Goal: Task Accomplishment & Management: Complete application form

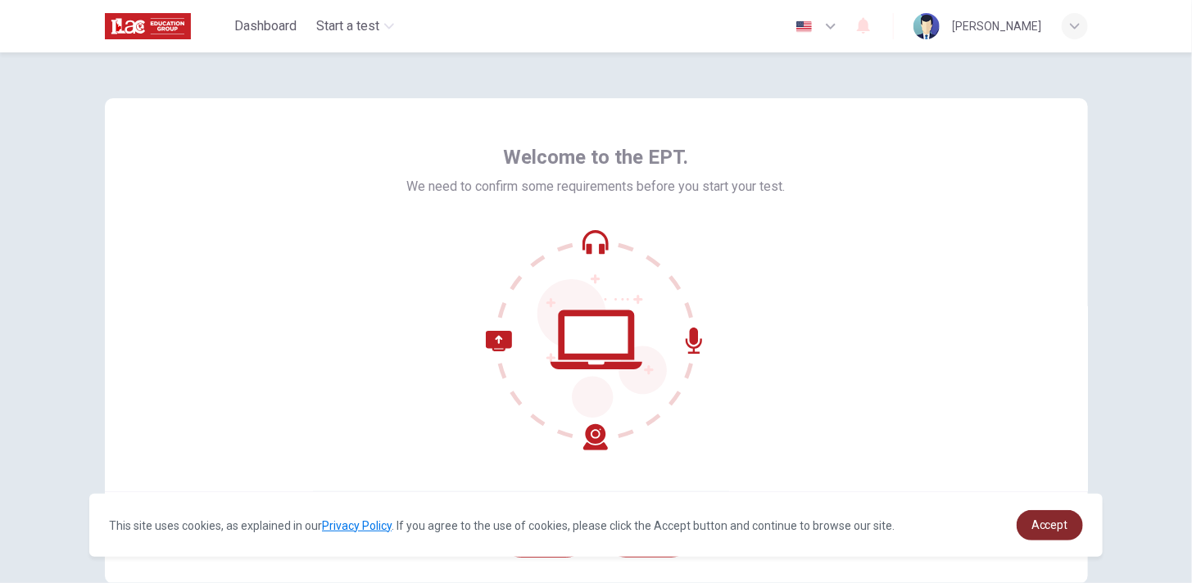
click at [1075, 524] on link "Accept" at bounding box center [1050, 526] width 66 height 30
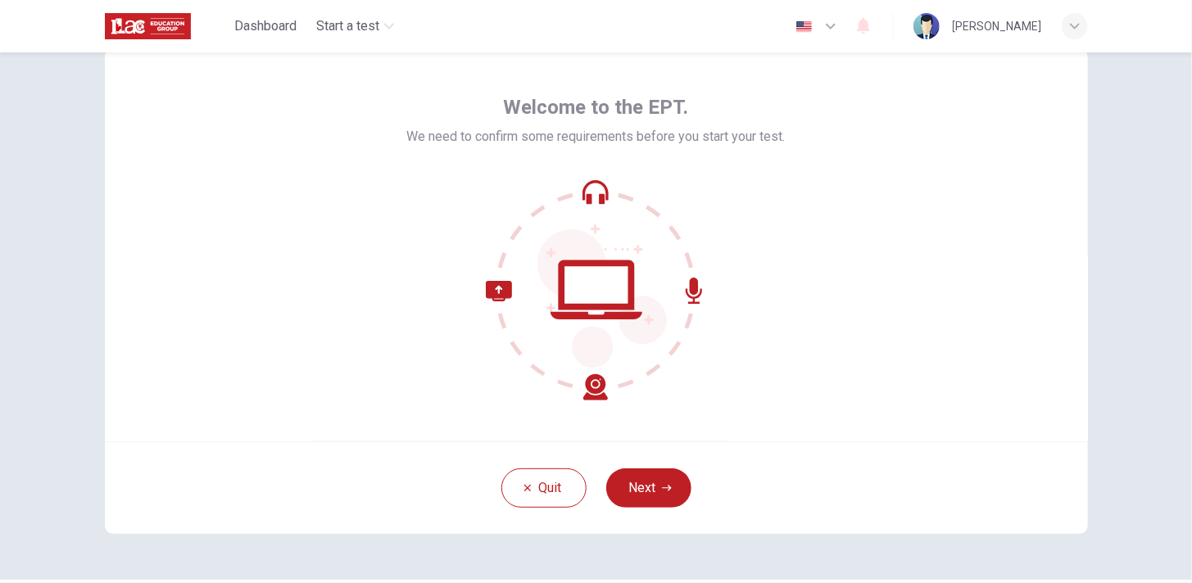
scroll to position [82, 0]
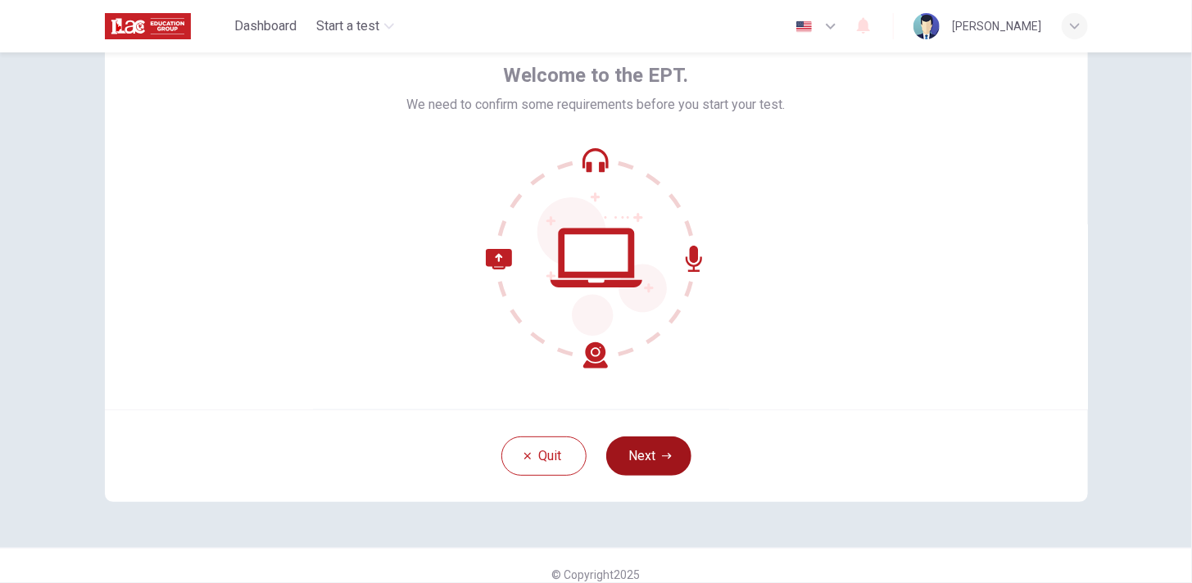
click at [652, 457] on button "Next" at bounding box center [648, 456] width 85 height 39
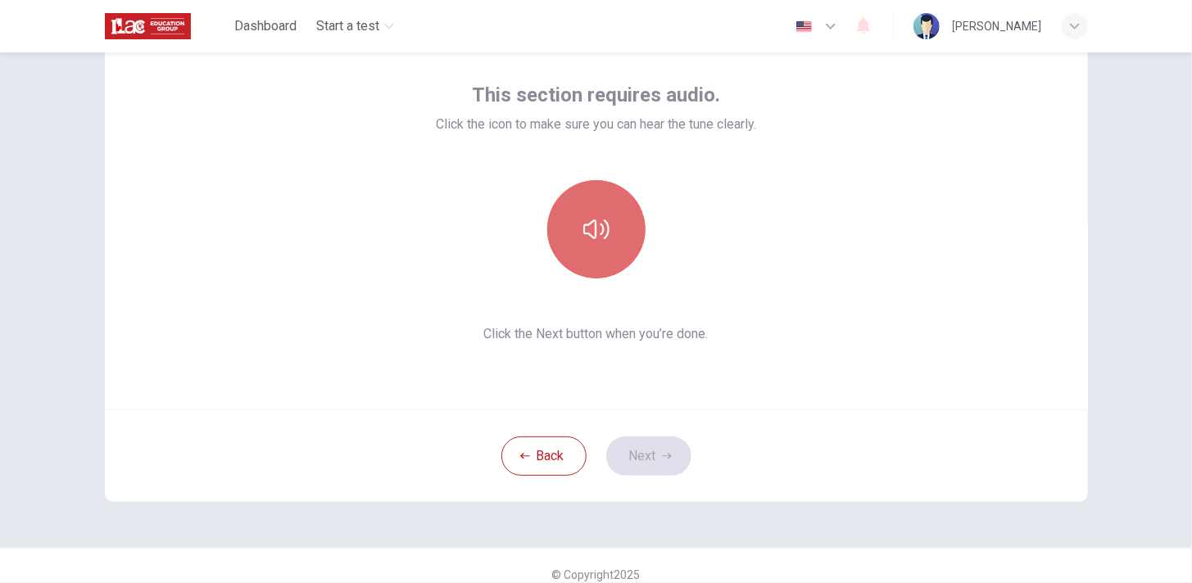
click at [578, 228] on button "button" at bounding box center [596, 229] width 98 height 98
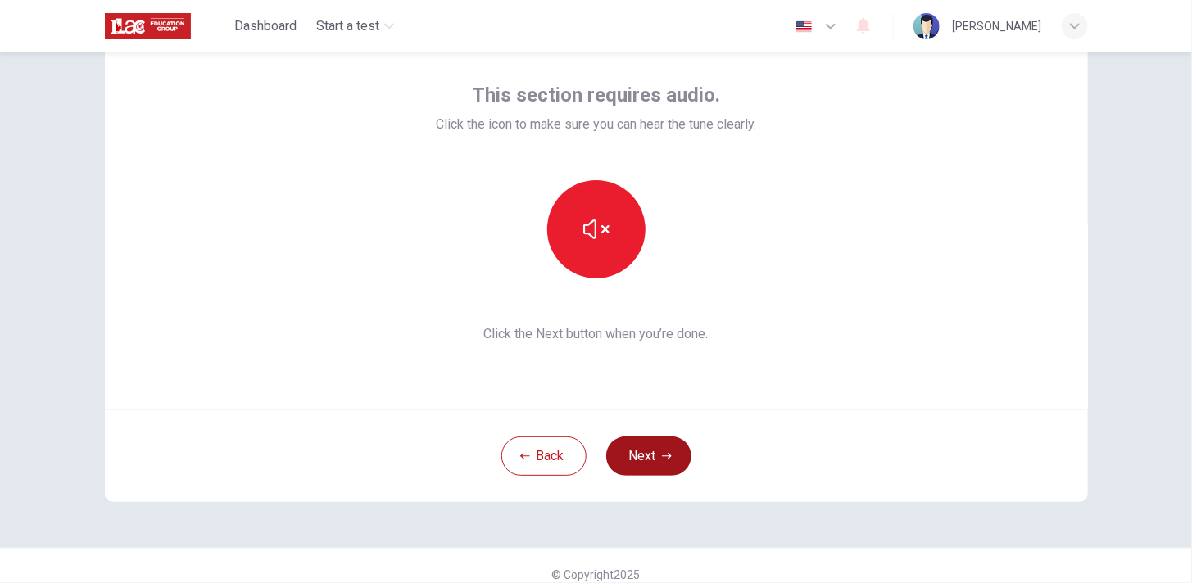
click at [642, 447] on button "Next" at bounding box center [648, 456] width 85 height 39
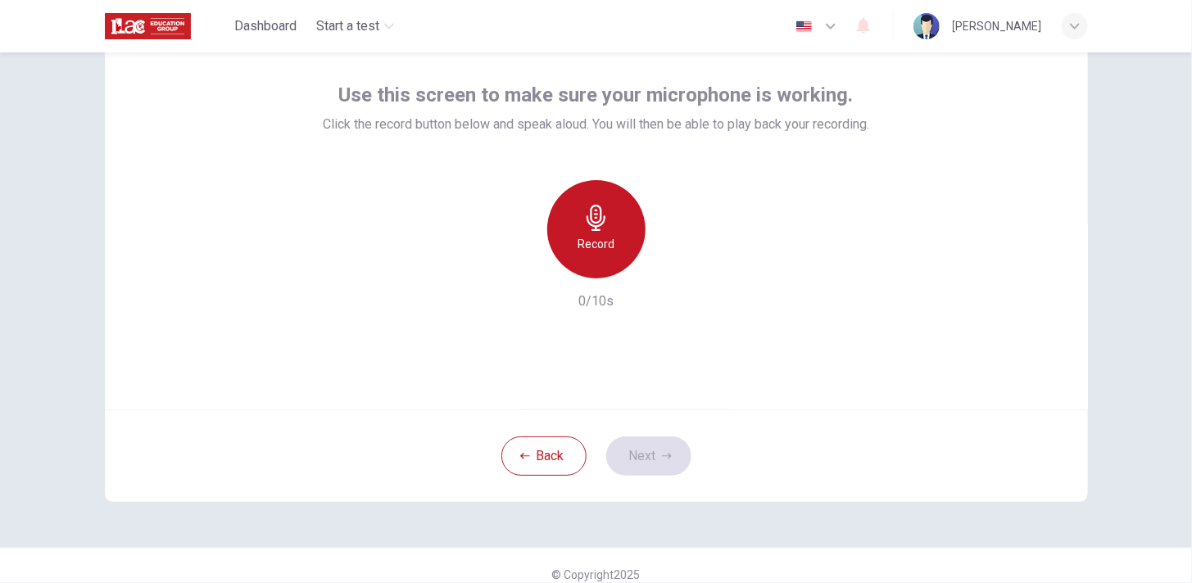
click at [554, 221] on div "Record" at bounding box center [596, 229] width 98 height 98
click at [583, 223] on icon "button" at bounding box center [596, 218] width 26 height 26
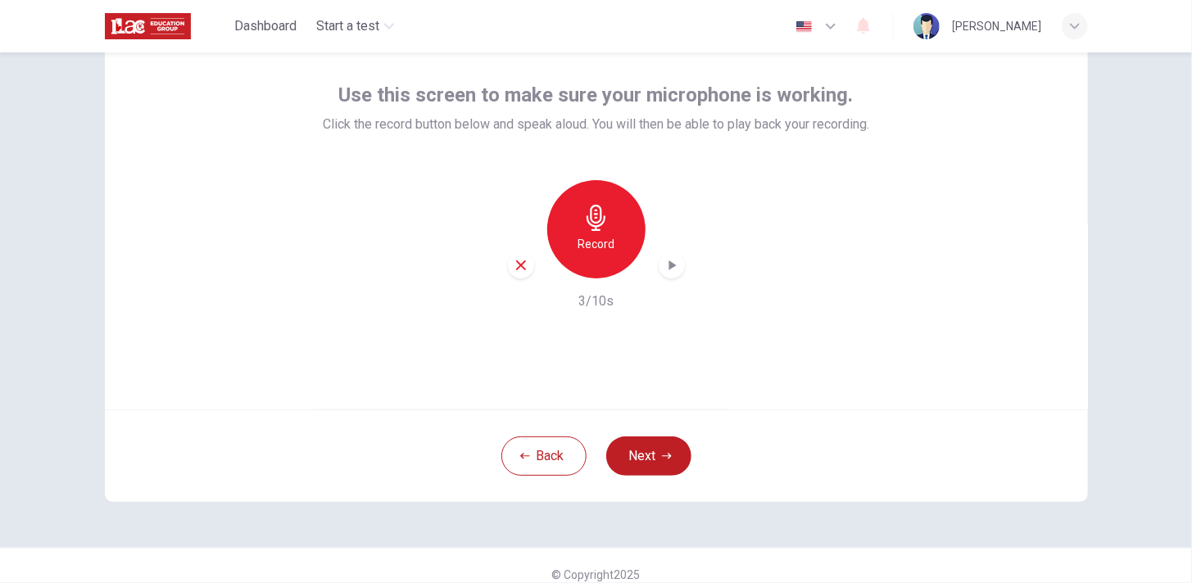
click at [669, 267] on icon "button" at bounding box center [672, 266] width 7 height 10
click at [647, 453] on button "Next" at bounding box center [648, 456] width 85 height 39
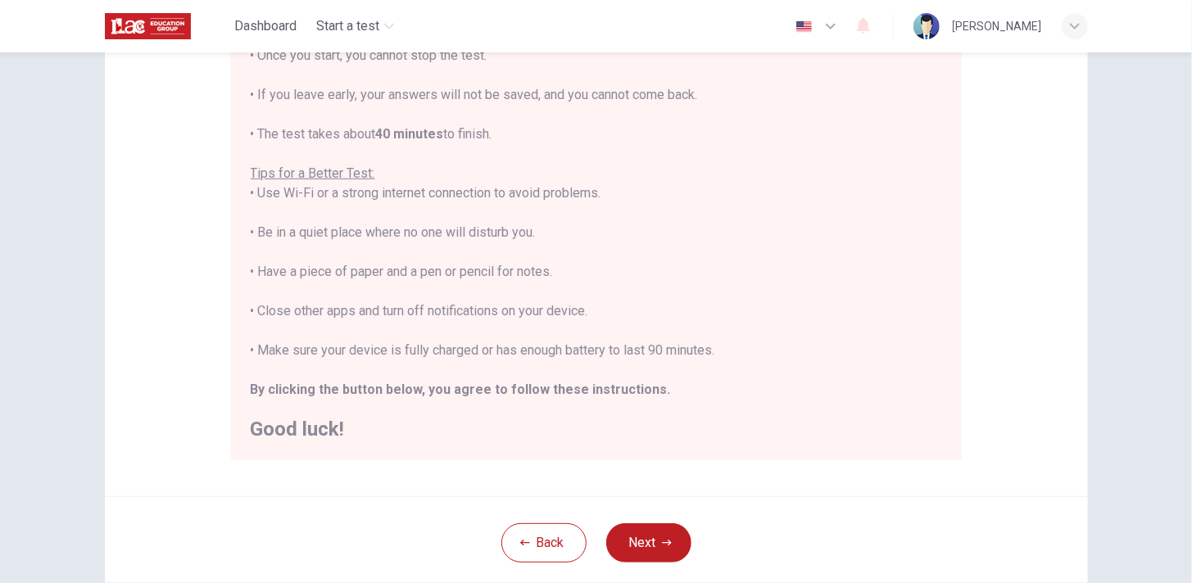
scroll to position [246, 0]
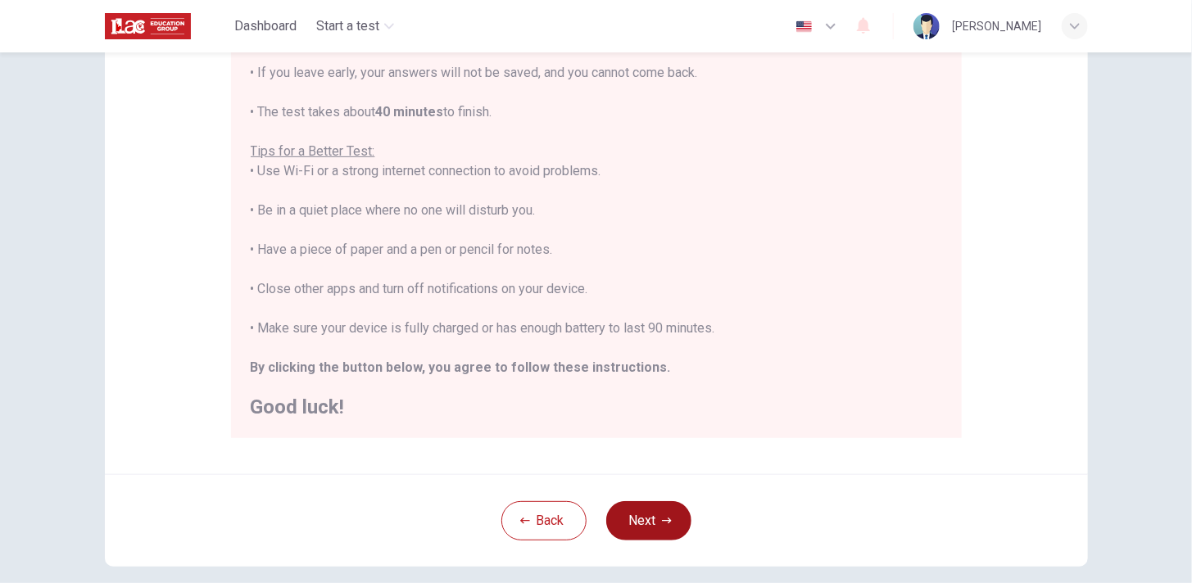
click at [656, 520] on button "Next" at bounding box center [648, 520] width 85 height 39
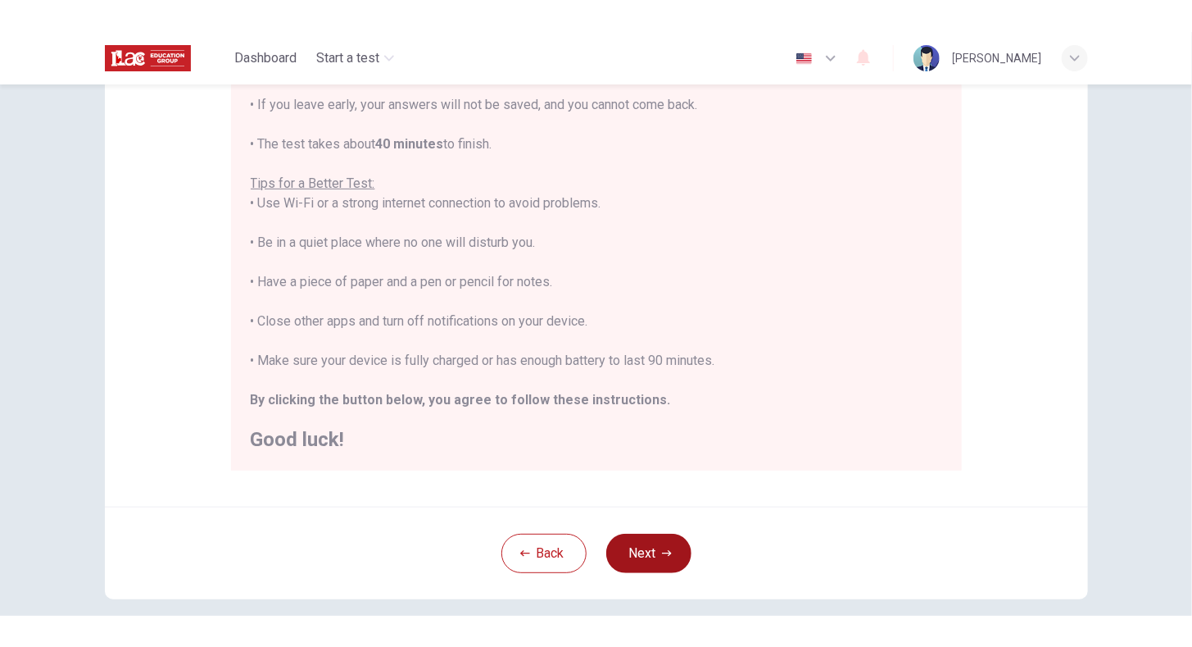
scroll to position [98, 0]
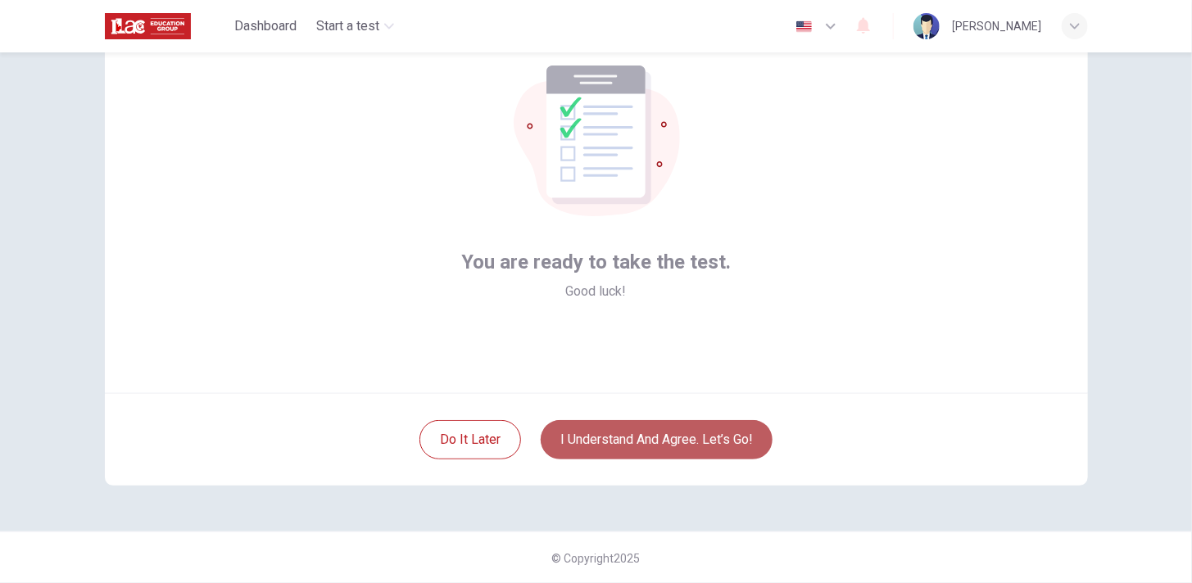
click at [624, 438] on button "I understand and agree. Let’s go!" at bounding box center [657, 439] width 232 height 39
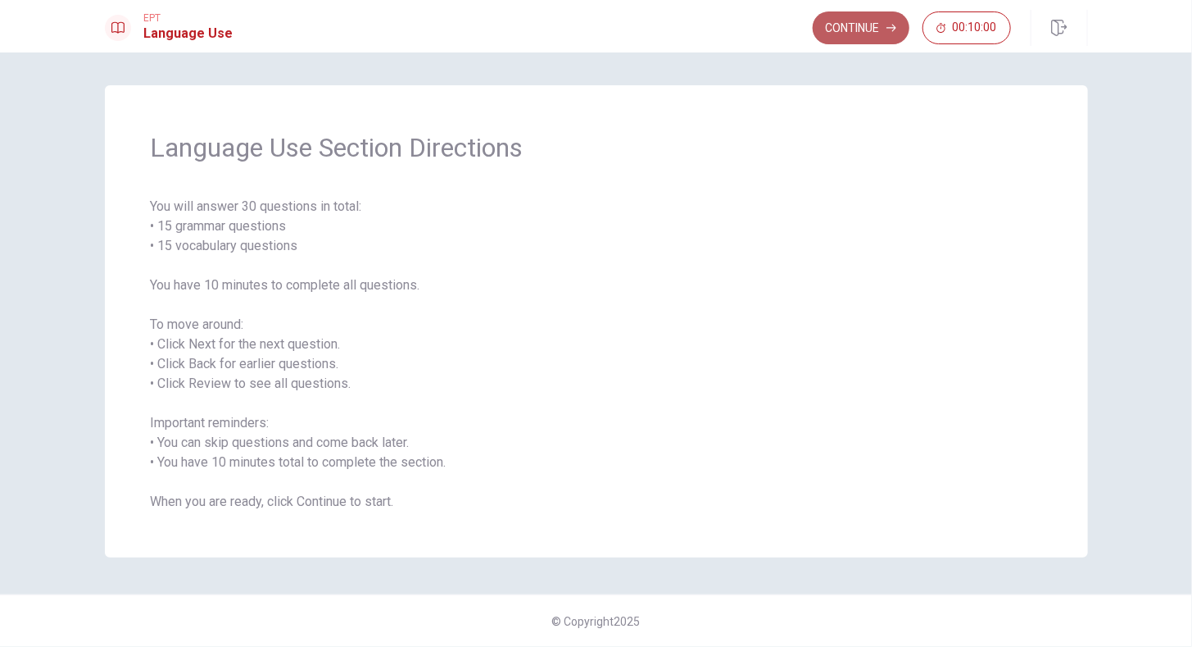
click at [867, 25] on button "Continue" at bounding box center [861, 27] width 97 height 33
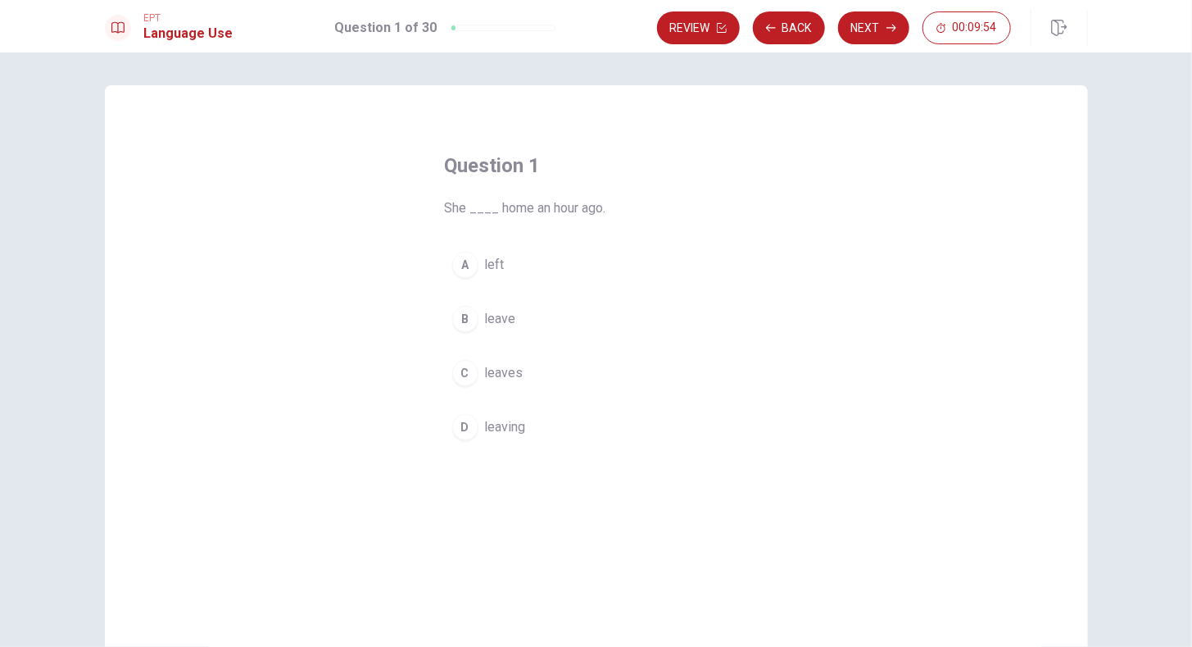
click at [496, 262] on span "left" at bounding box center [495, 265] width 20 height 20
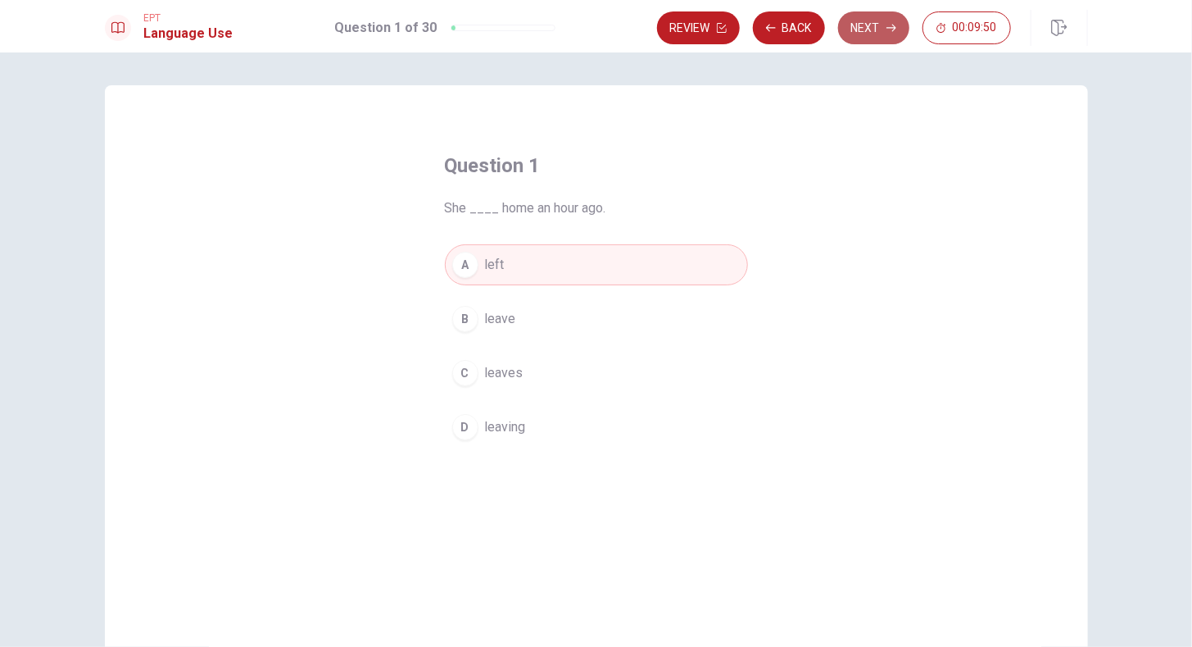
click at [891, 29] on icon "button" at bounding box center [892, 28] width 10 height 10
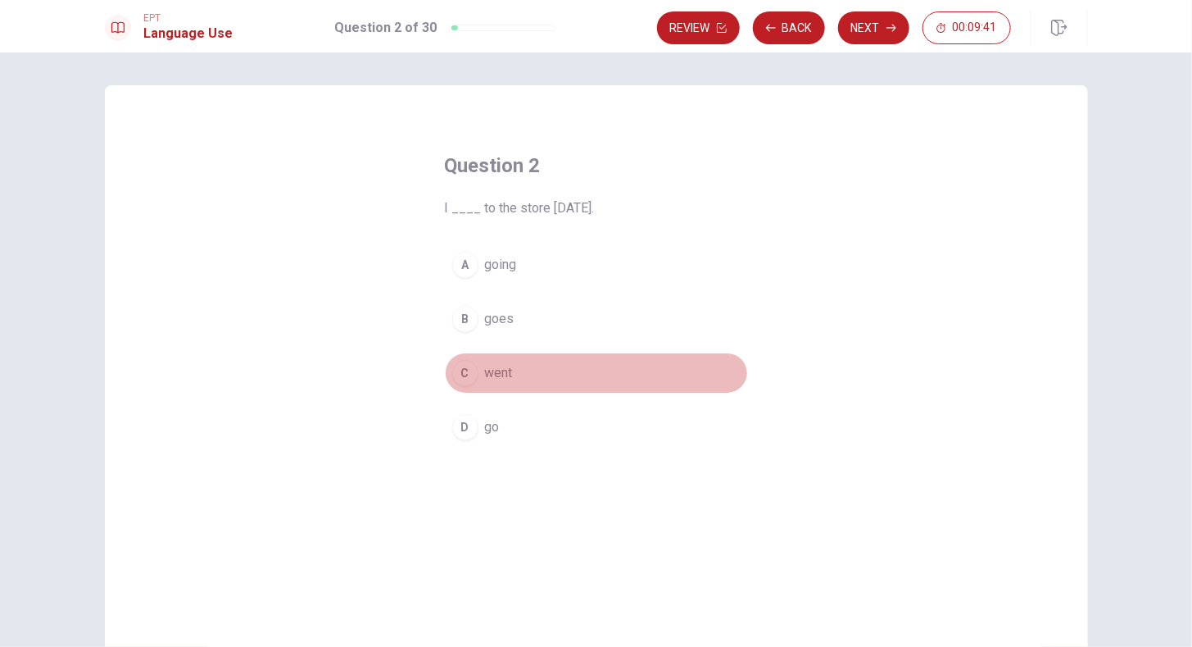
click at [505, 363] on span "went" at bounding box center [499, 373] width 28 height 20
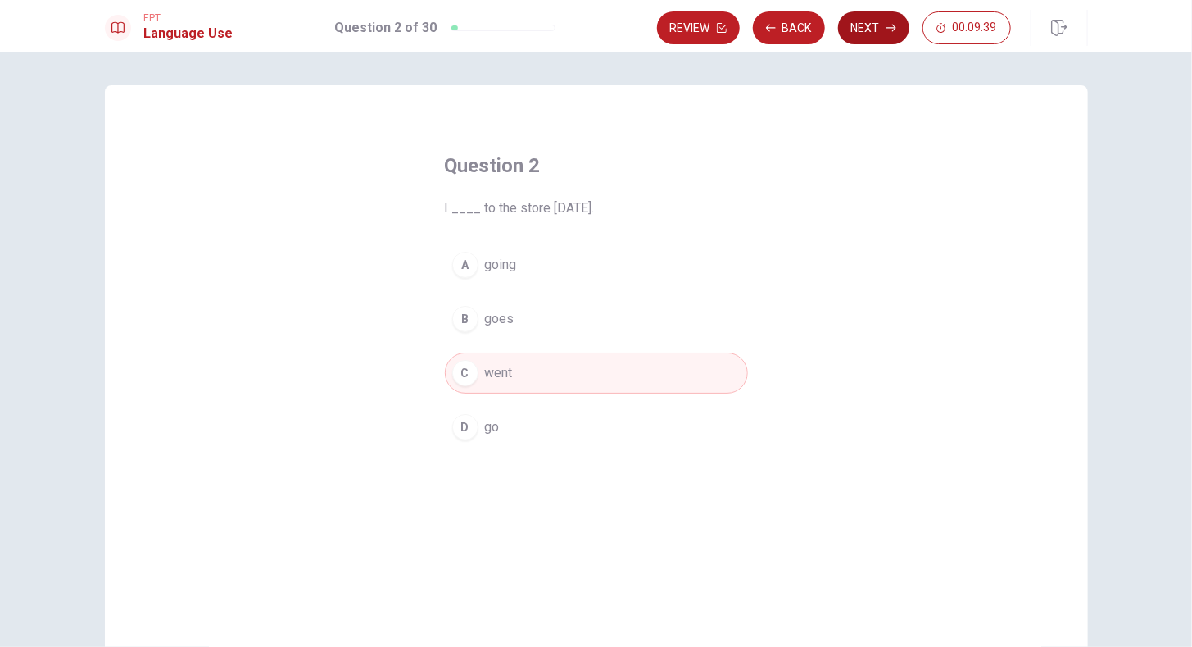
click at [877, 31] on button "Next" at bounding box center [873, 27] width 71 height 33
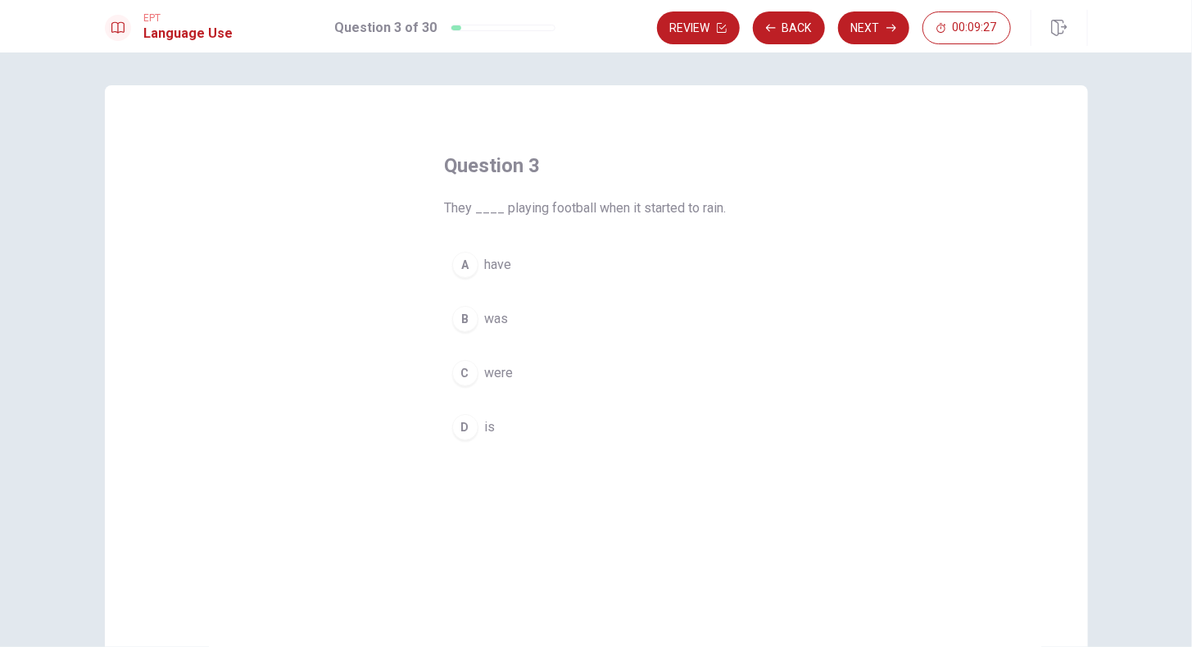
click at [501, 367] on span "were" at bounding box center [499, 373] width 29 height 20
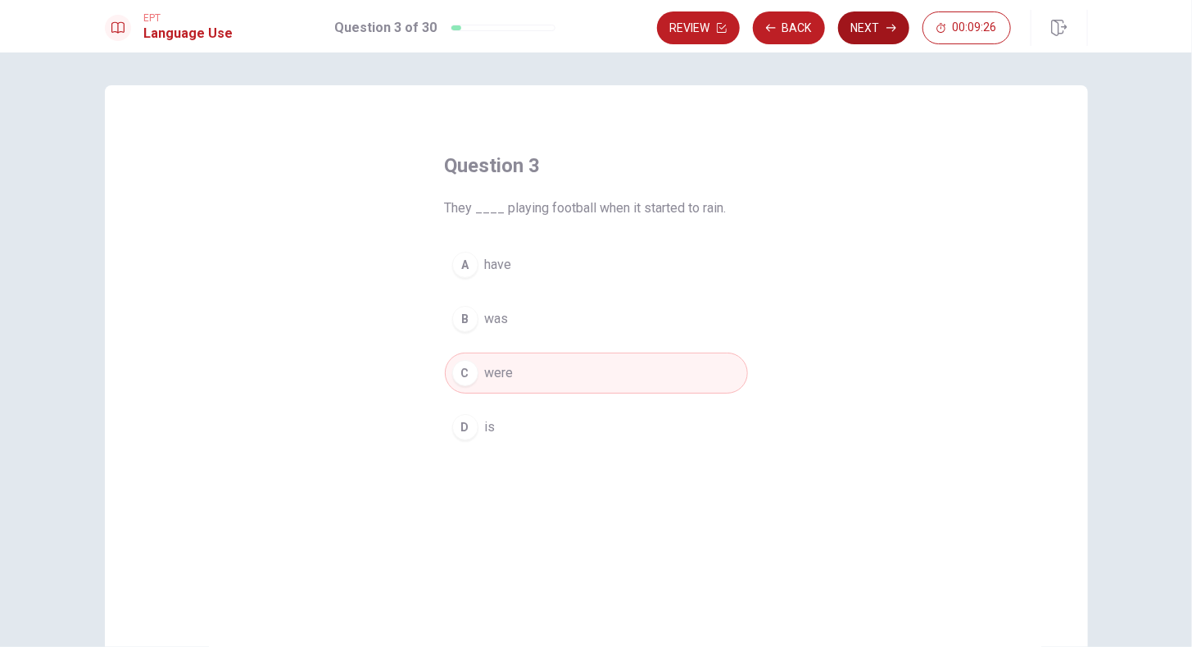
click at [867, 26] on button "Next" at bounding box center [873, 27] width 71 height 33
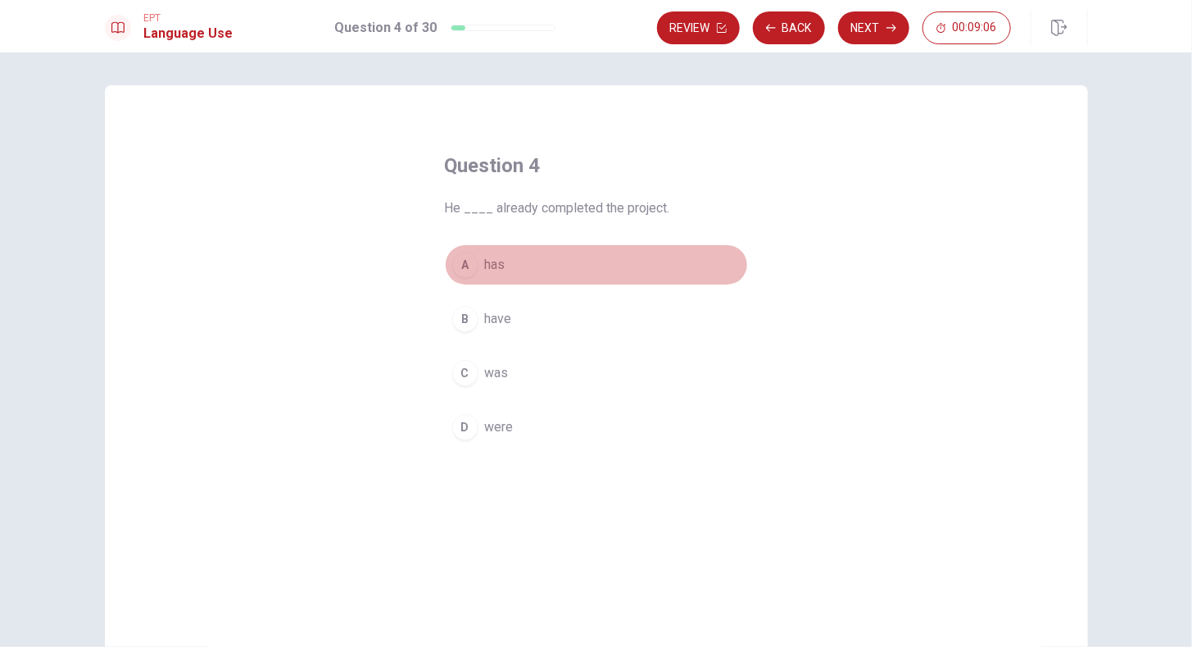
click at [495, 265] on span "has" at bounding box center [495, 265] width 20 height 20
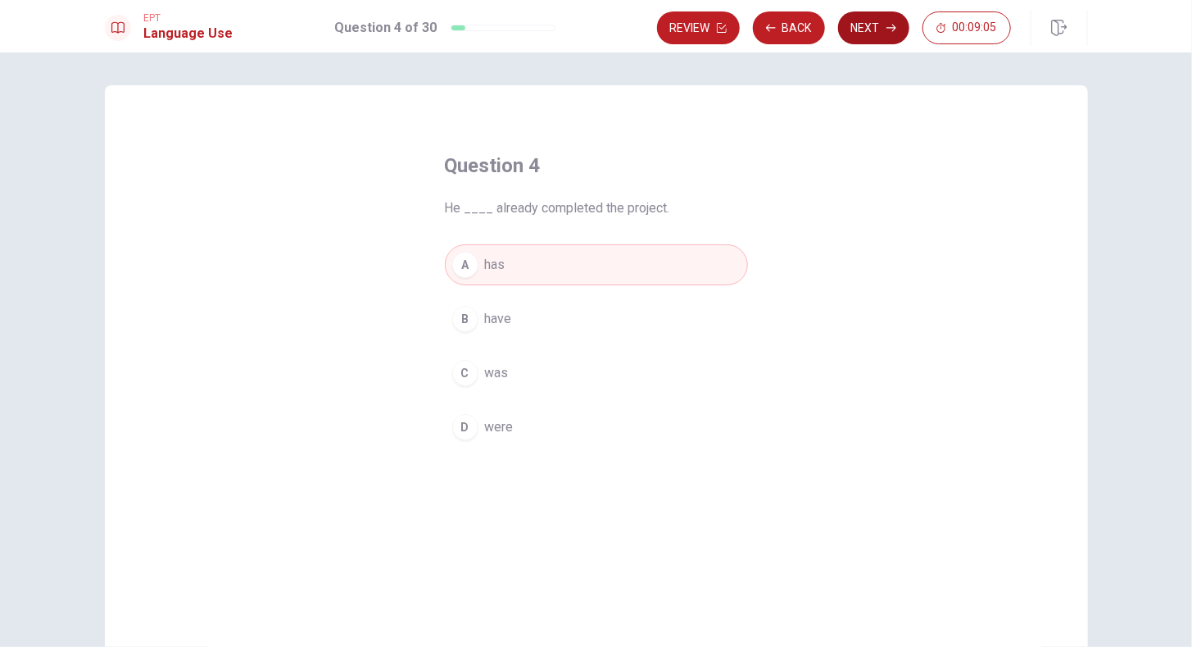
click at [874, 29] on button "Next" at bounding box center [873, 27] width 71 height 33
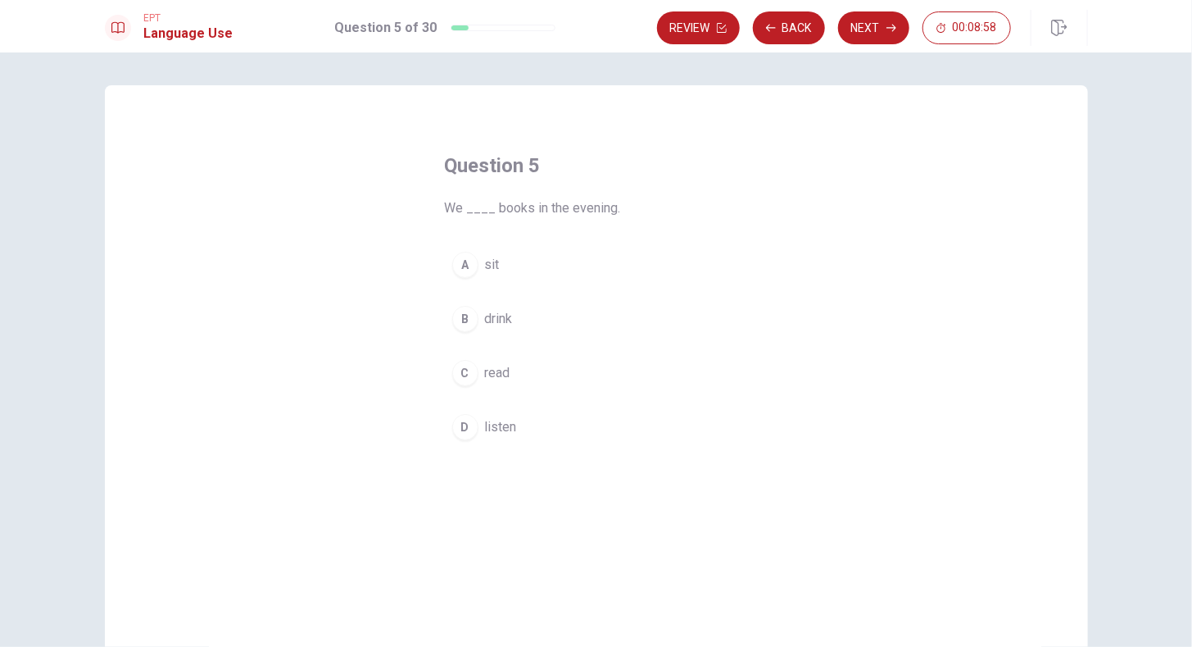
click at [498, 364] on span "read" at bounding box center [497, 373] width 25 height 20
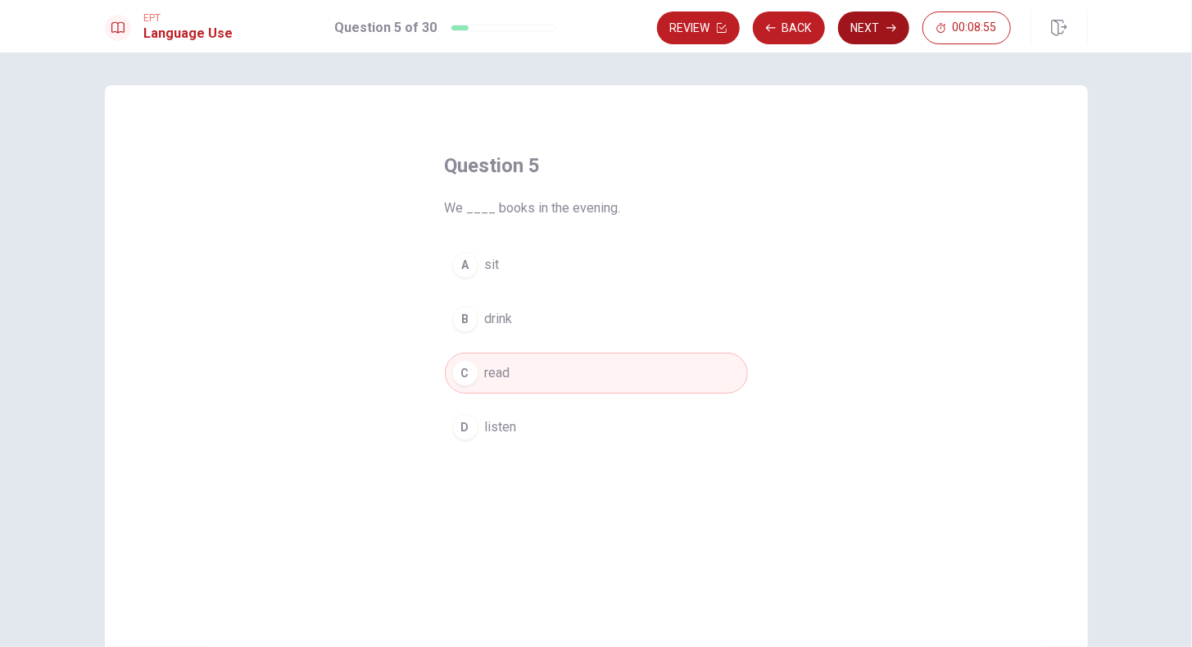
click at [883, 28] on button "Next" at bounding box center [873, 27] width 71 height 33
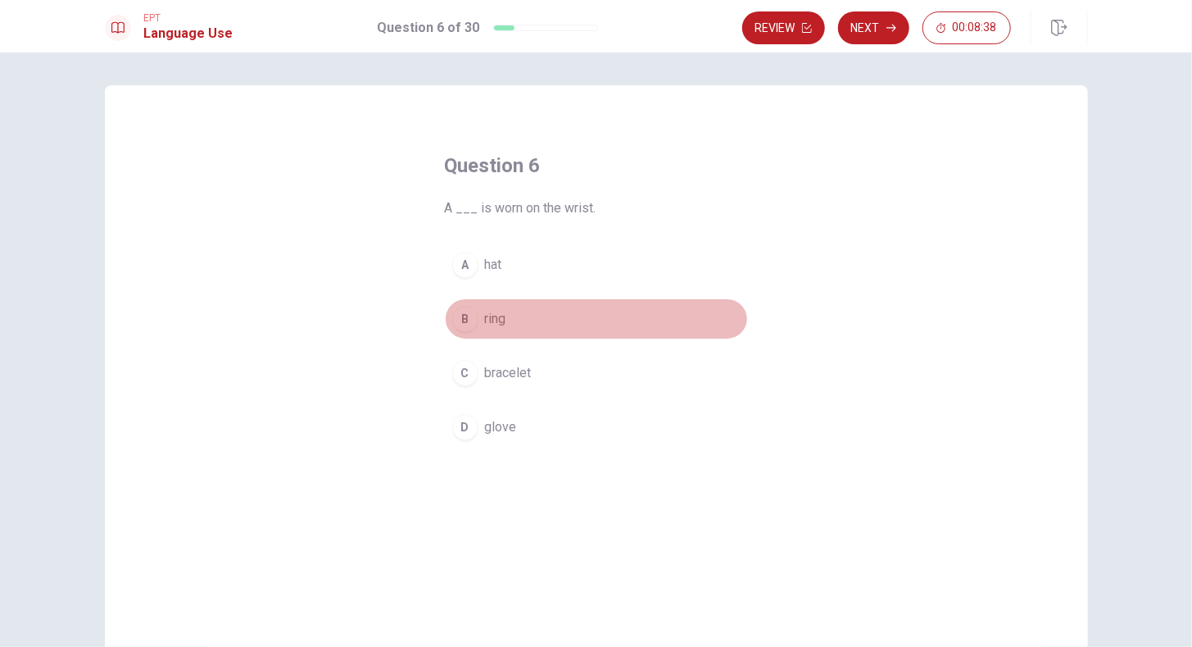
click at [497, 325] on span "ring" at bounding box center [495, 319] width 21 height 20
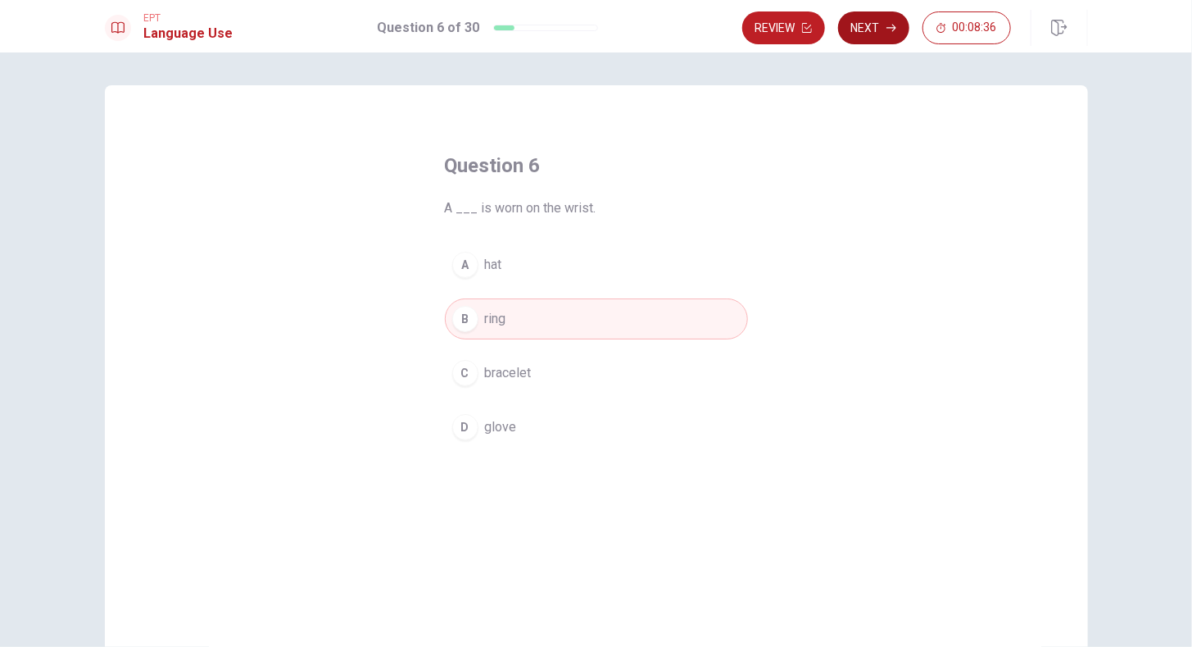
click at [860, 32] on button "Next" at bounding box center [873, 27] width 71 height 33
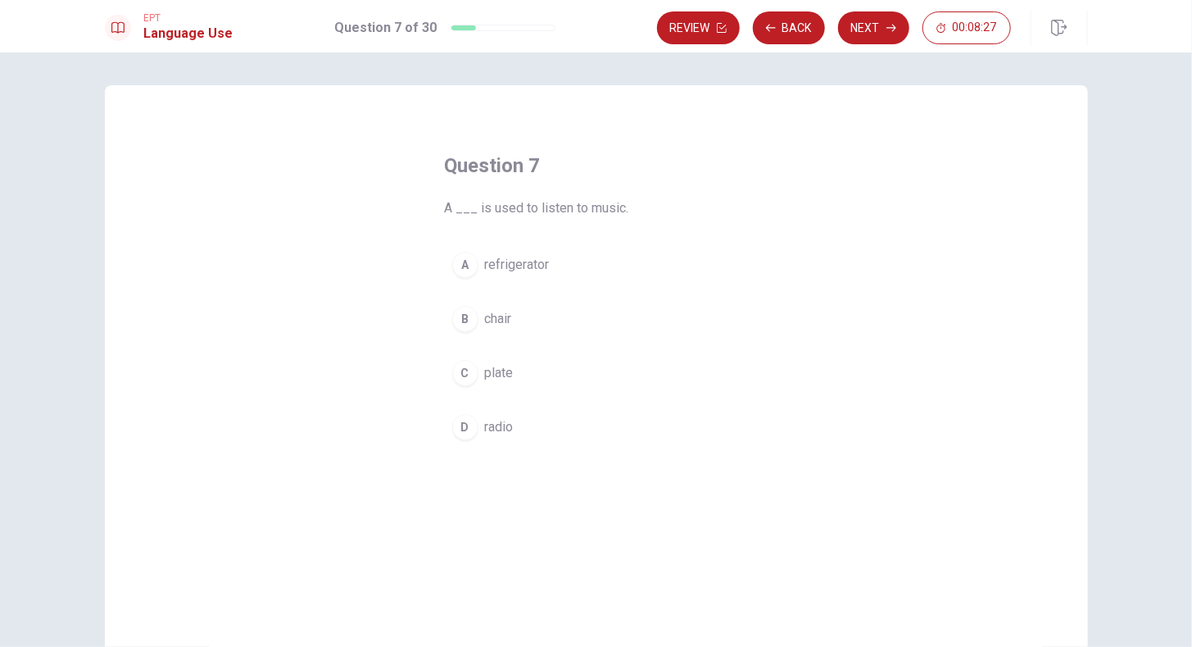
click at [512, 422] on button "D radio" at bounding box center [596, 426] width 303 height 41
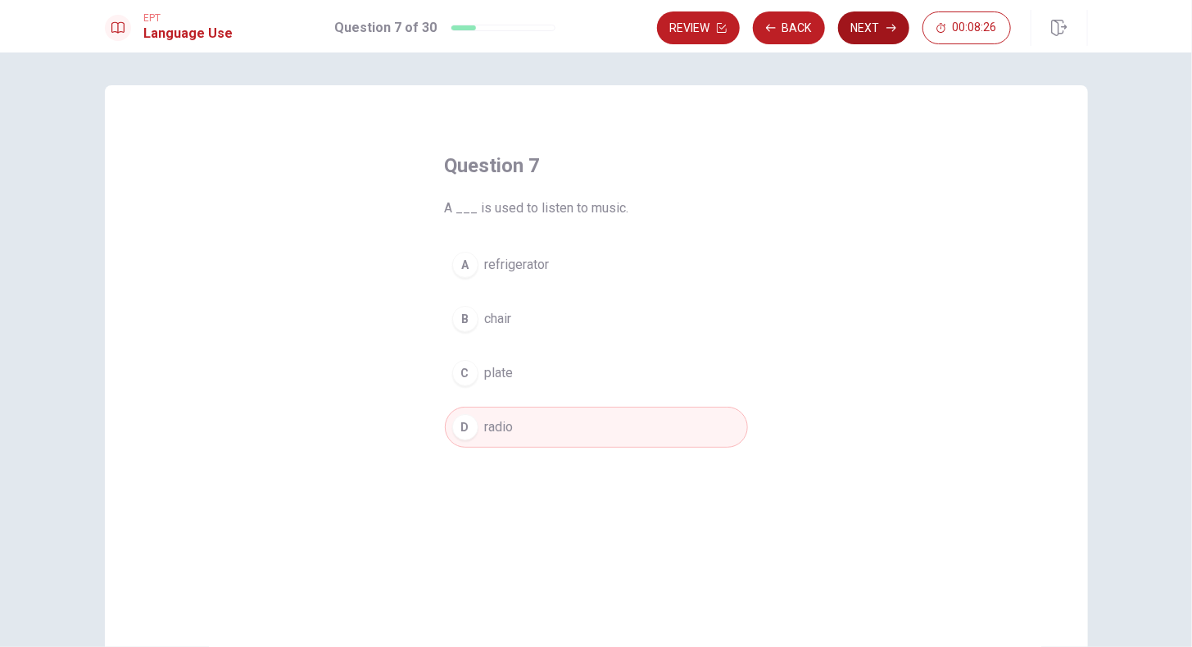
click at [869, 33] on button "Next" at bounding box center [873, 27] width 71 height 33
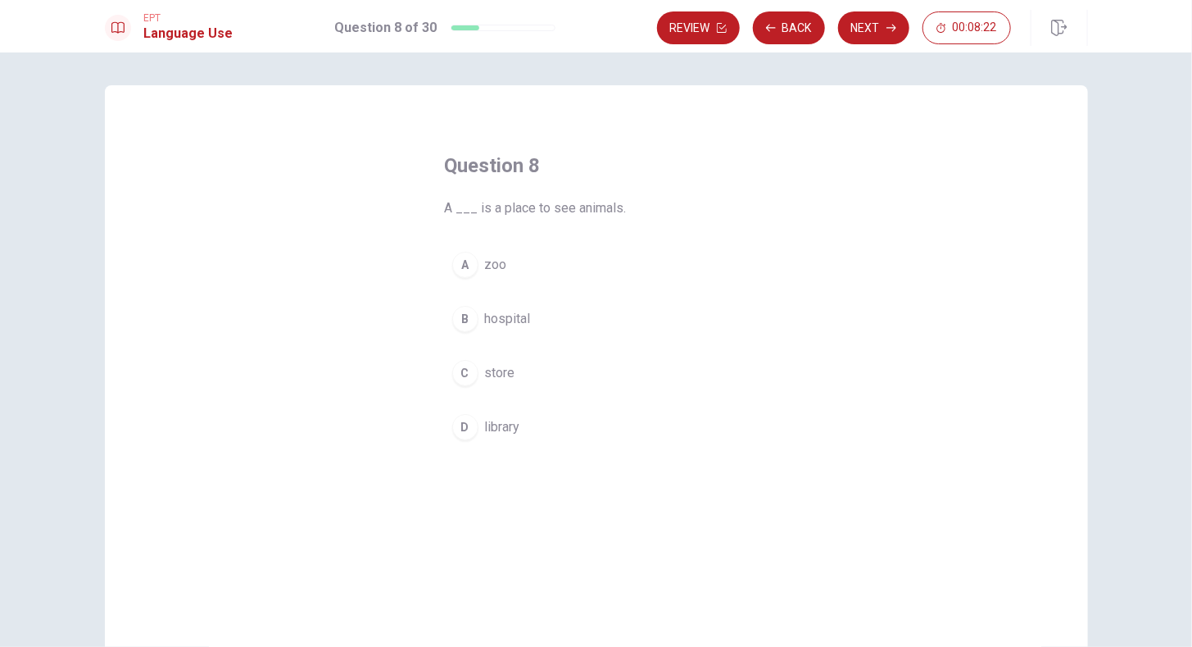
click at [503, 268] on button "A zoo" at bounding box center [596, 264] width 303 height 41
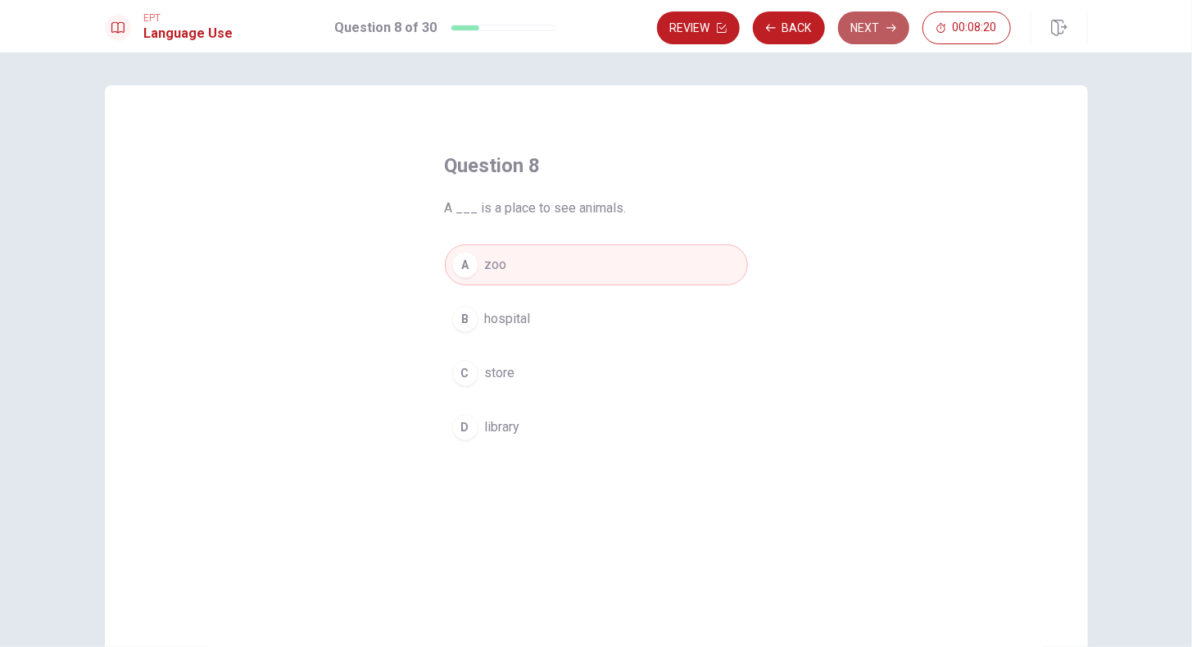
click at [867, 26] on button "Next" at bounding box center [873, 27] width 71 height 33
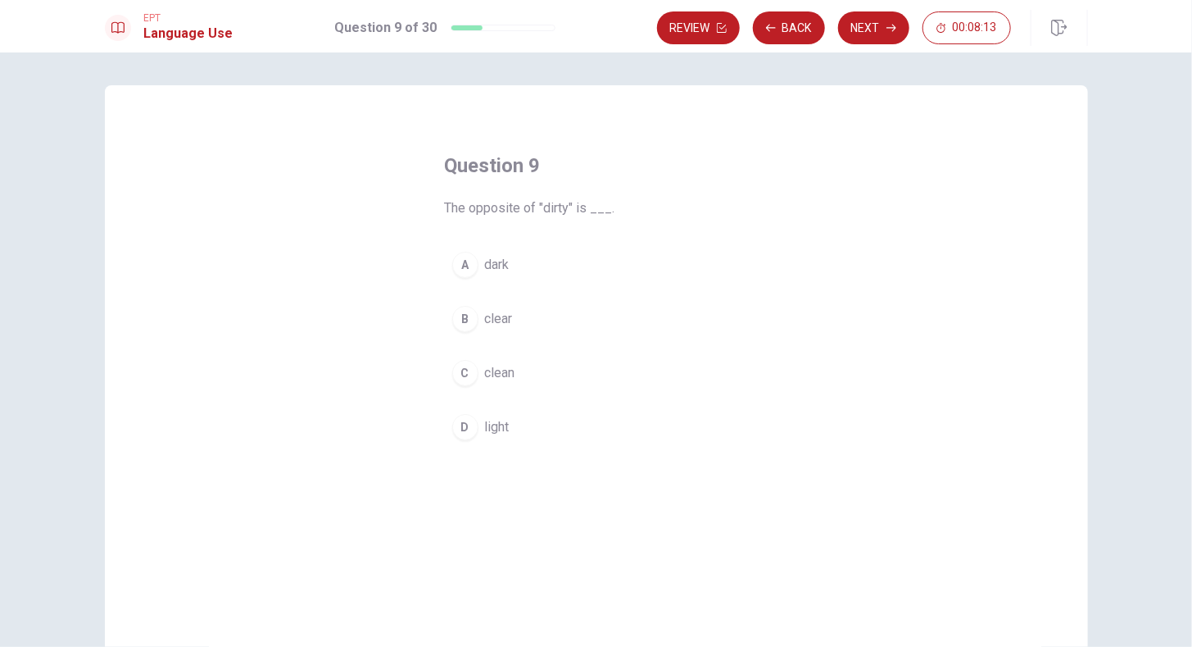
click at [517, 374] on button "C clean" at bounding box center [596, 372] width 303 height 41
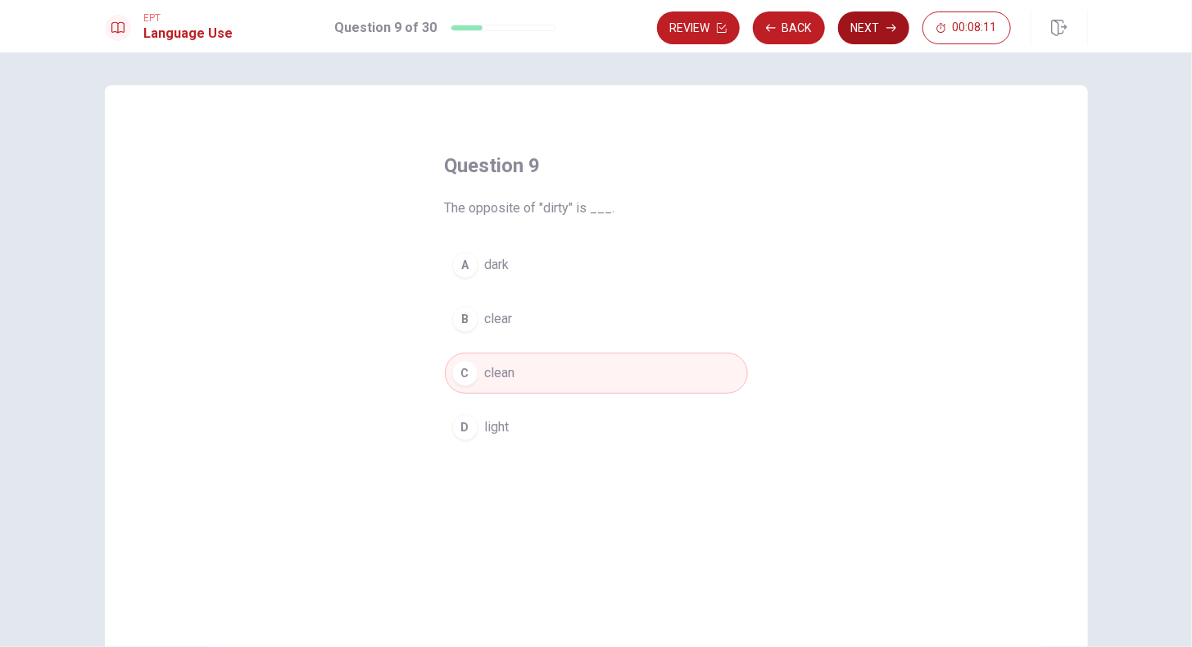
click at [876, 29] on button "Next" at bounding box center [873, 27] width 71 height 33
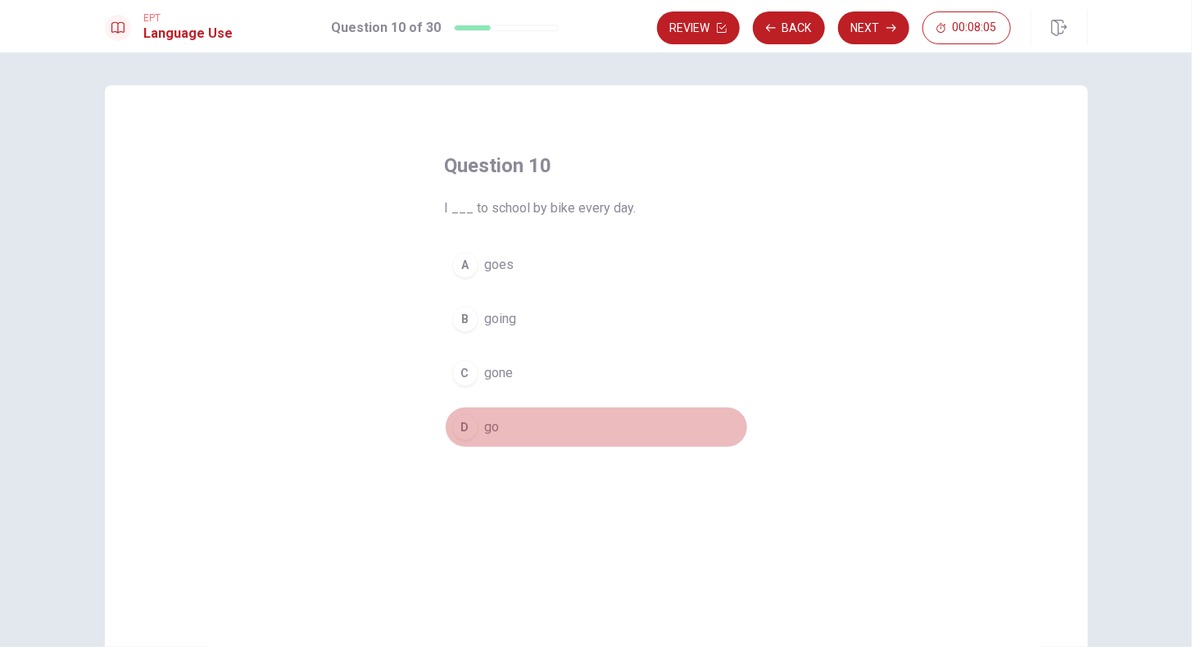
click at [485, 418] on span "go" at bounding box center [492, 427] width 15 height 20
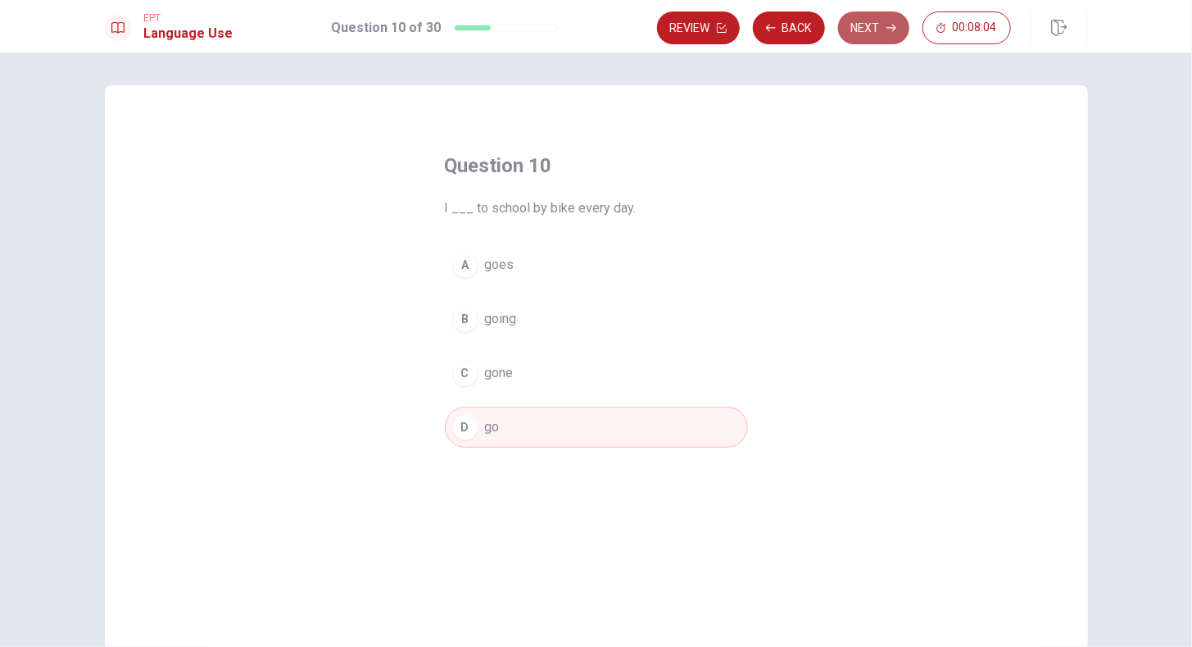
click at [863, 32] on button "Next" at bounding box center [873, 27] width 71 height 33
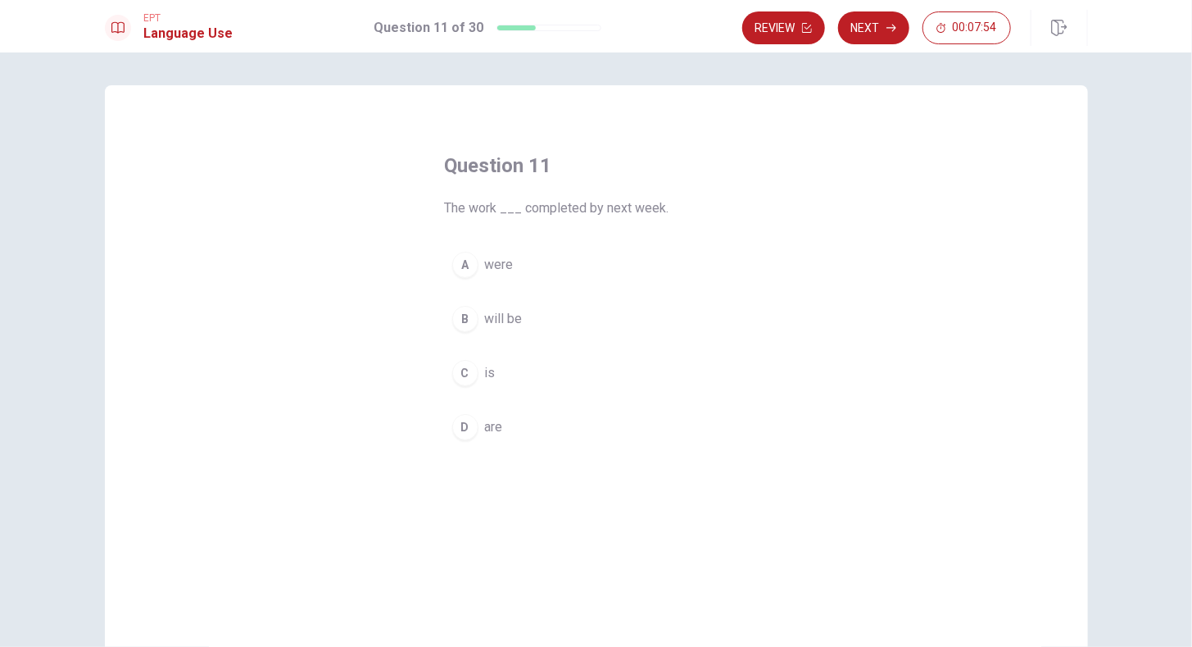
click at [501, 323] on span "will be" at bounding box center [504, 319] width 38 height 20
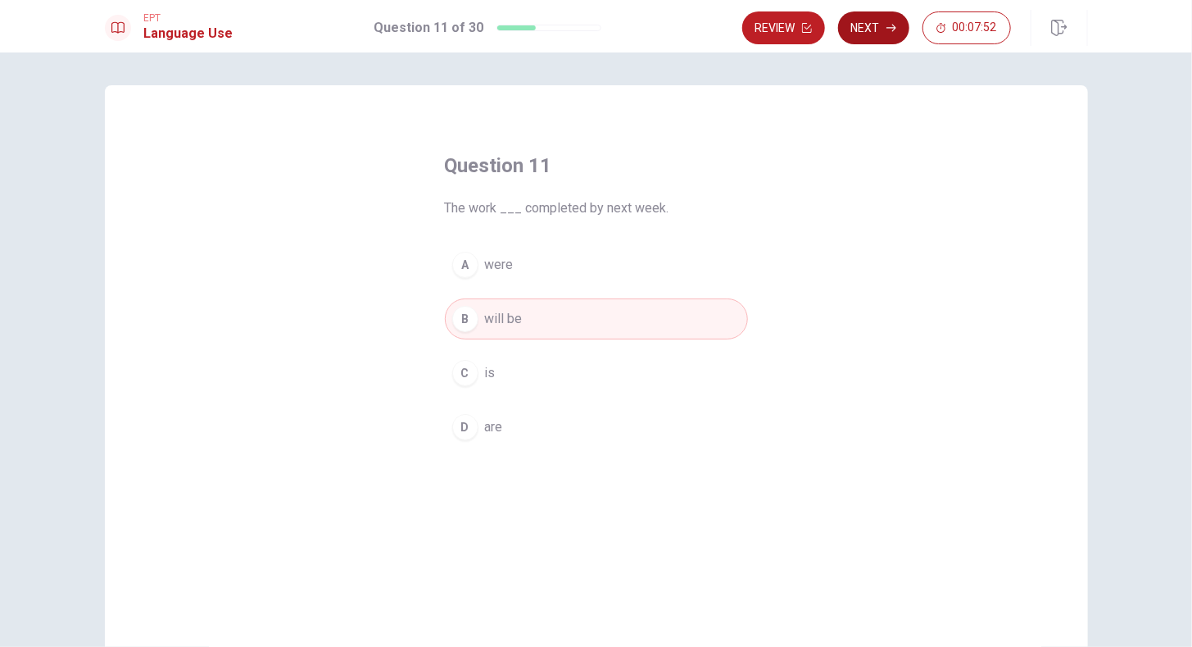
click at [874, 30] on button "Next" at bounding box center [873, 27] width 71 height 33
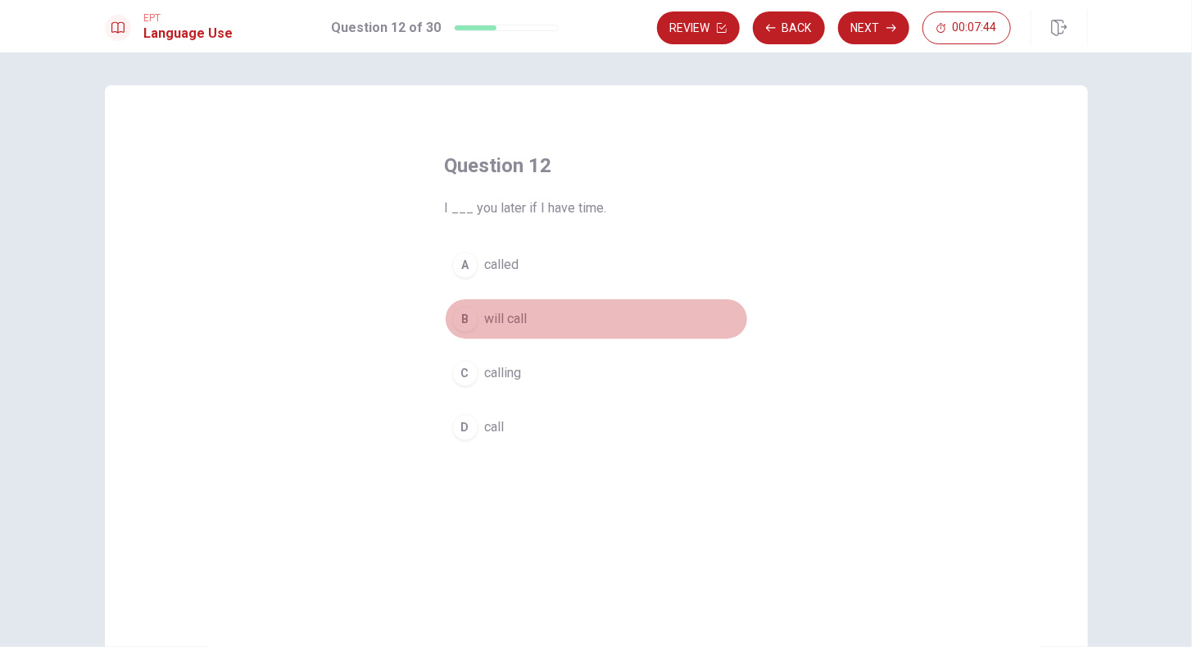
click at [532, 319] on button "B will call" at bounding box center [596, 318] width 303 height 41
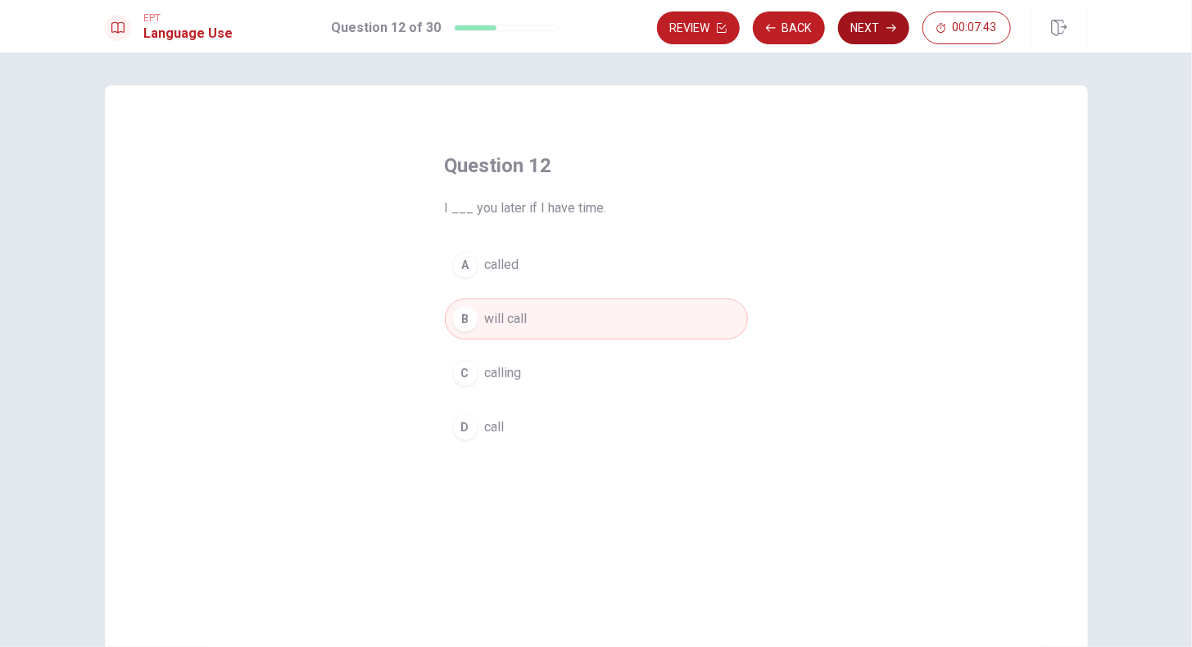
click at [892, 27] on icon "button" at bounding box center [892, 28] width 10 height 7
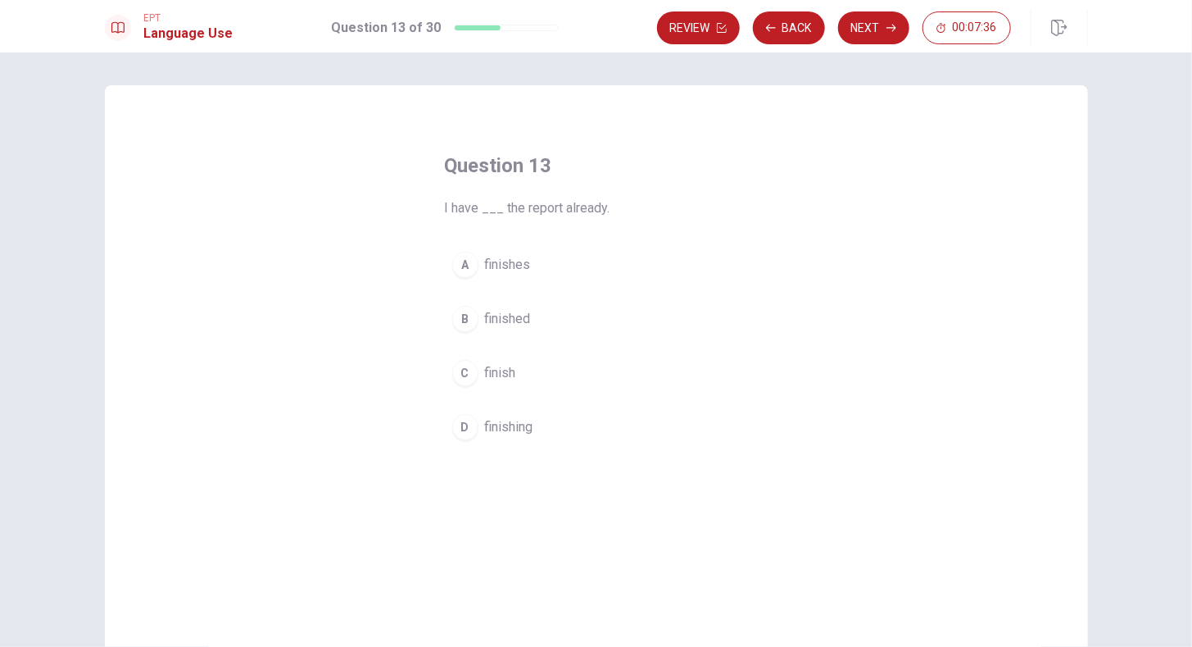
click at [508, 315] on span "finished" at bounding box center [508, 319] width 46 height 20
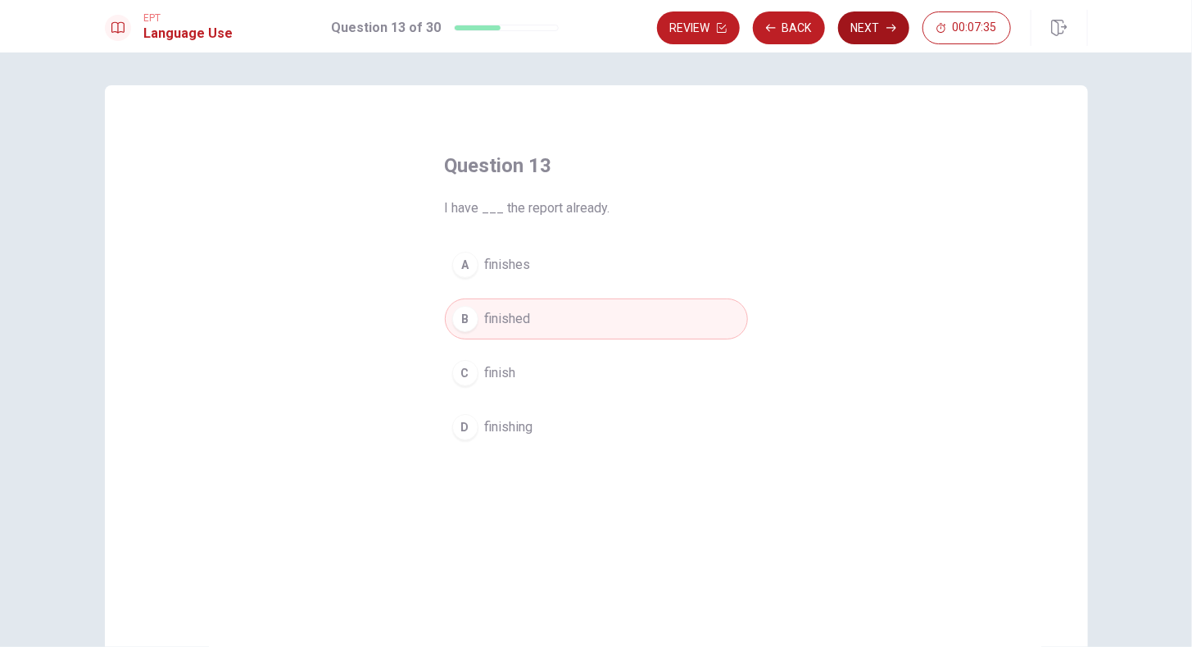
click at [876, 28] on button "Next" at bounding box center [873, 27] width 71 height 33
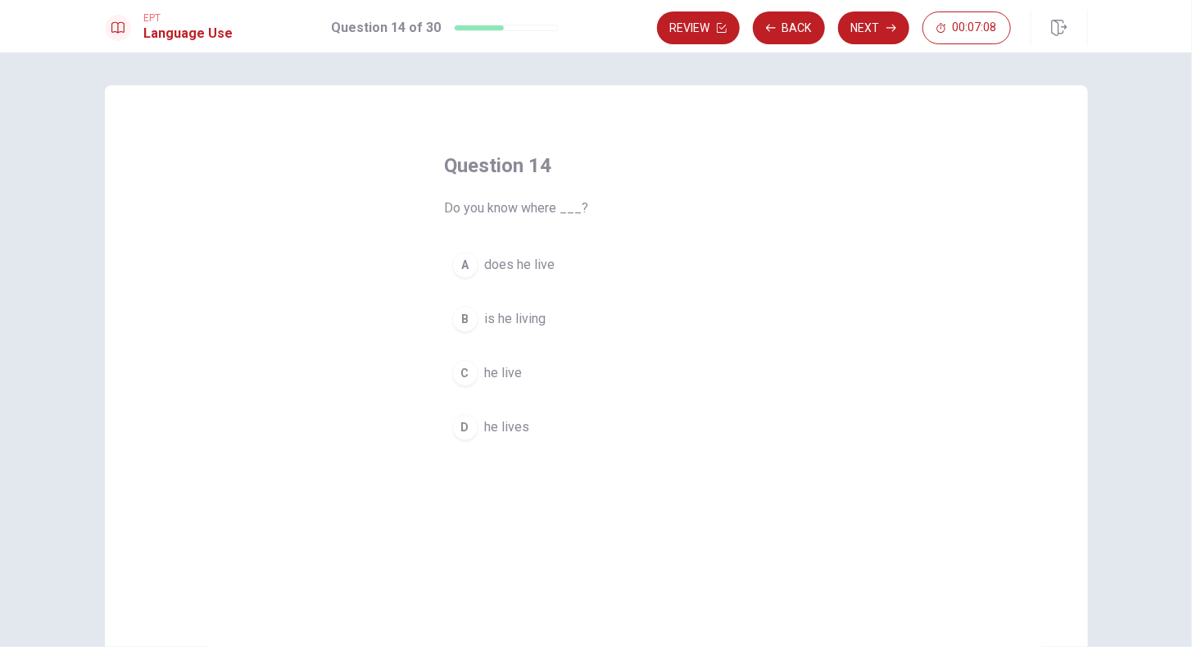
click at [542, 258] on span "does he live" at bounding box center [520, 265] width 70 height 20
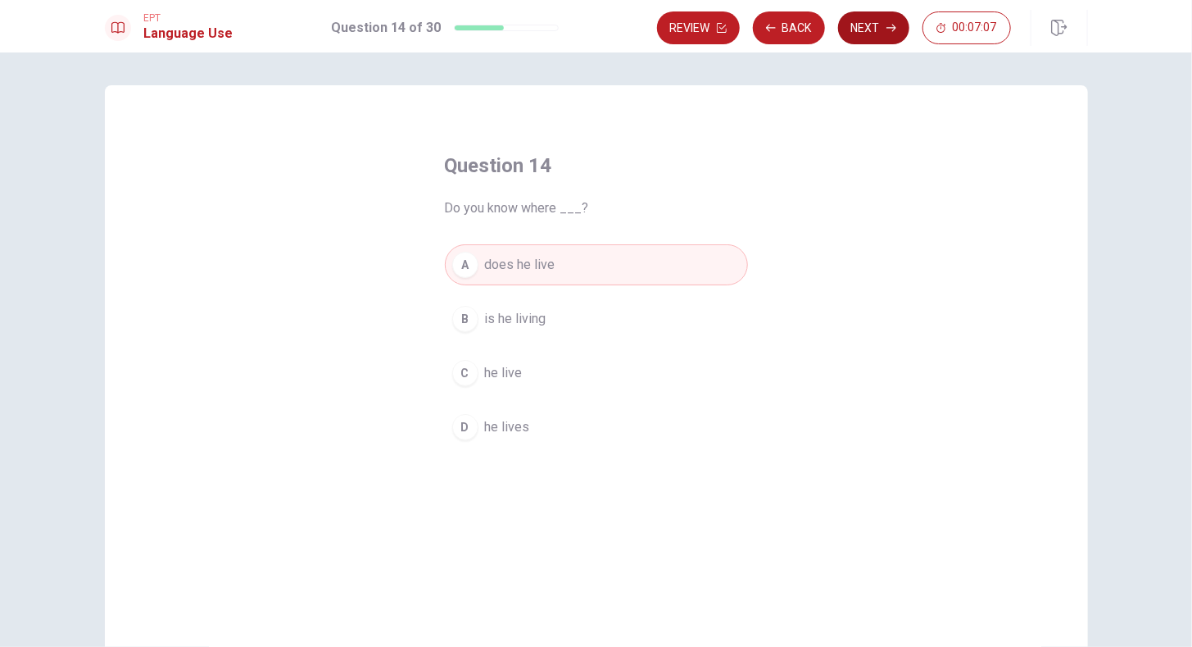
click at [855, 29] on button "Next" at bounding box center [873, 27] width 71 height 33
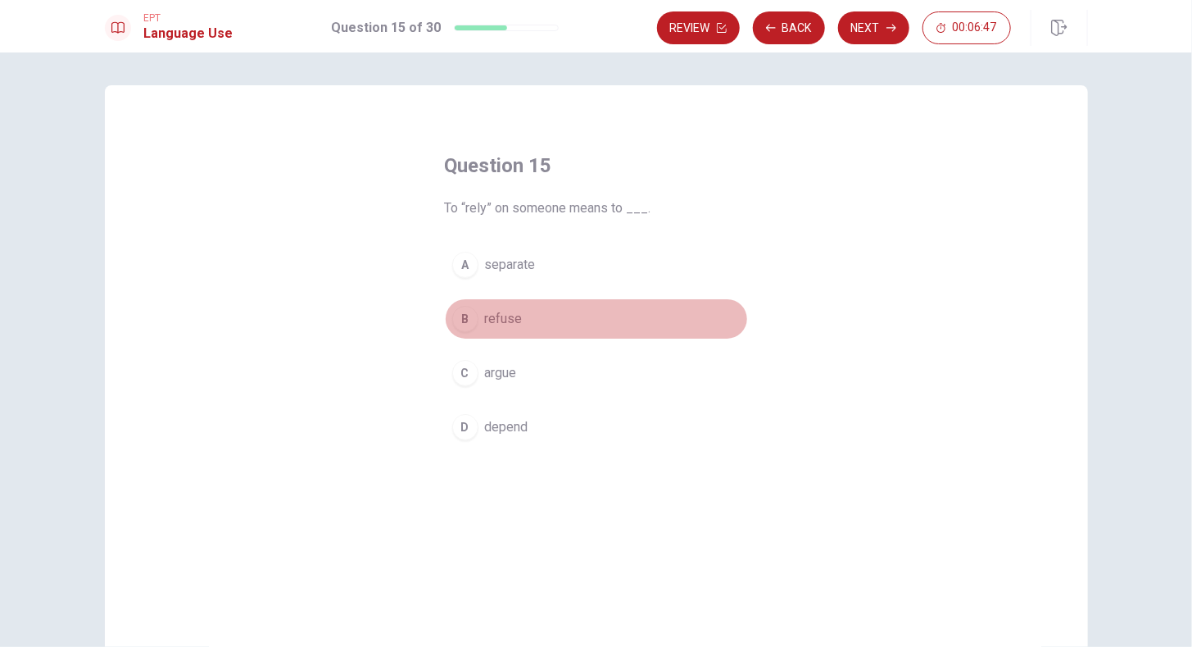
click at [513, 317] on span "refuse" at bounding box center [504, 319] width 38 height 20
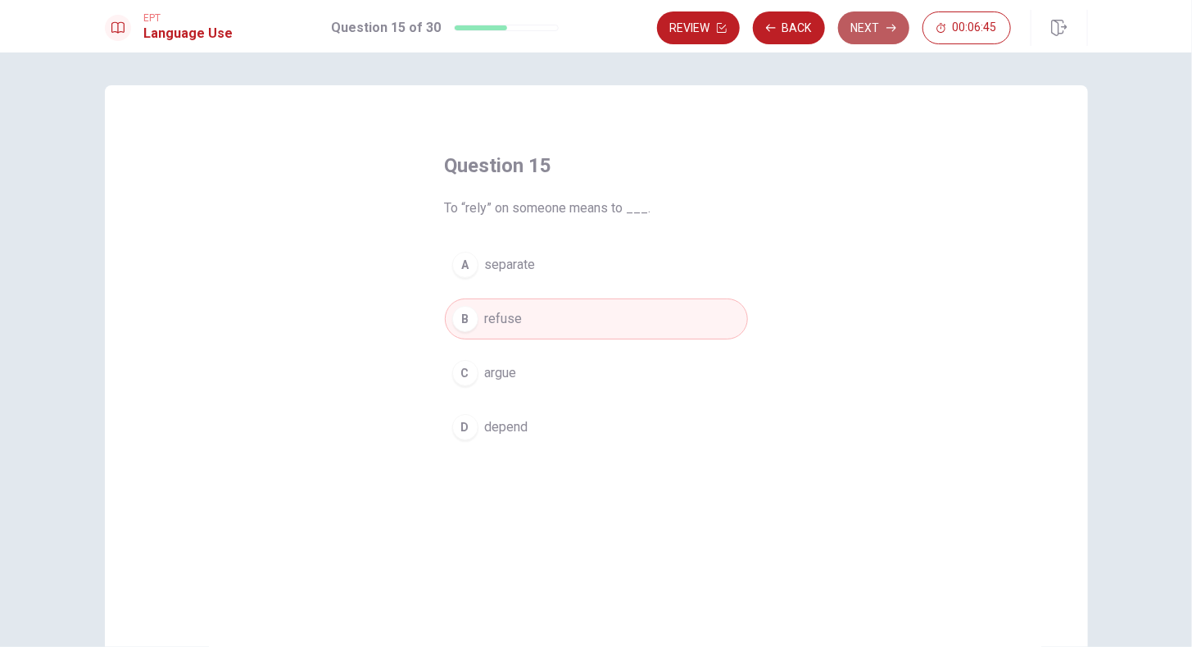
click at [877, 27] on button "Next" at bounding box center [873, 27] width 71 height 33
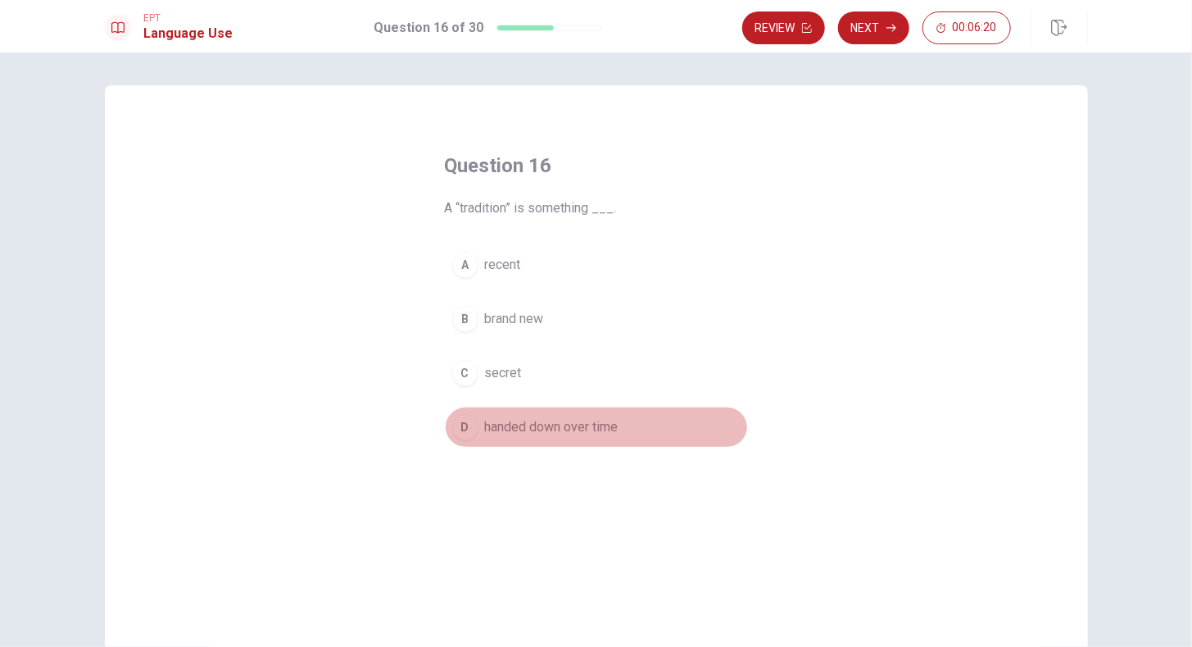
click at [545, 421] on span "handed down over time" at bounding box center [552, 427] width 134 height 20
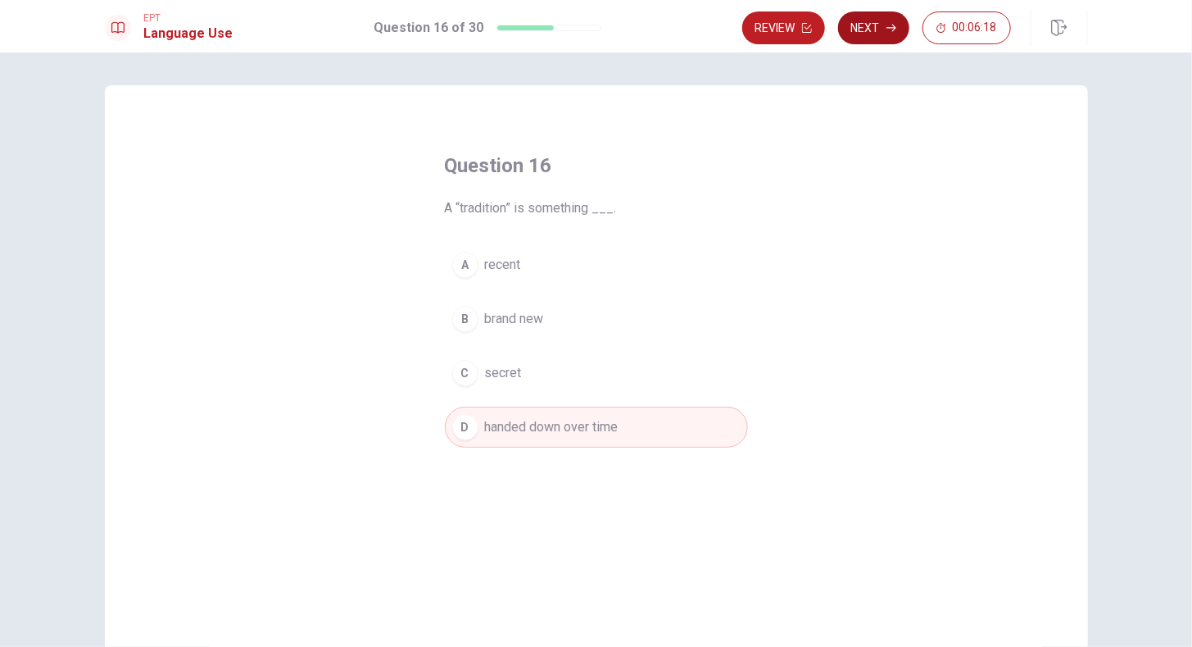
click at [875, 23] on button "Next" at bounding box center [873, 27] width 71 height 33
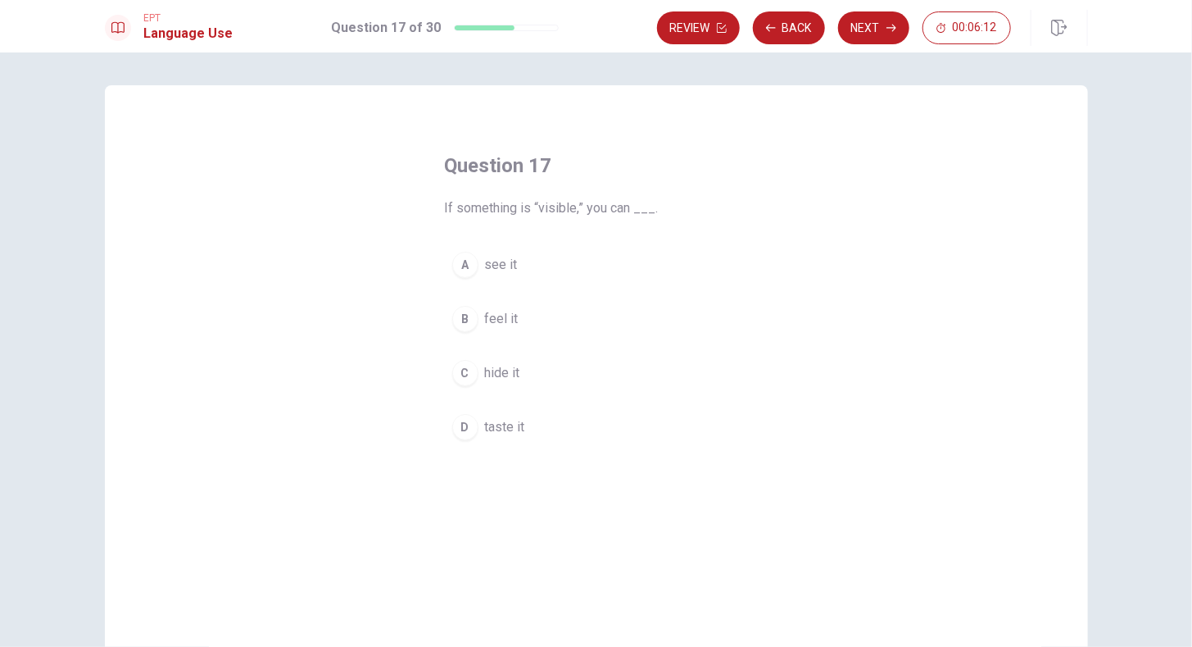
click at [465, 264] on div "A" at bounding box center [465, 265] width 26 height 26
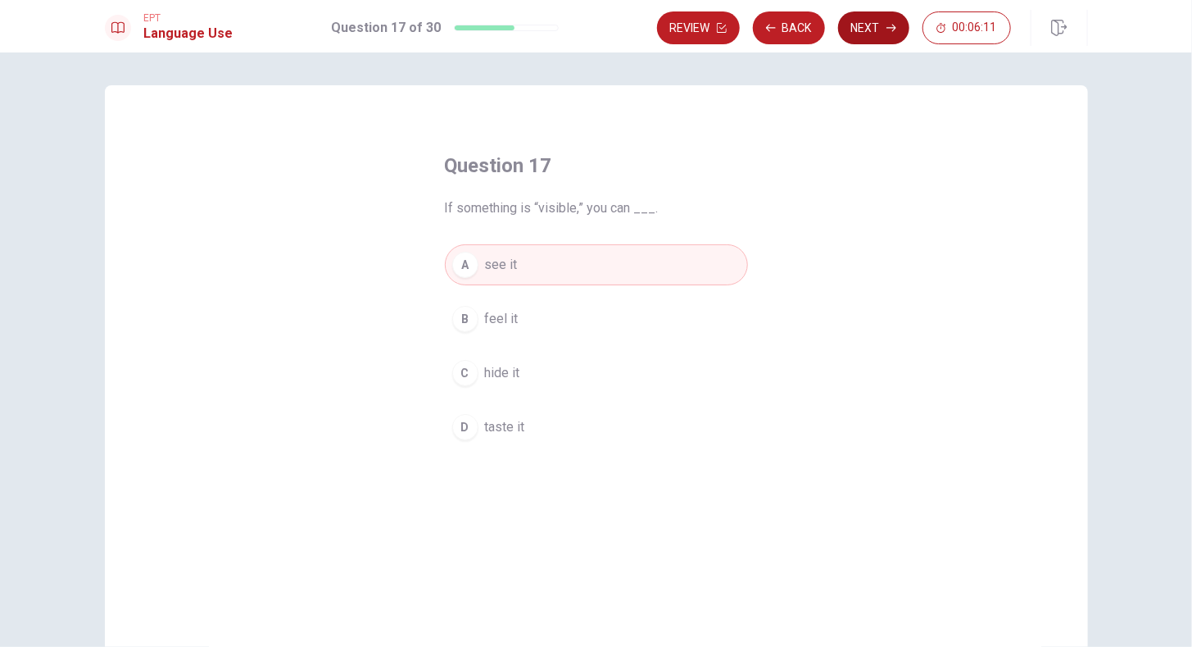
click at [866, 29] on button "Next" at bounding box center [873, 27] width 71 height 33
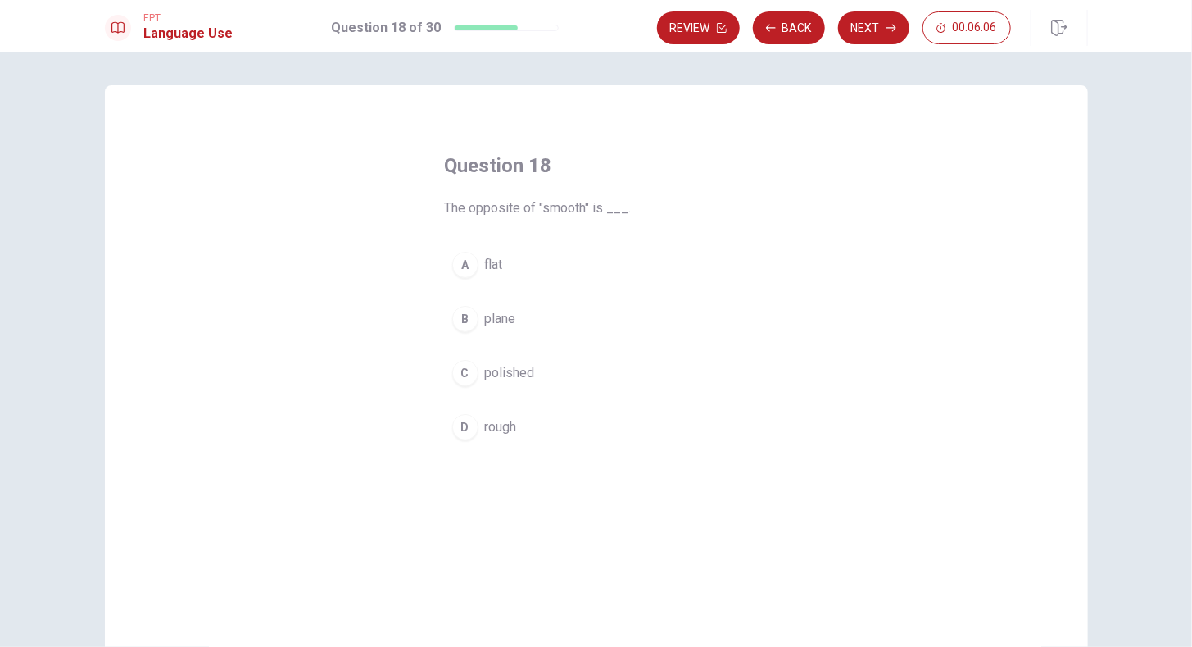
click at [505, 424] on span "rough" at bounding box center [501, 427] width 32 height 20
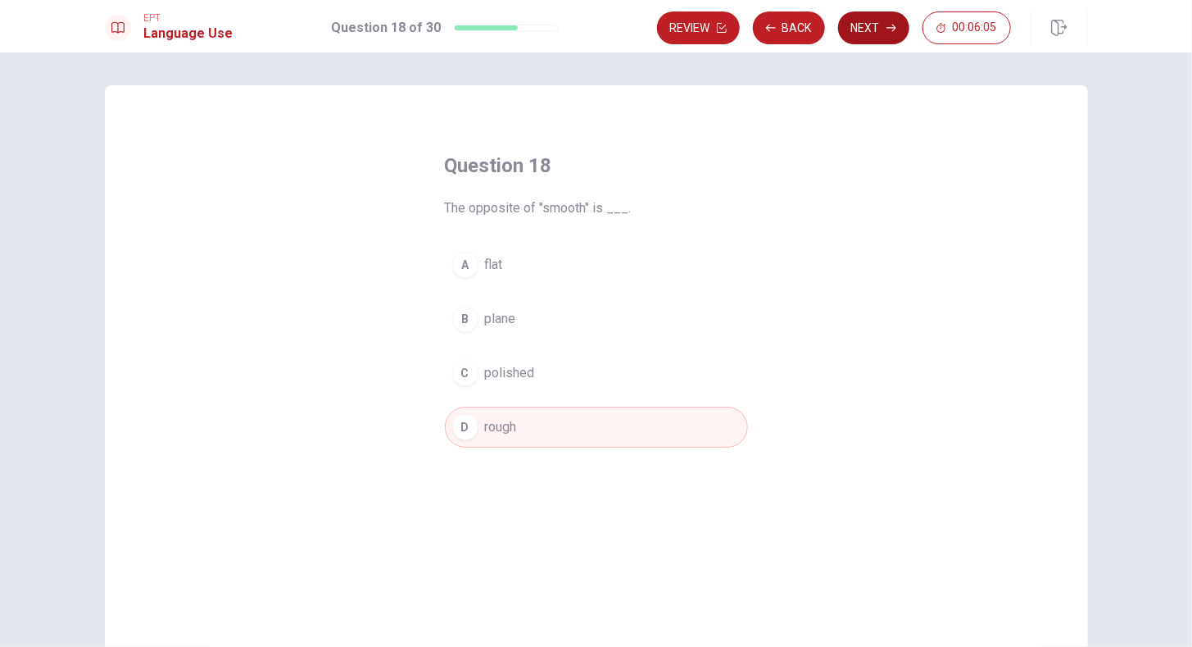
click at [882, 26] on button "Next" at bounding box center [873, 27] width 71 height 33
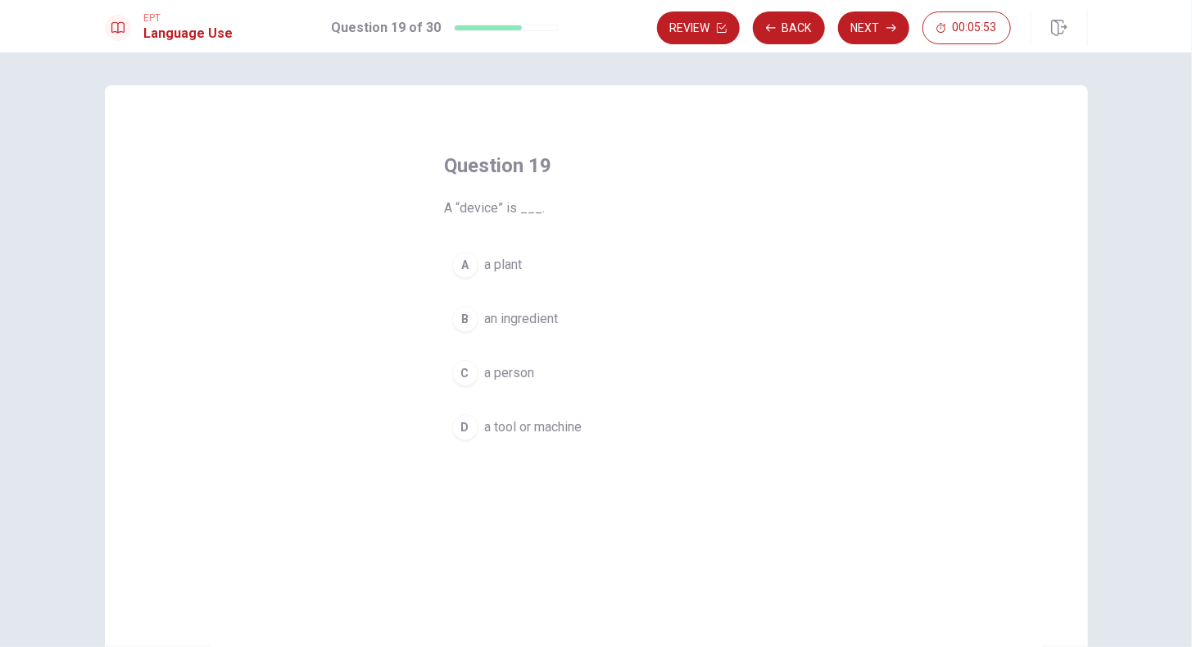
click at [559, 425] on span "a tool or machine" at bounding box center [534, 427] width 98 height 20
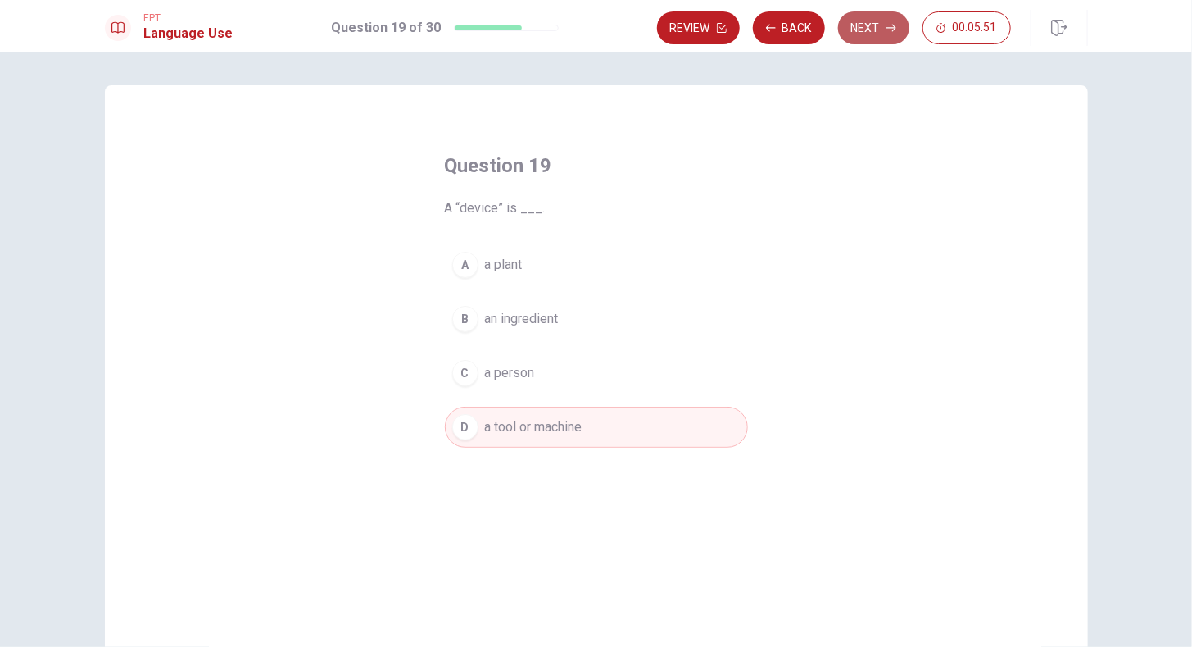
click at [859, 26] on button "Next" at bounding box center [873, 27] width 71 height 33
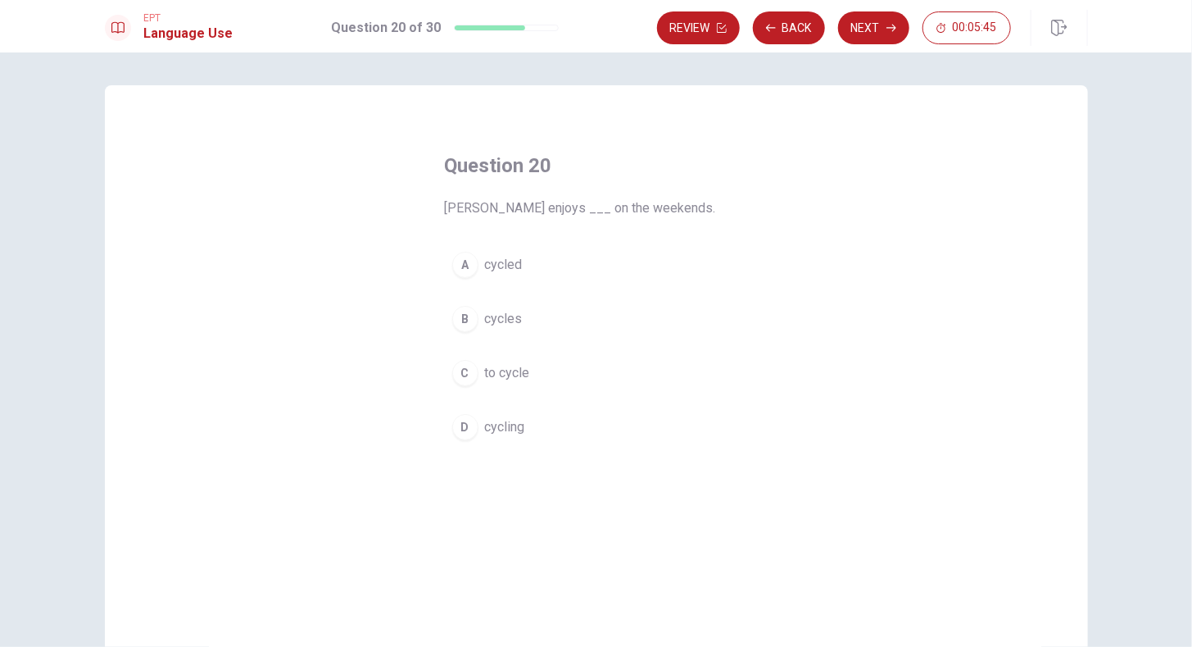
click at [533, 438] on button "D cycling" at bounding box center [596, 426] width 303 height 41
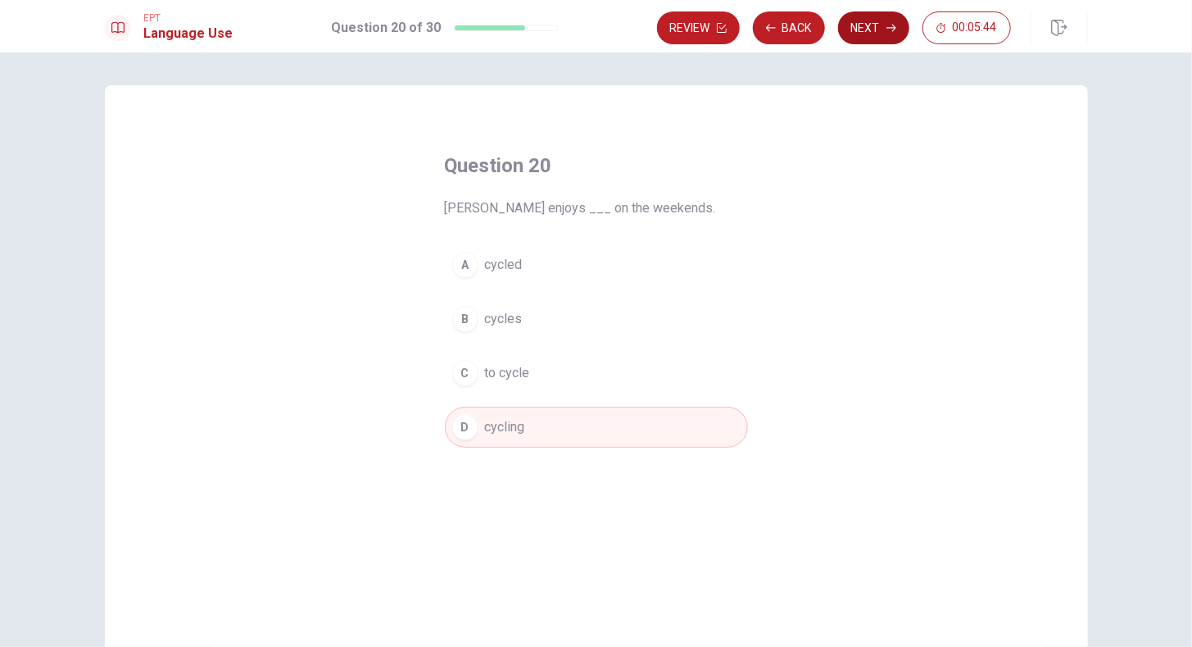
click at [869, 37] on button "Next" at bounding box center [873, 27] width 71 height 33
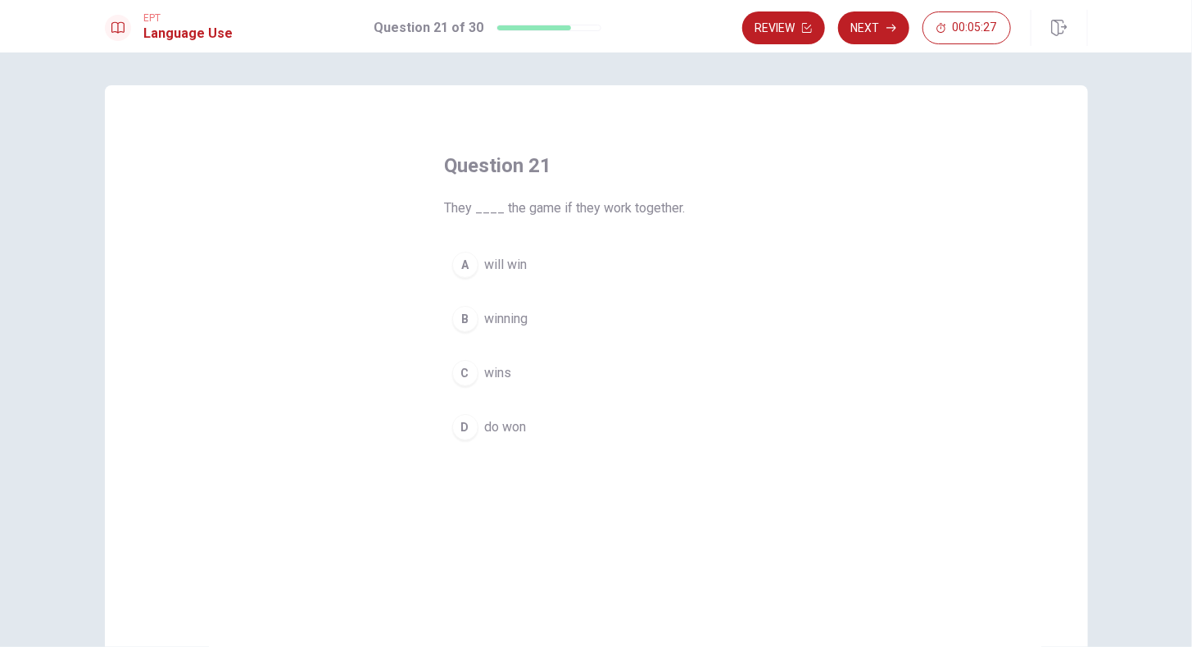
click at [475, 261] on button "A will win" at bounding box center [596, 264] width 303 height 41
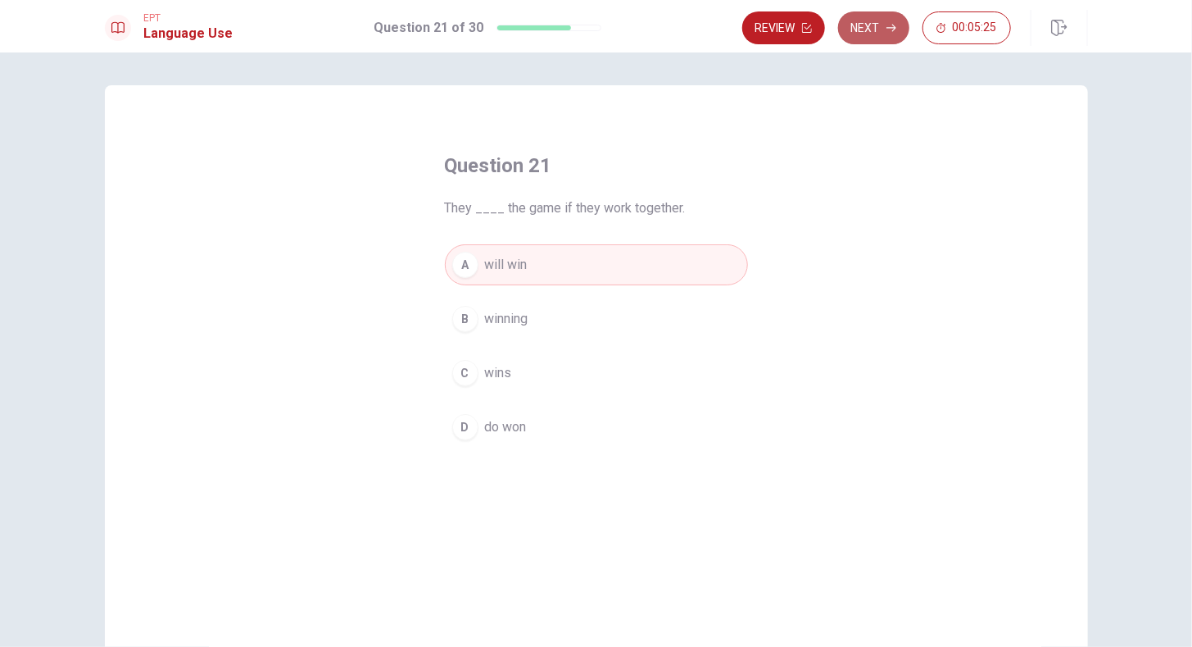
click at [865, 35] on button "Next" at bounding box center [873, 27] width 71 height 33
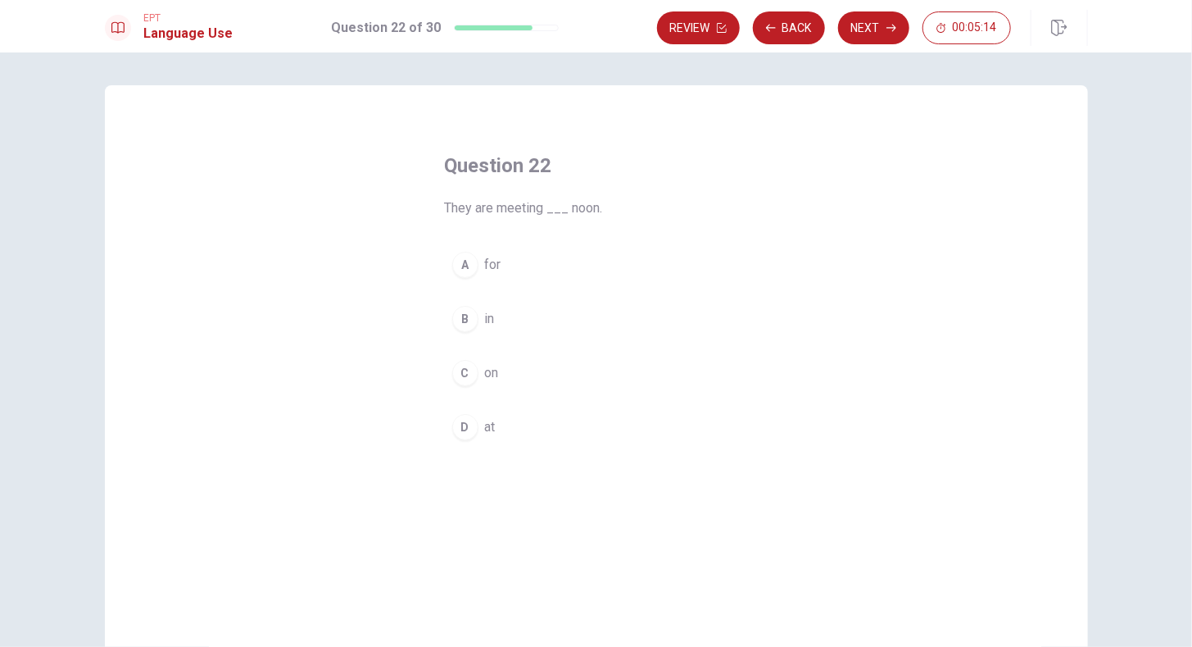
click at [493, 429] on button "D at" at bounding box center [596, 426] width 303 height 41
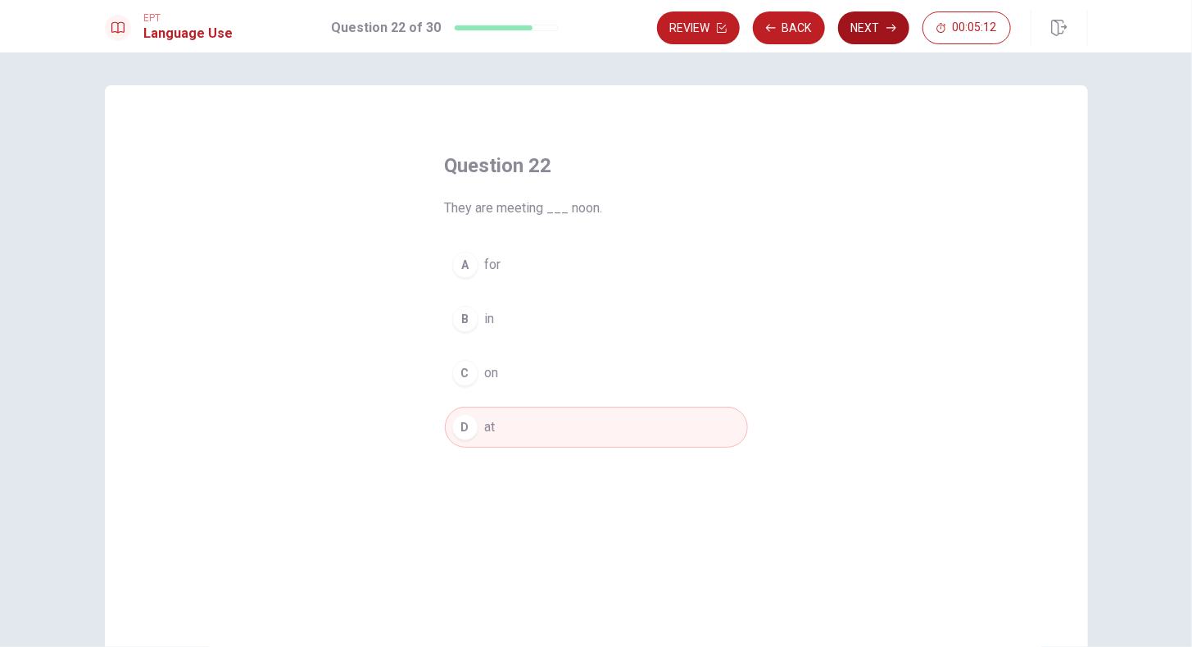
click at [874, 27] on button "Next" at bounding box center [873, 27] width 71 height 33
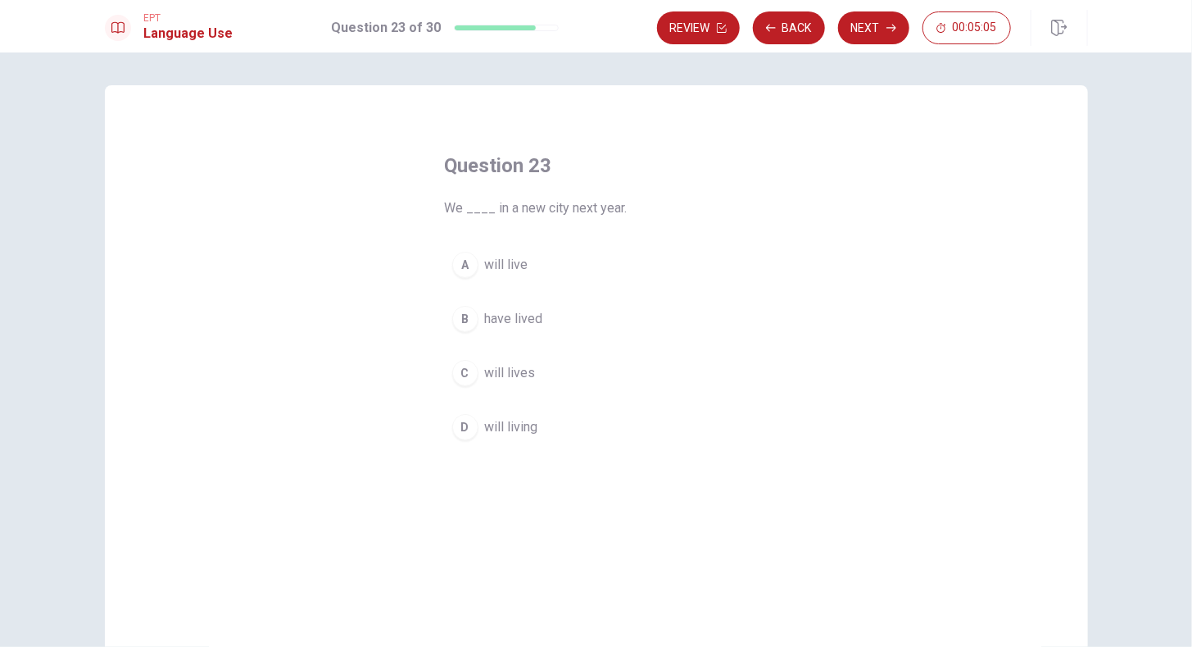
click at [528, 270] on button "A will live" at bounding box center [596, 264] width 303 height 41
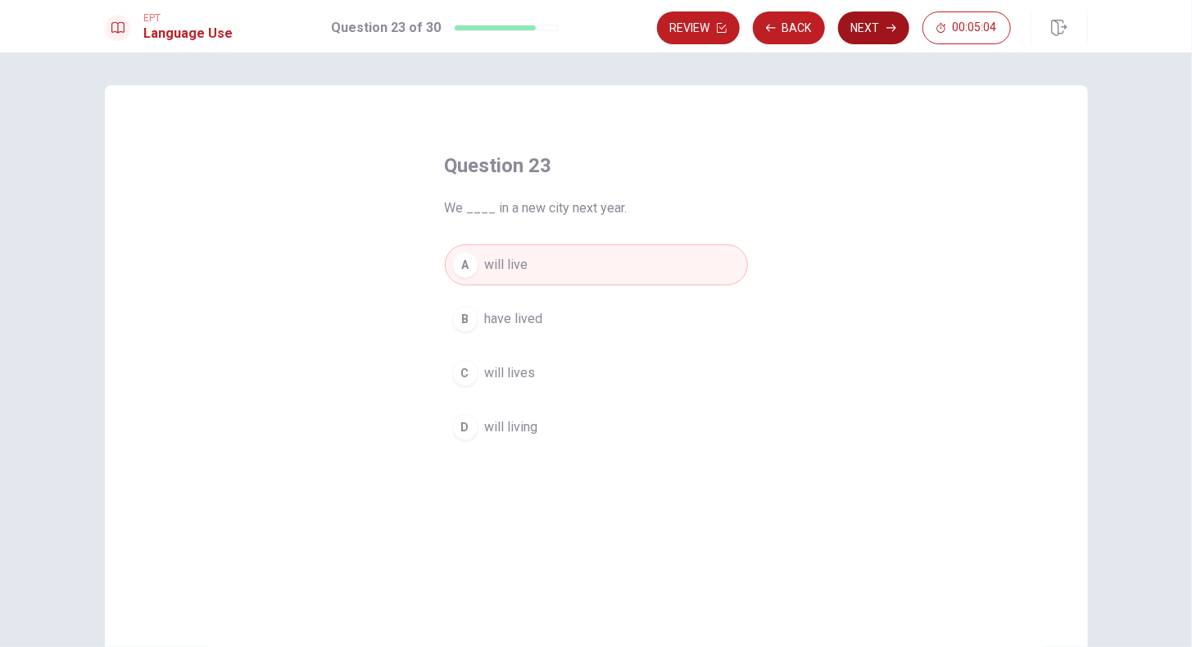
click at [862, 28] on button "Next" at bounding box center [873, 27] width 71 height 33
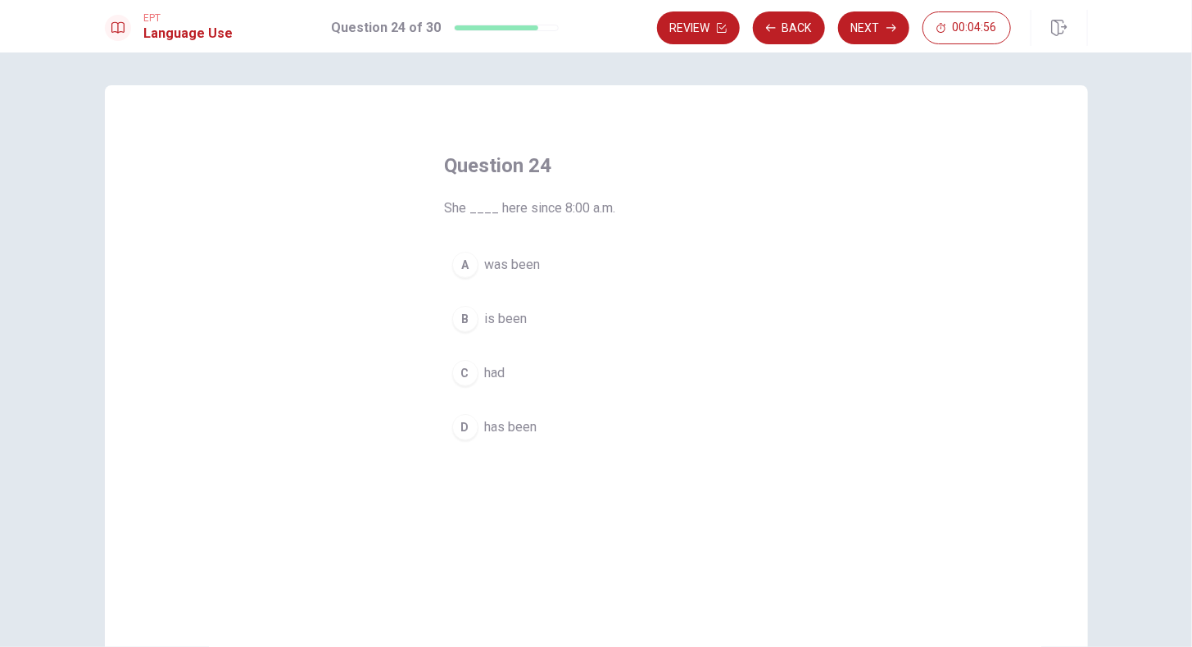
click at [517, 265] on span "was been" at bounding box center [513, 265] width 56 height 20
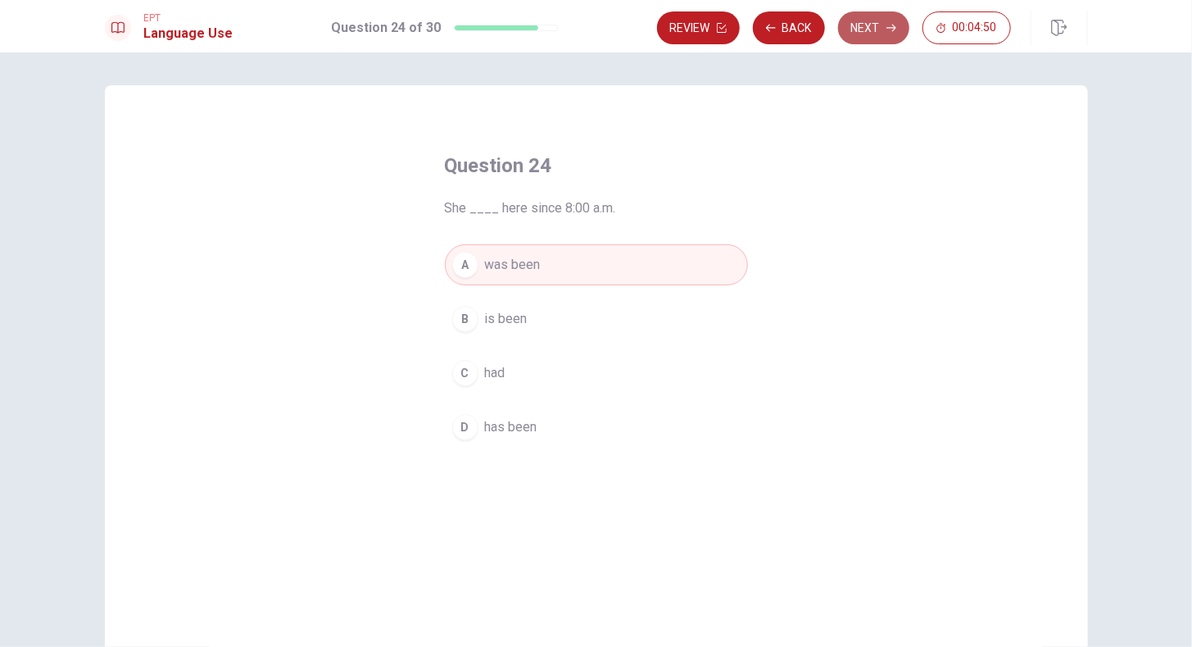
click at [882, 38] on button "Next" at bounding box center [873, 27] width 71 height 33
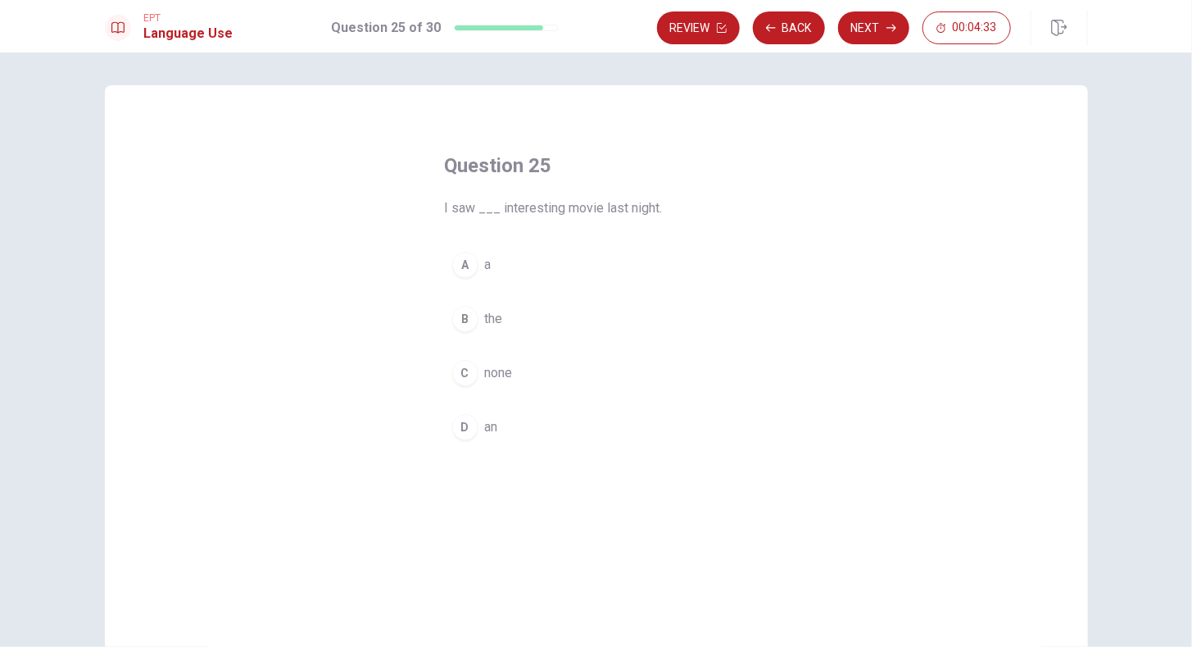
click at [468, 275] on div "A" at bounding box center [465, 265] width 26 height 26
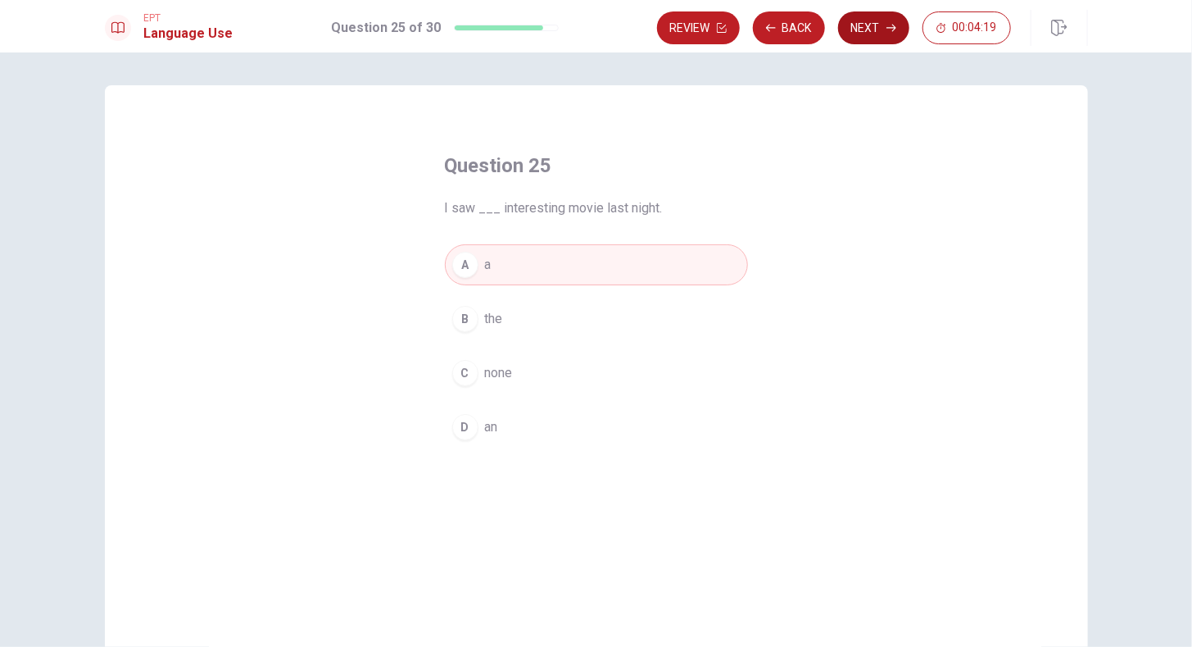
click at [866, 35] on button "Next" at bounding box center [873, 27] width 71 height 33
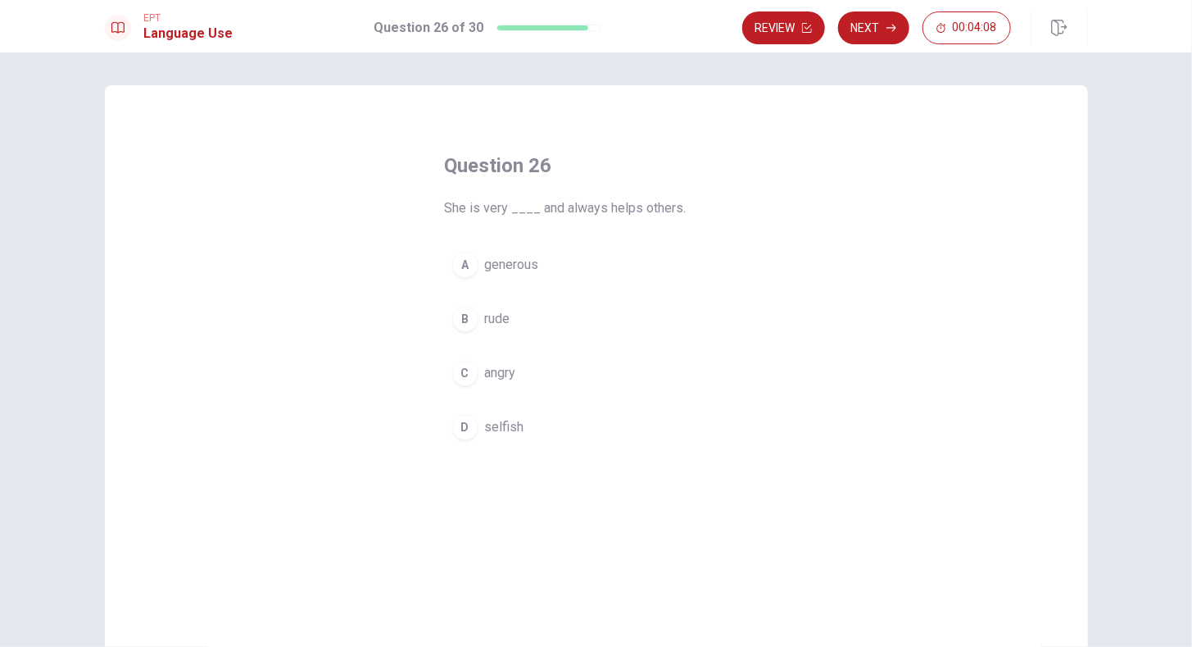
click at [513, 261] on span "generous" at bounding box center [512, 265] width 54 height 20
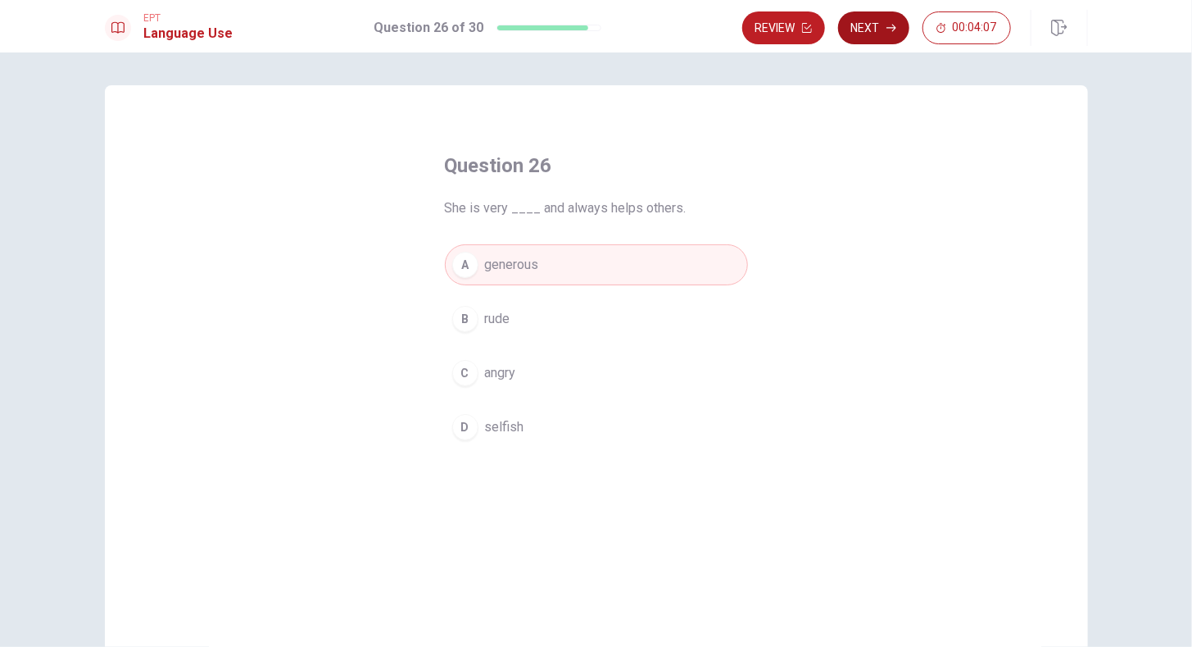
click at [892, 32] on icon "button" at bounding box center [892, 28] width 10 height 10
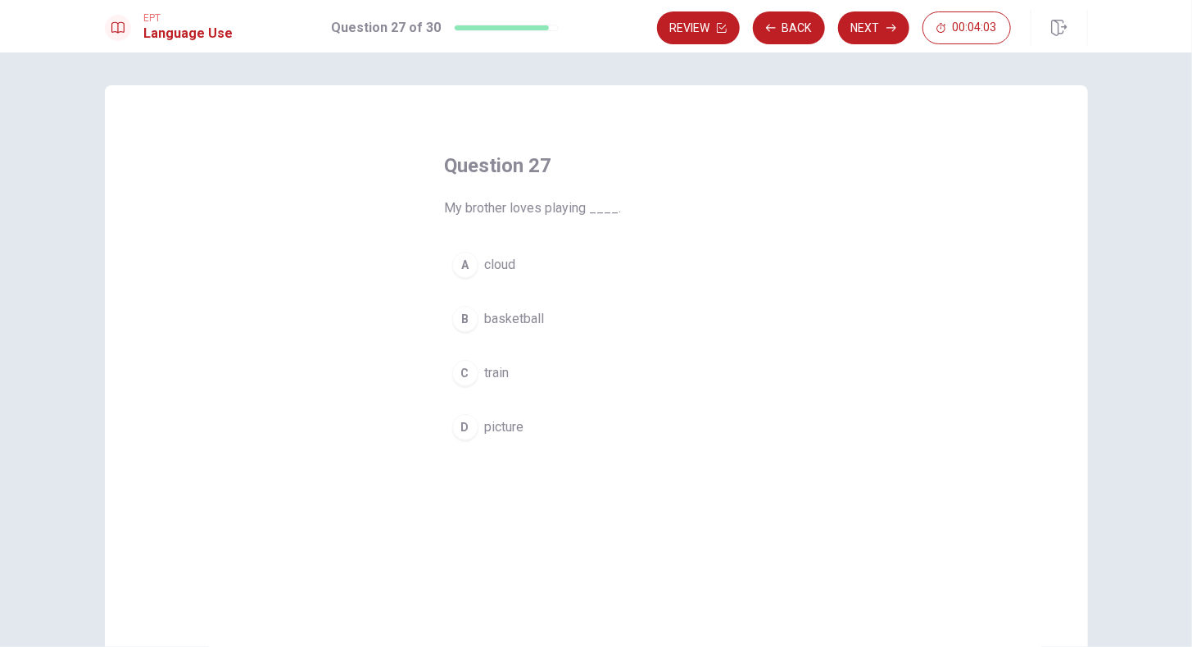
click at [526, 319] on span "basketball" at bounding box center [515, 319] width 60 height 20
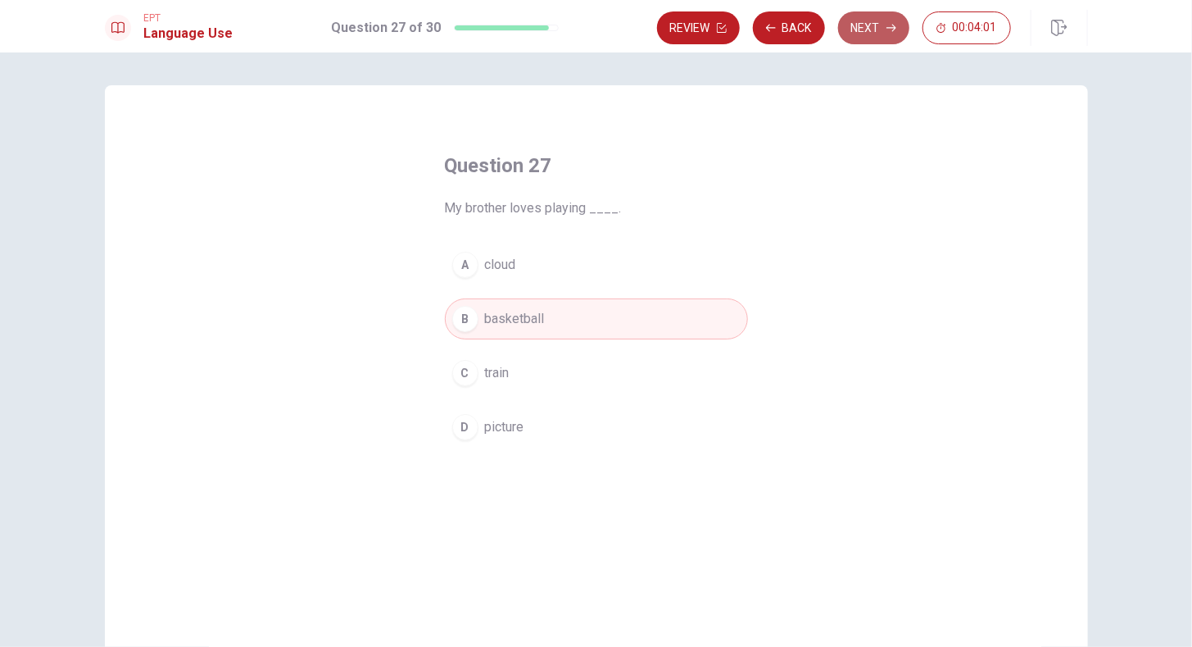
click at [868, 36] on button "Next" at bounding box center [873, 27] width 71 height 33
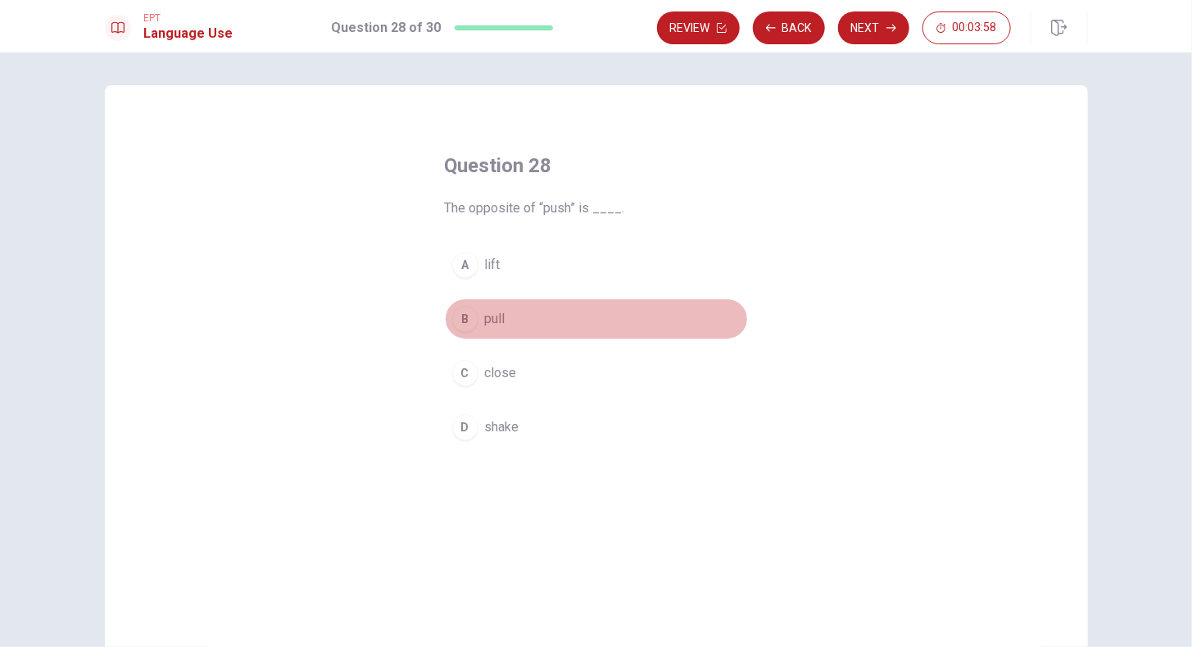
click at [503, 311] on button "B pull" at bounding box center [596, 318] width 303 height 41
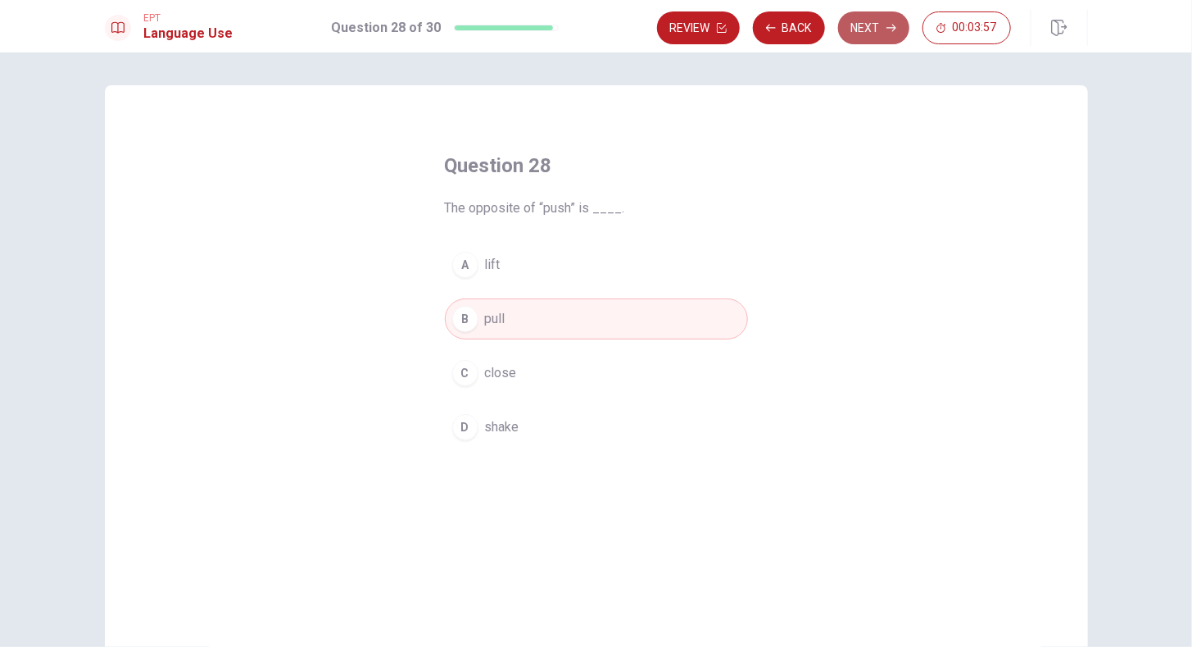
click at [874, 29] on button "Next" at bounding box center [873, 27] width 71 height 33
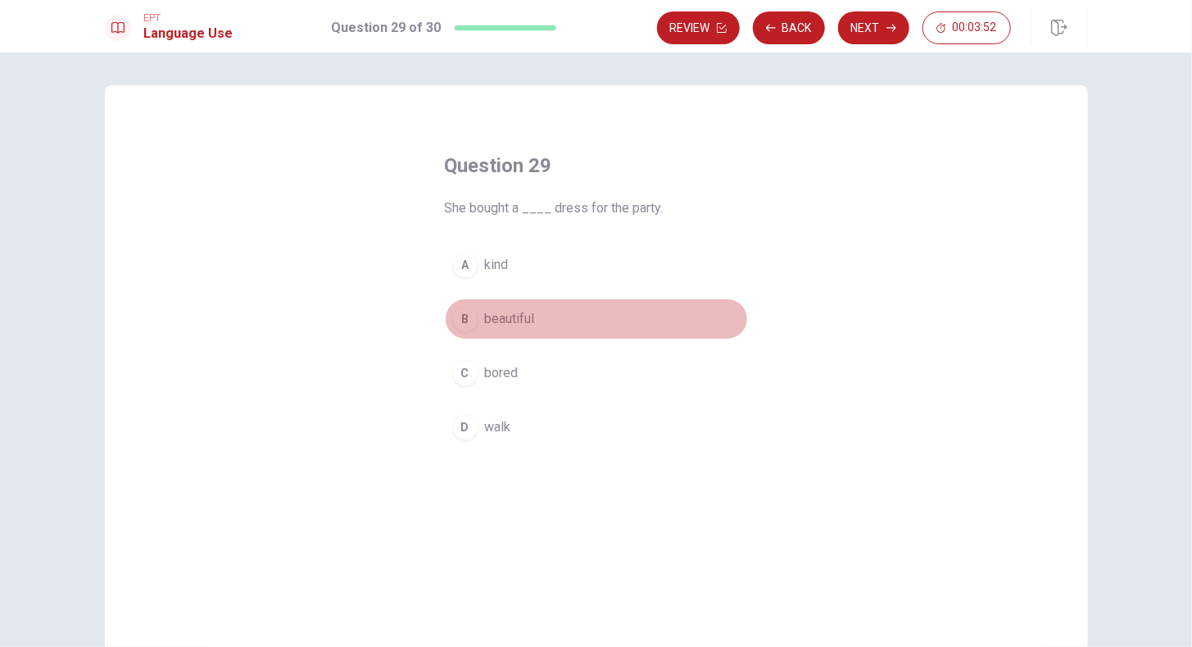
click at [521, 322] on span "beautiful" at bounding box center [510, 319] width 50 height 20
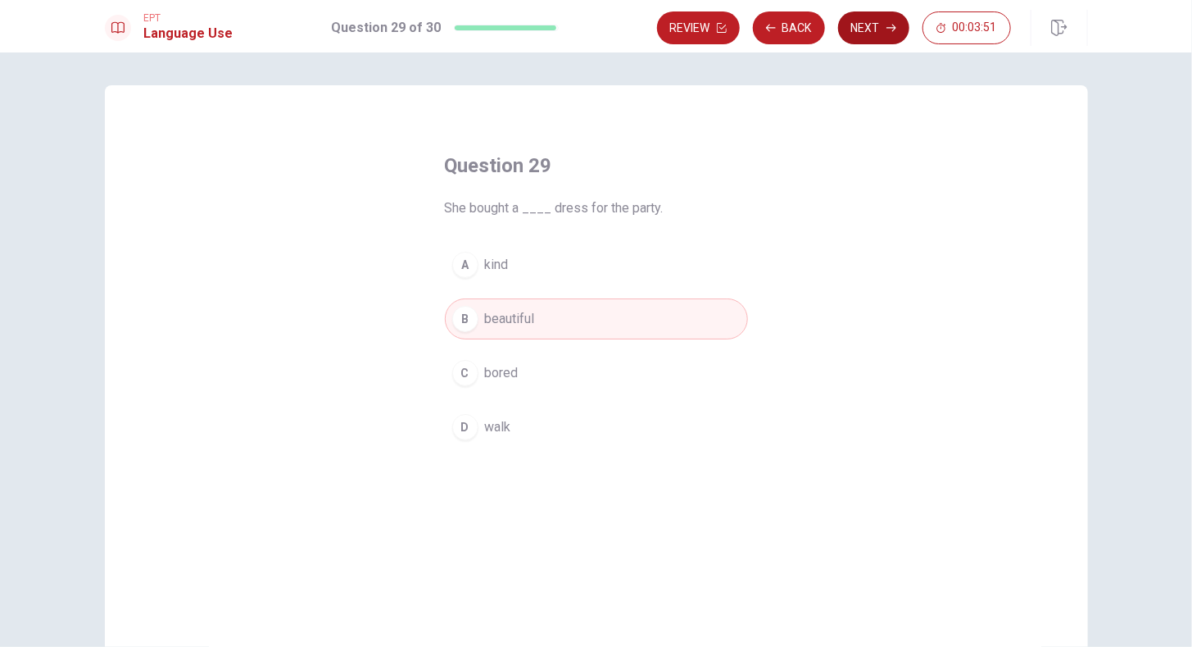
click at [877, 23] on button "Next" at bounding box center [873, 27] width 71 height 33
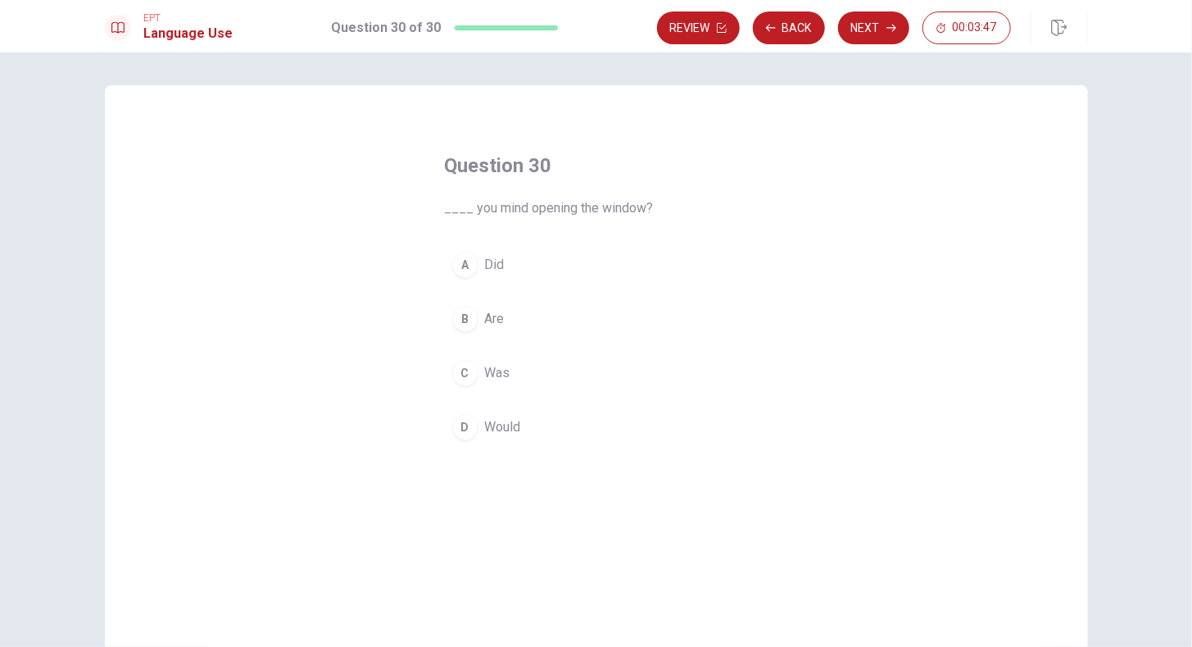
click at [496, 421] on span "Would" at bounding box center [503, 427] width 36 height 20
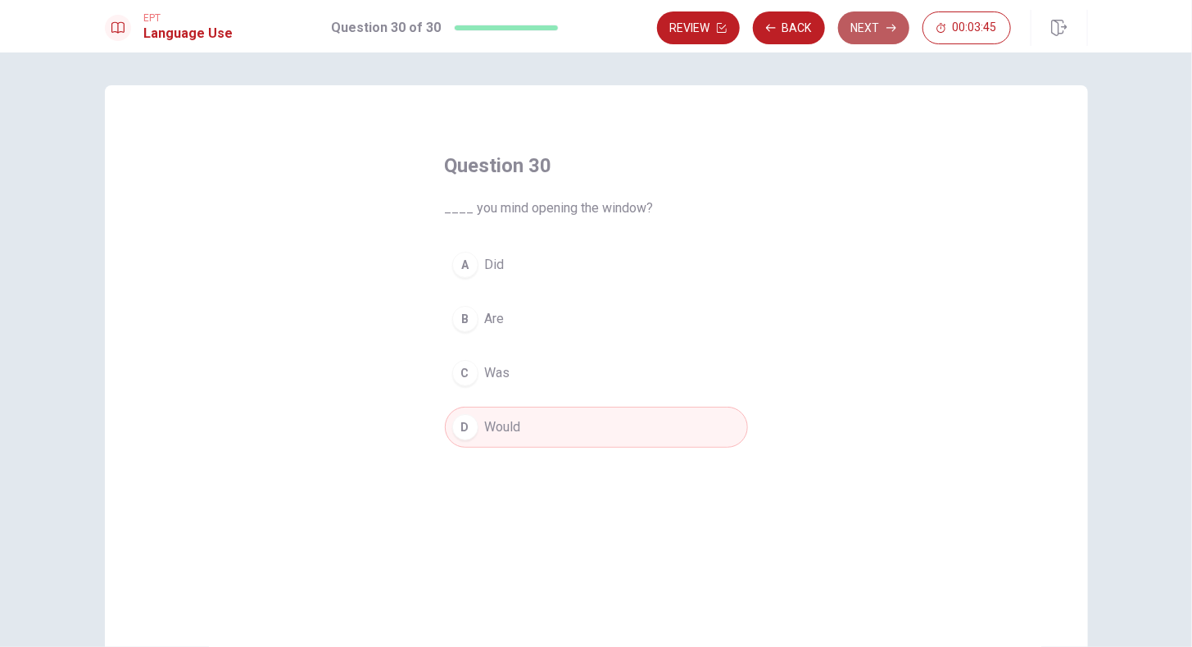
click at [874, 26] on button "Next" at bounding box center [873, 27] width 71 height 33
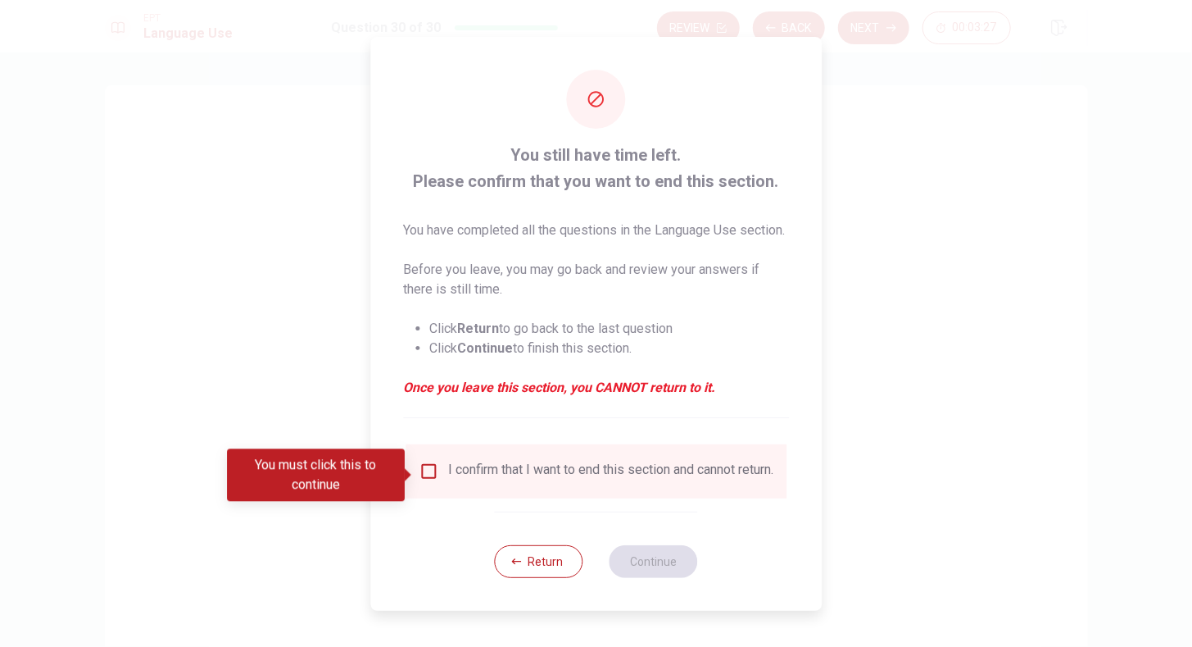
click at [430, 474] on input "You must click this to continue" at bounding box center [429, 471] width 20 height 20
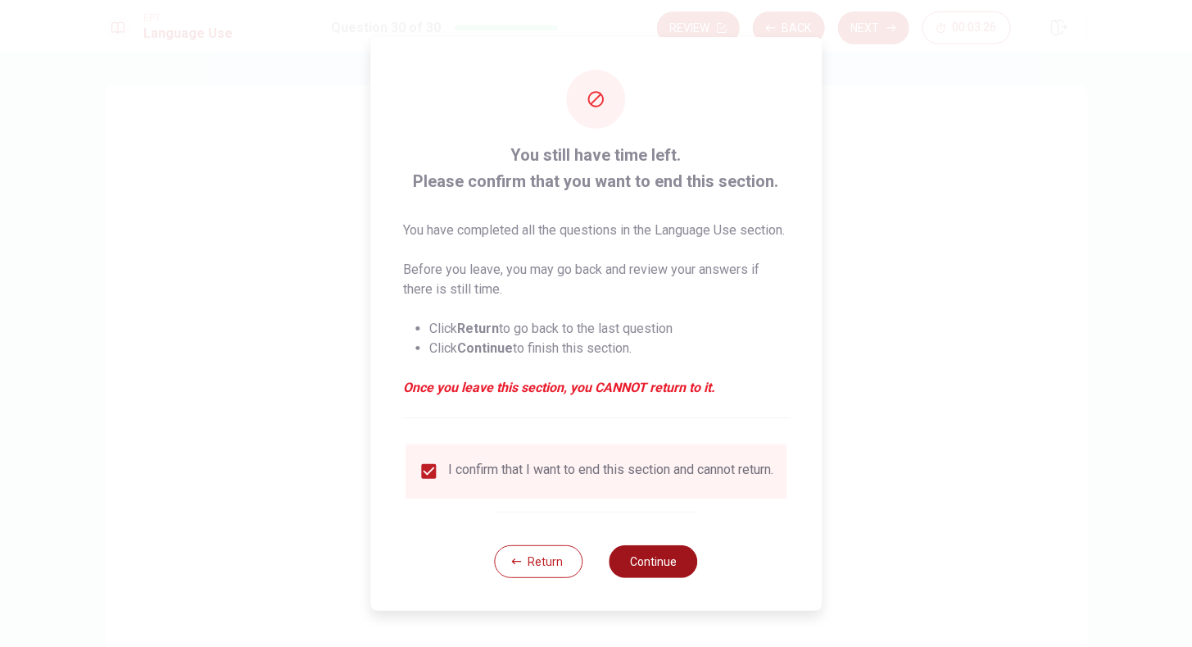
click at [641, 576] on button "Continue" at bounding box center [654, 561] width 88 height 33
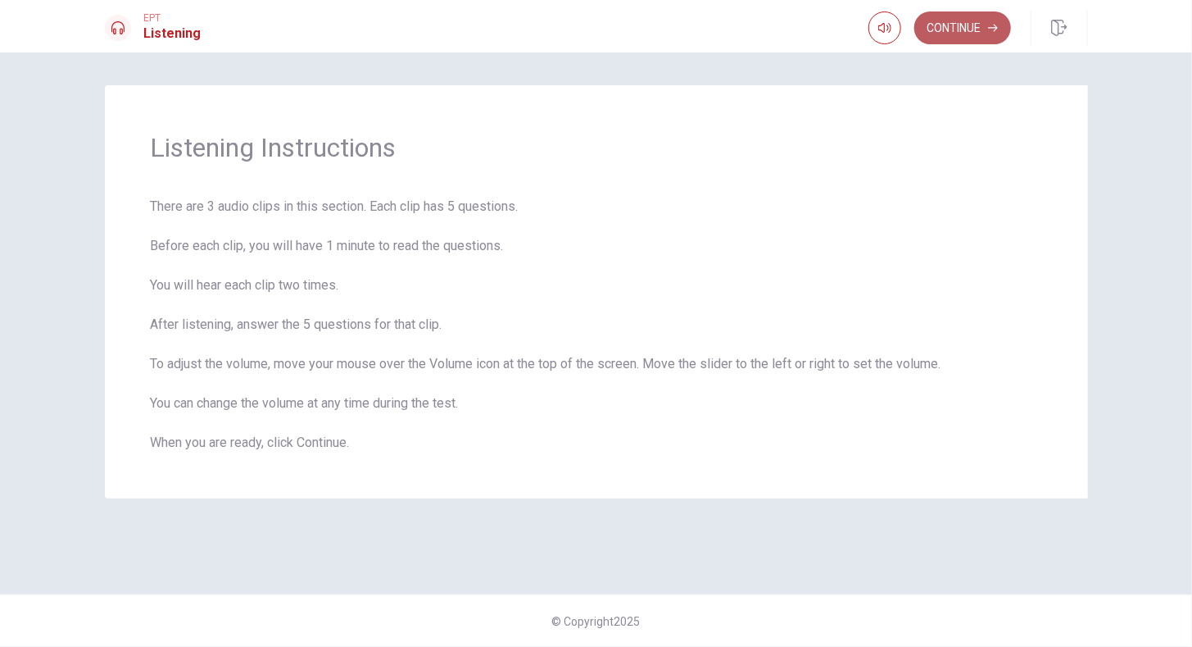
click at [968, 34] on button "Continue" at bounding box center [962, 27] width 97 height 33
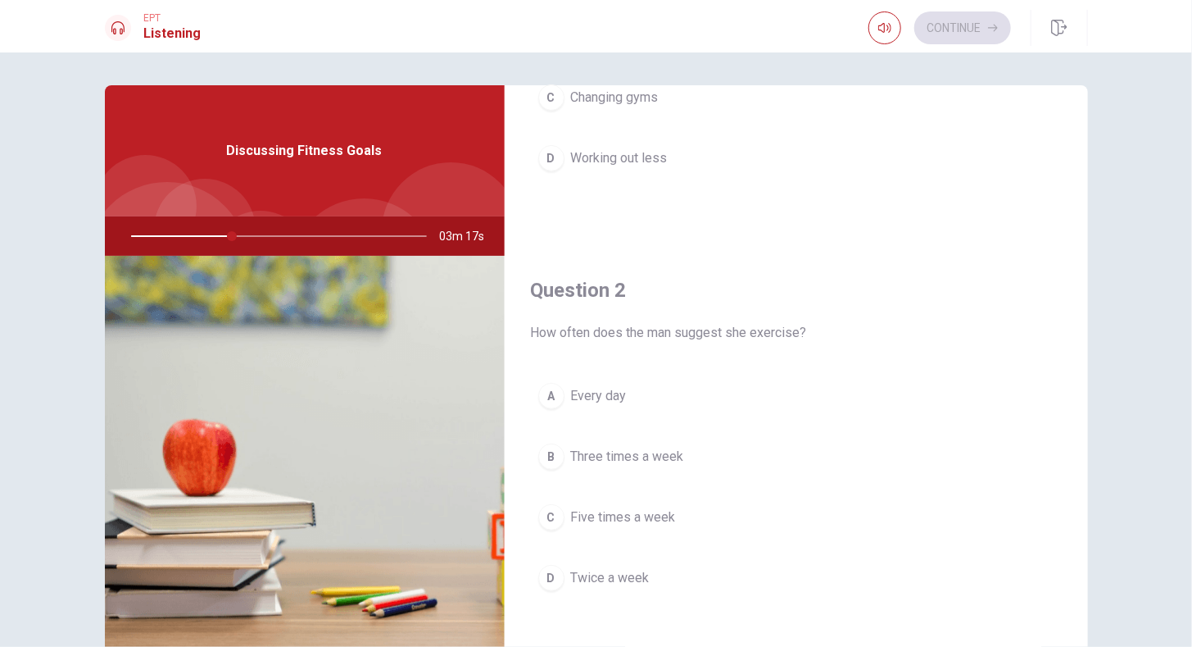
scroll to position [328, 0]
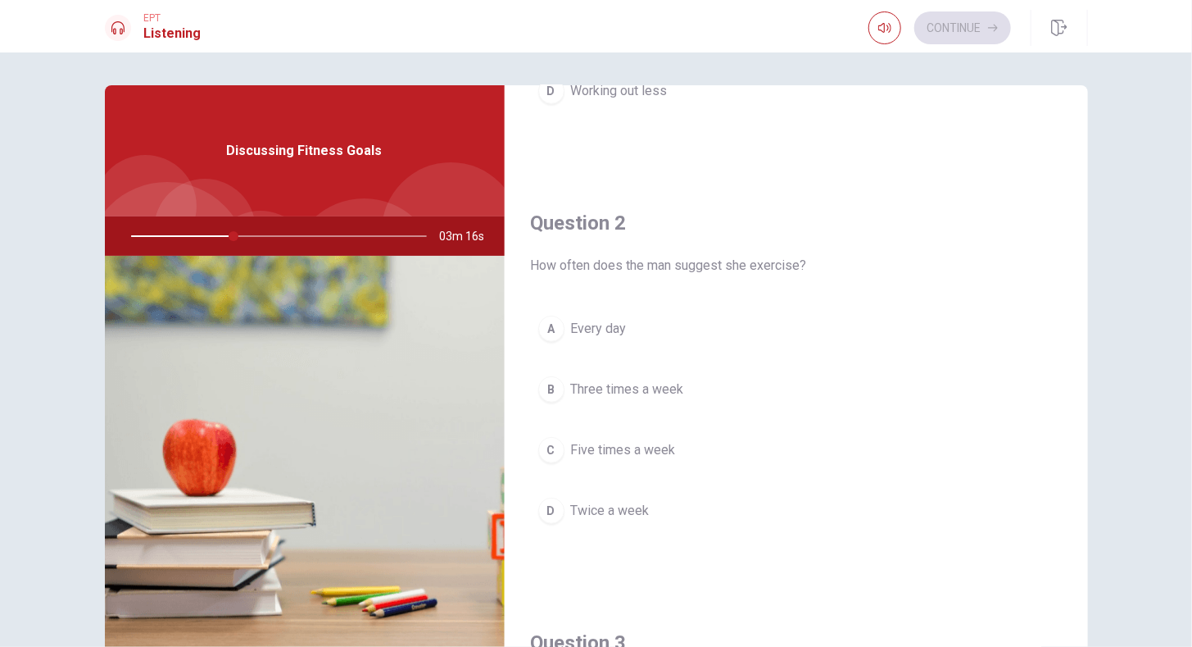
click at [651, 388] on span "Three times a week" at bounding box center [627, 389] width 113 height 20
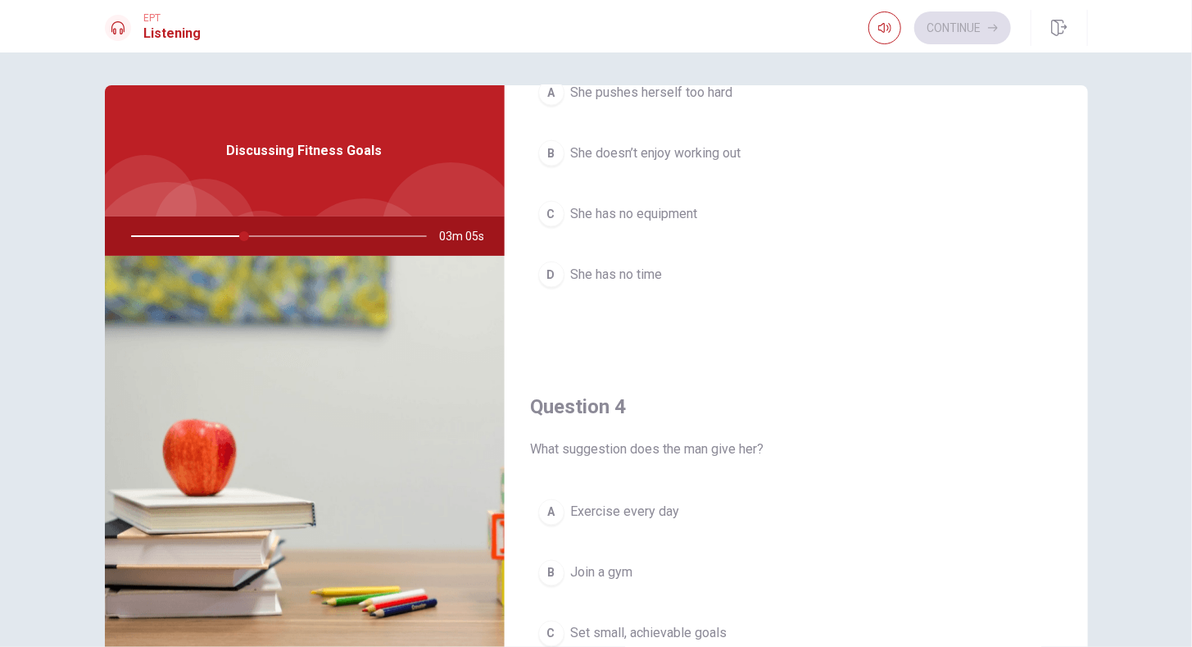
scroll to position [819, 0]
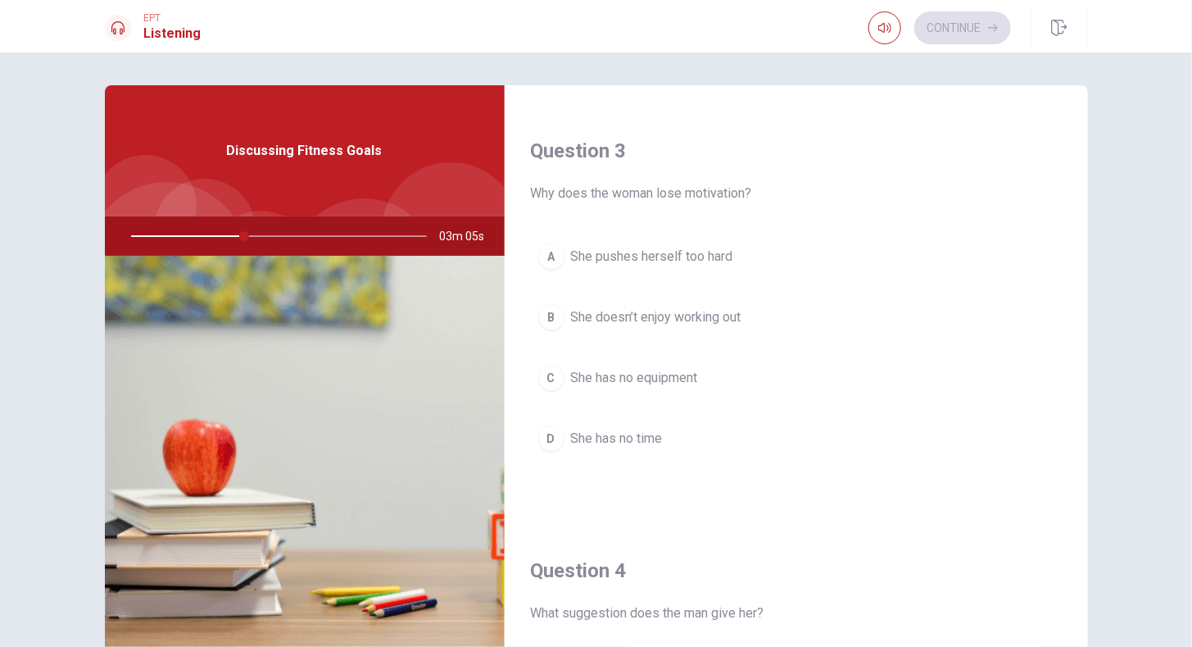
click at [683, 275] on div "A She pushes herself too hard B She doesn’t enjoy working out C She has no equi…" at bounding box center [796, 364] width 531 height 256
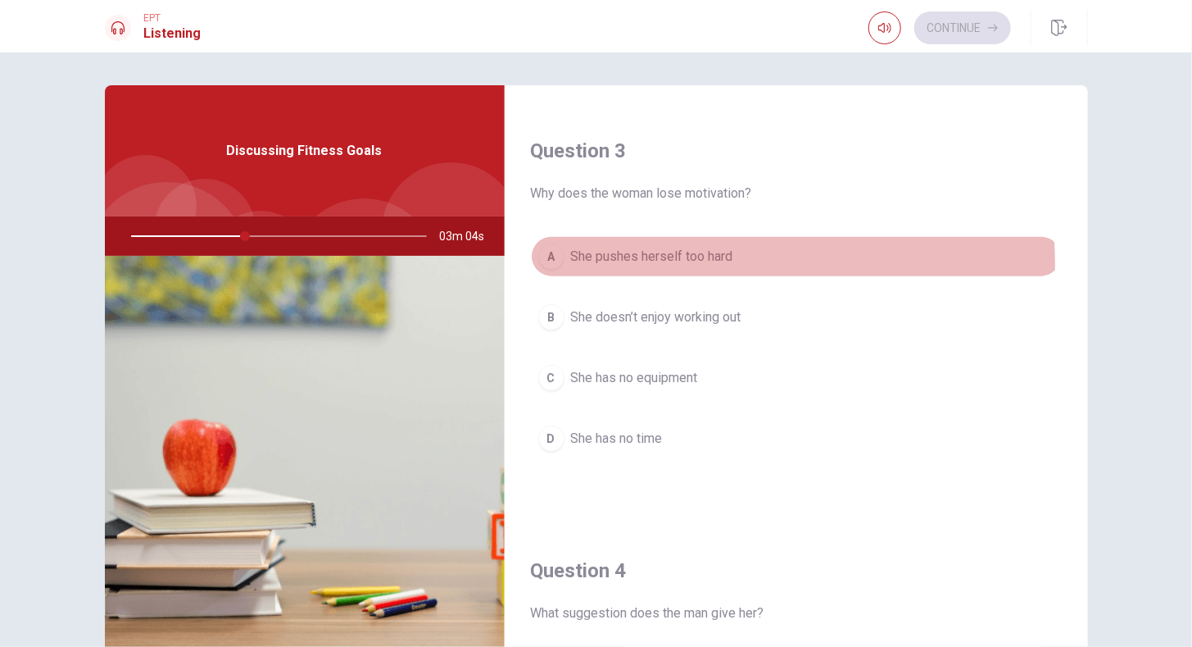
click at [678, 258] on span "She pushes herself too hard" at bounding box center [652, 257] width 162 height 20
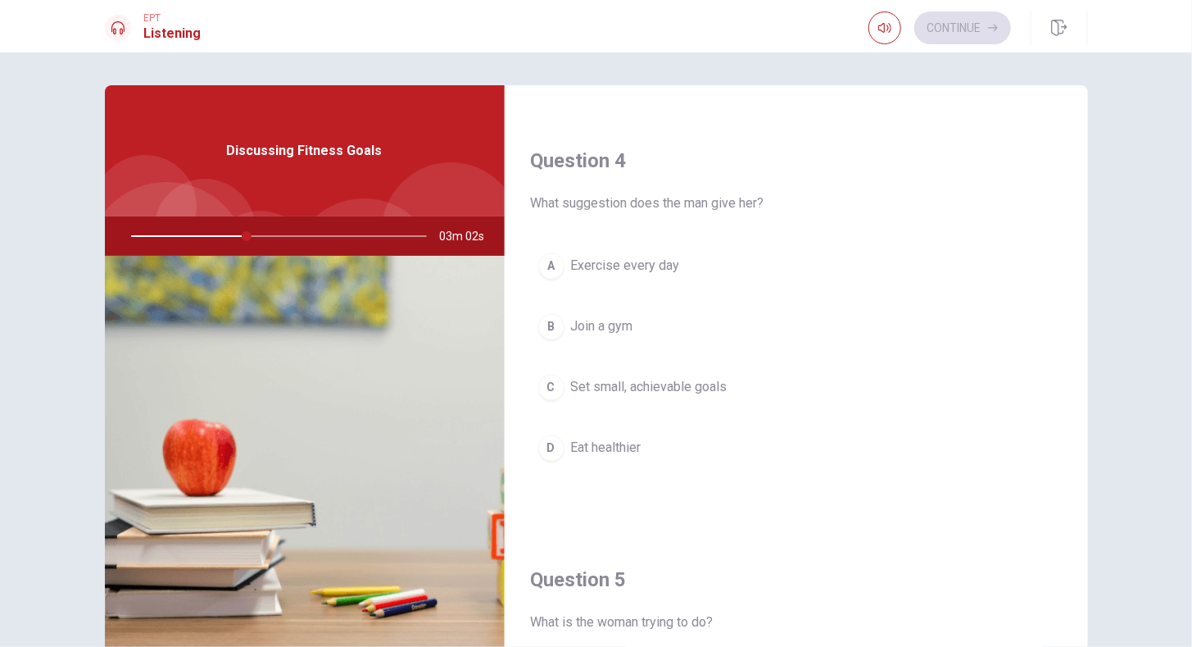
click at [619, 379] on span "Set small, achievable goals" at bounding box center [649, 388] width 157 height 20
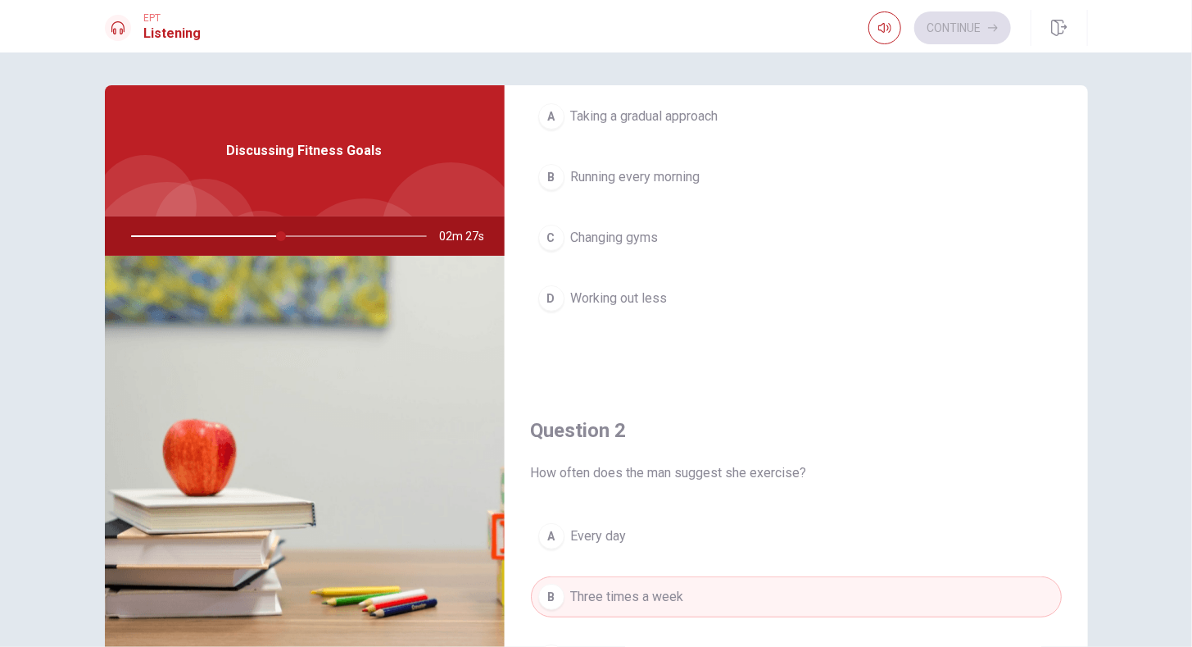
scroll to position [0, 0]
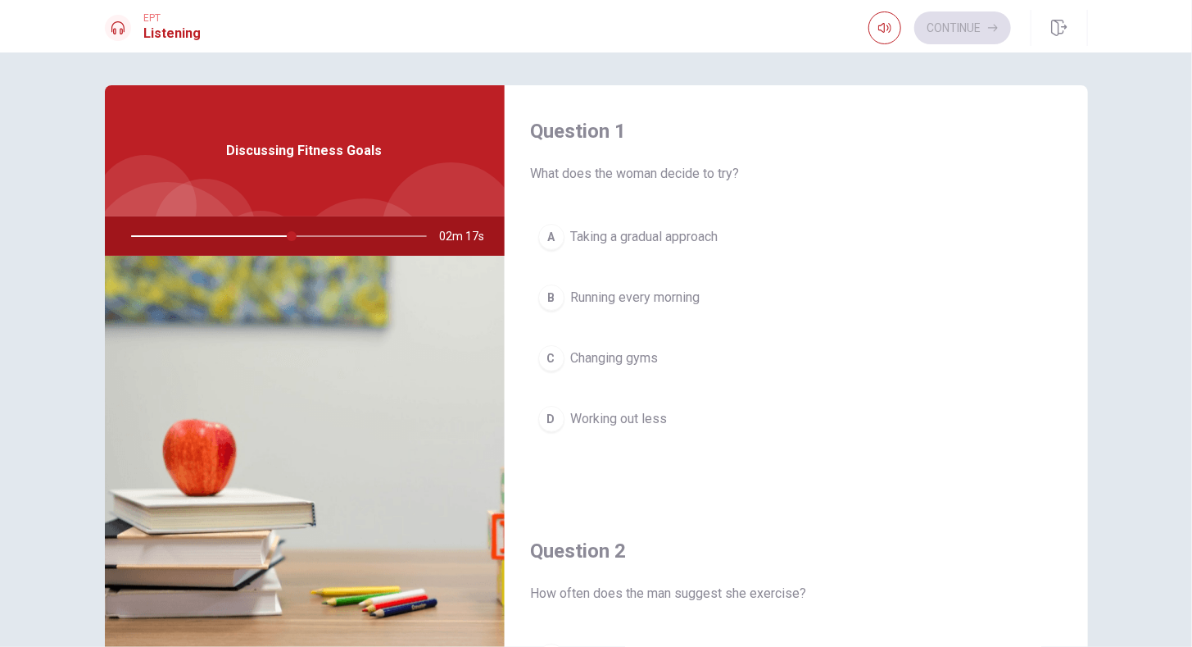
click at [613, 247] on button "A Taking a gradual approach" at bounding box center [796, 236] width 531 height 41
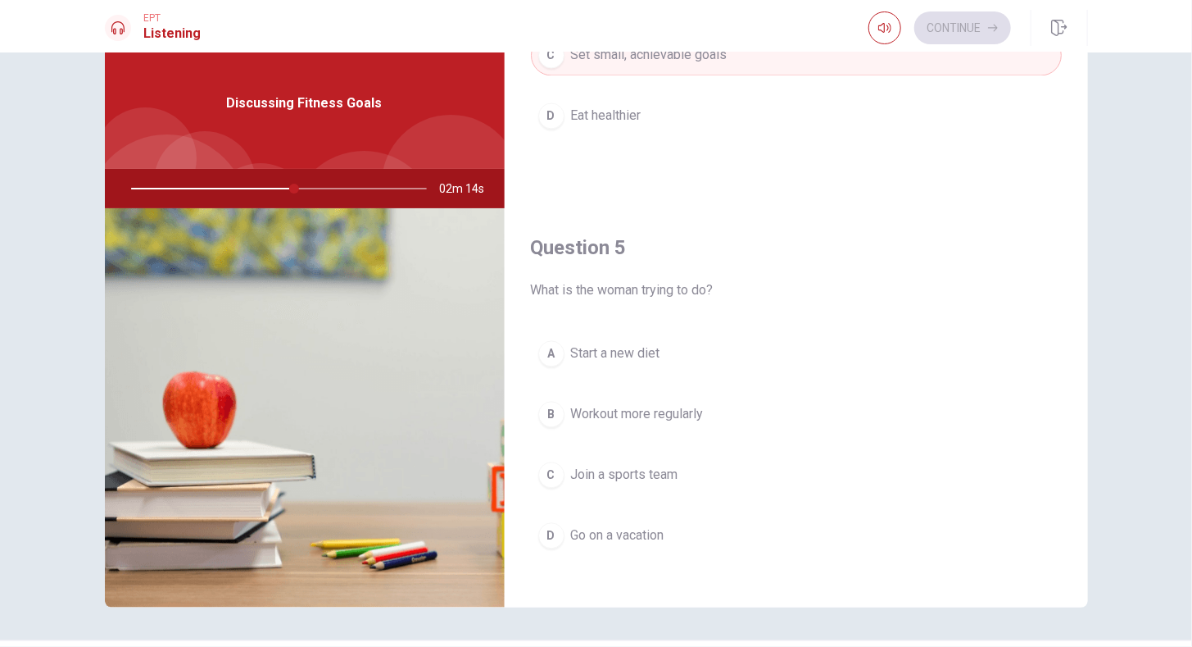
scroll to position [82, 0]
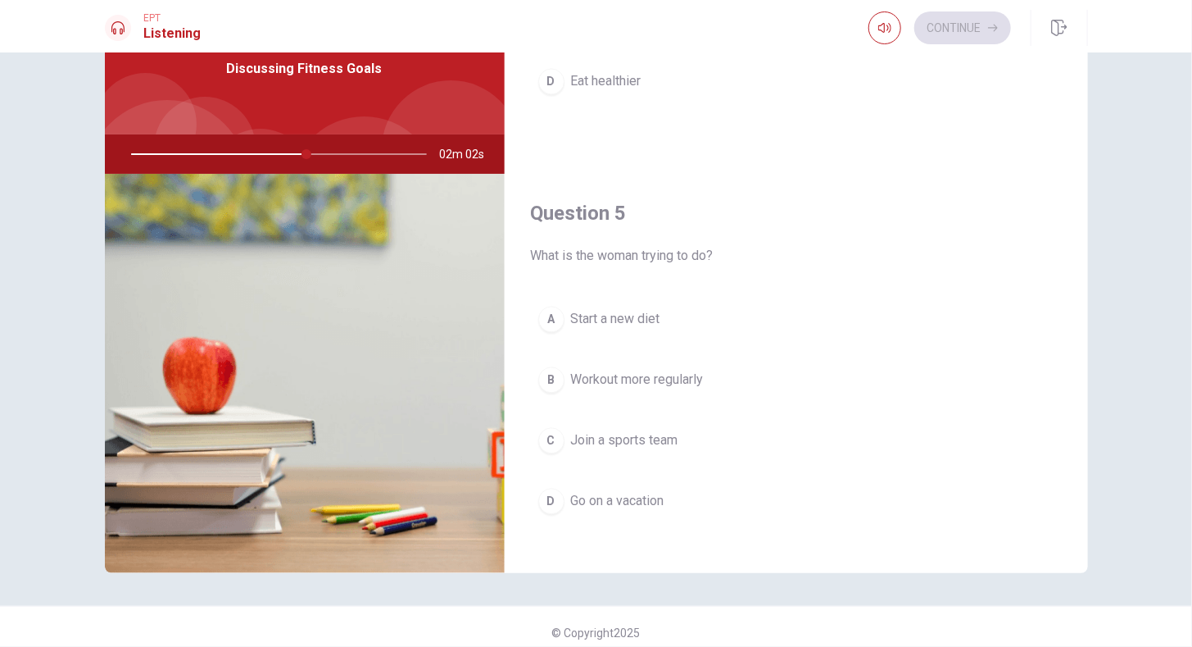
click at [653, 318] on button "A Start a new diet" at bounding box center [796, 318] width 531 height 41
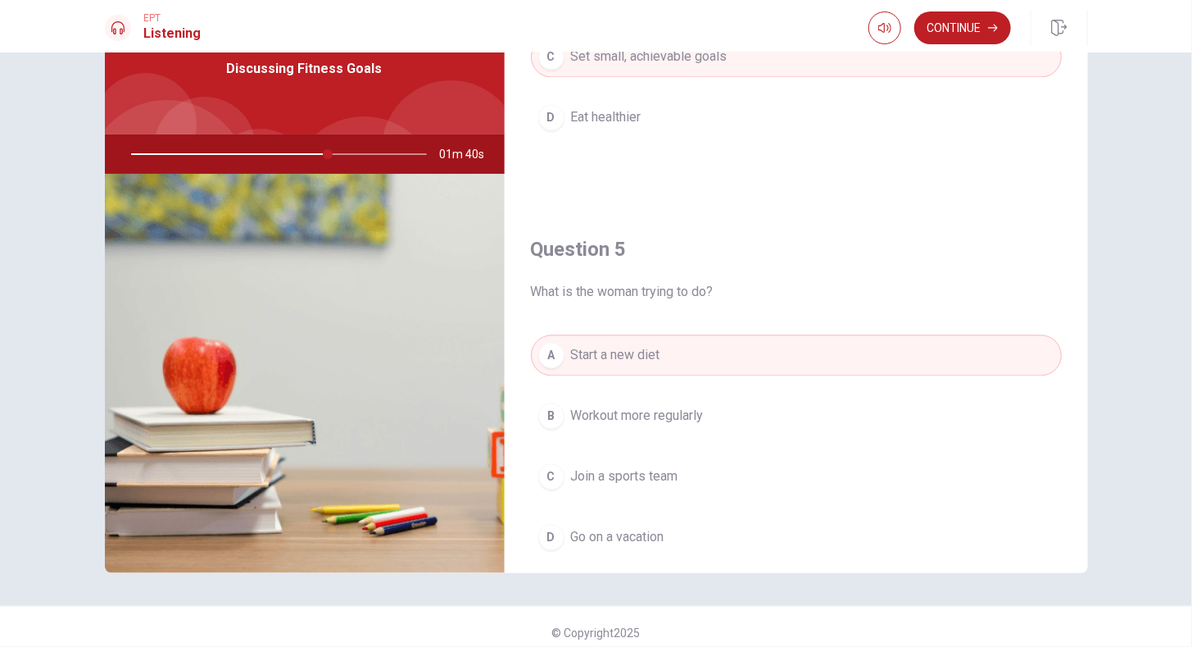
scroll to position [1514, 0]
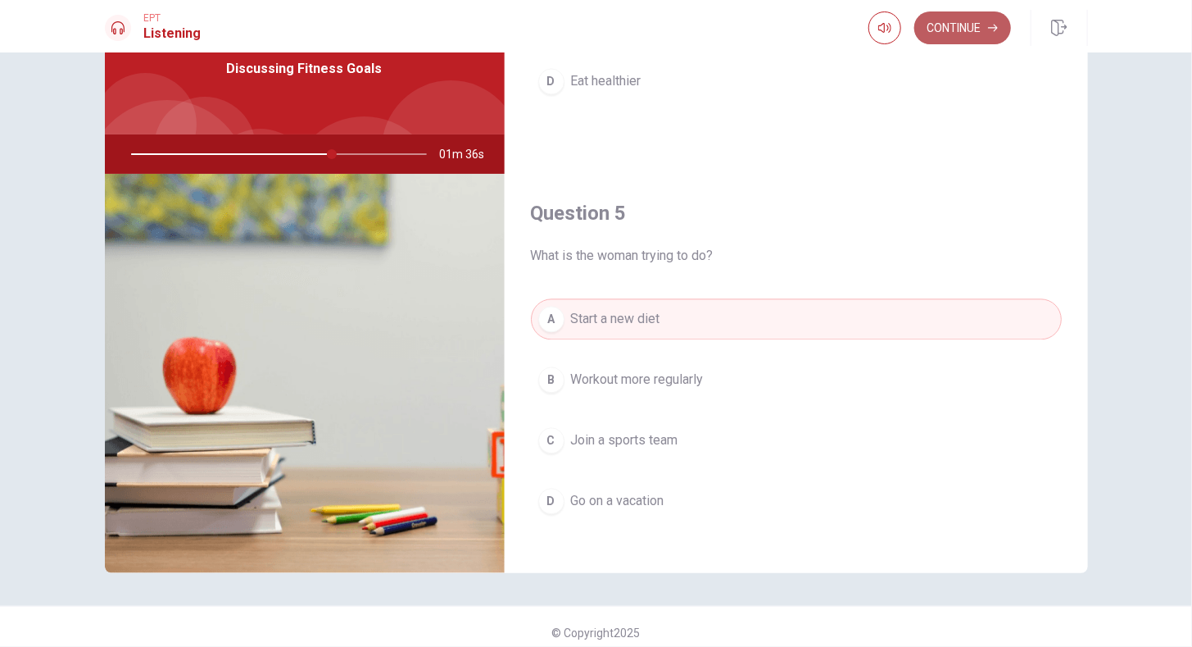
click at [938, 22] on button "Continue" at bounding box center [962, 27] width 97 height 33
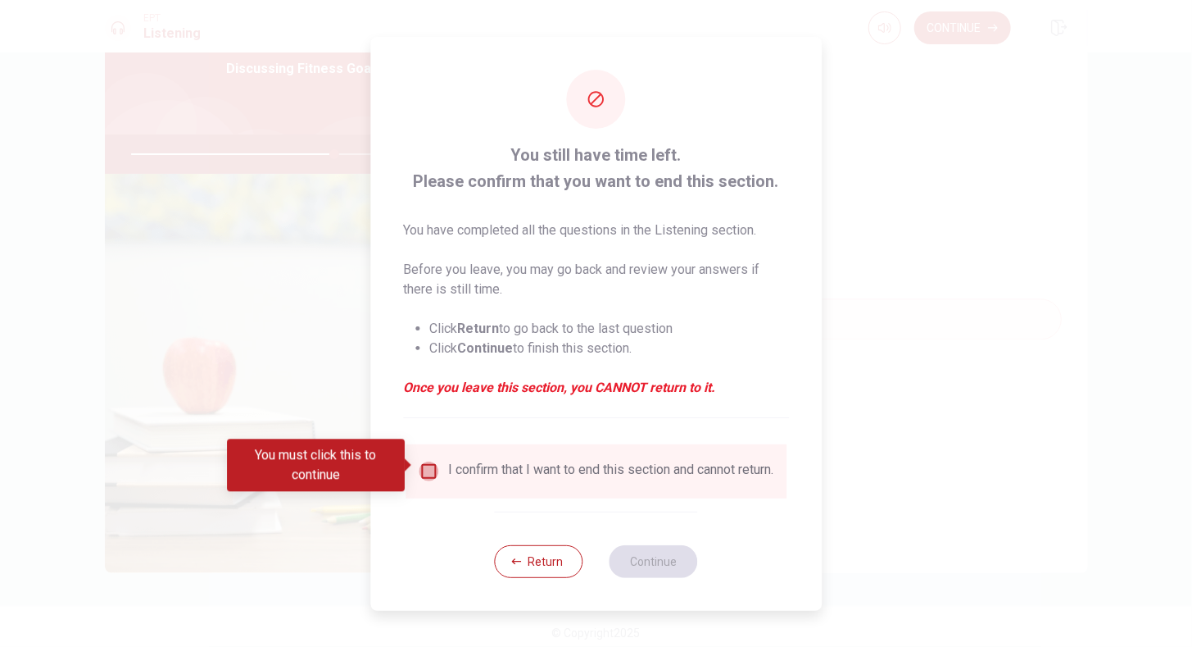
click at [432, 465] on input "You must click this to continue" at bounding box center [429, 471] width 20 height 20
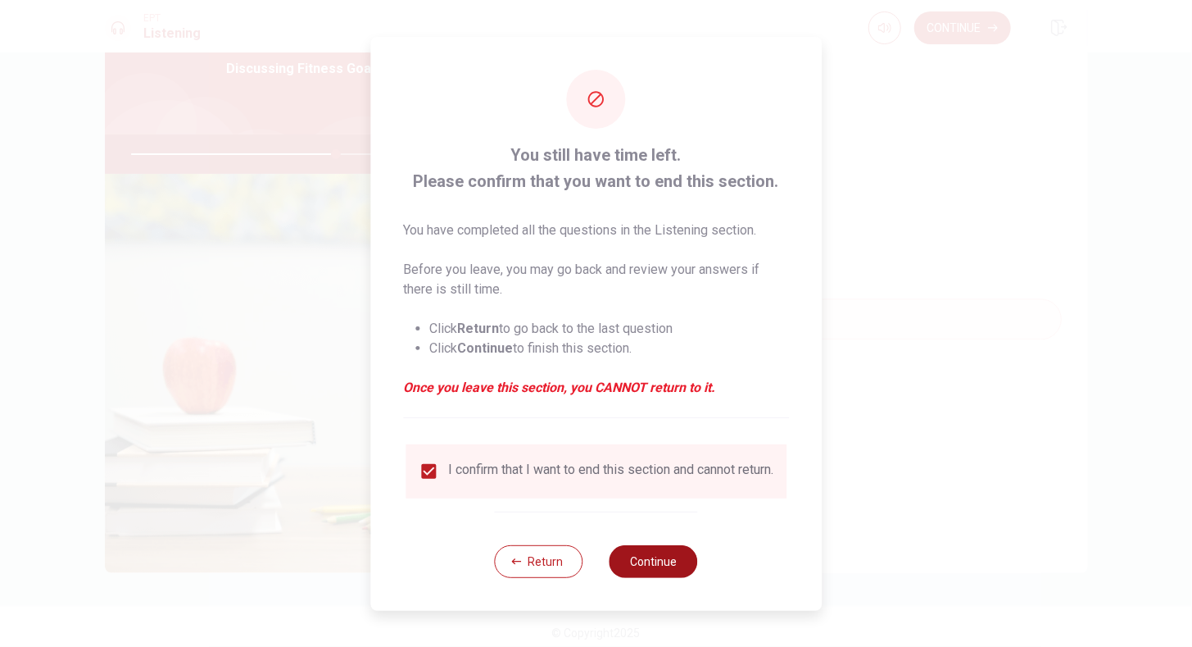
click at [637, 559] on button "Continue" at bounding box center [654, 561] width 88 height 33
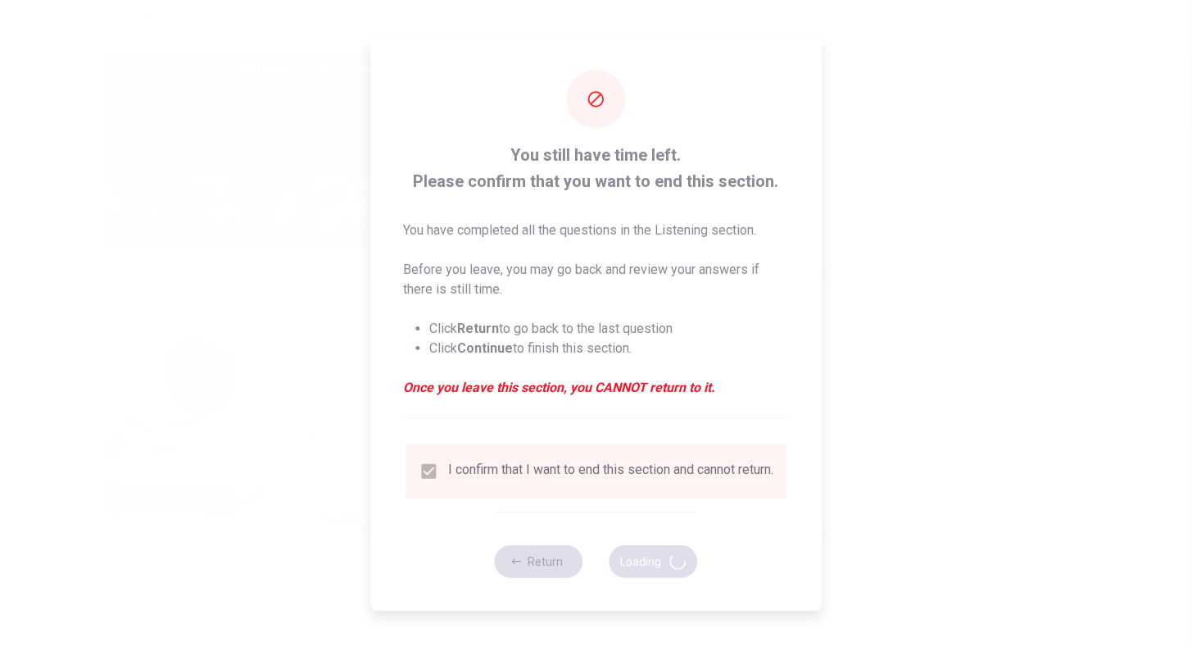
type input "70"
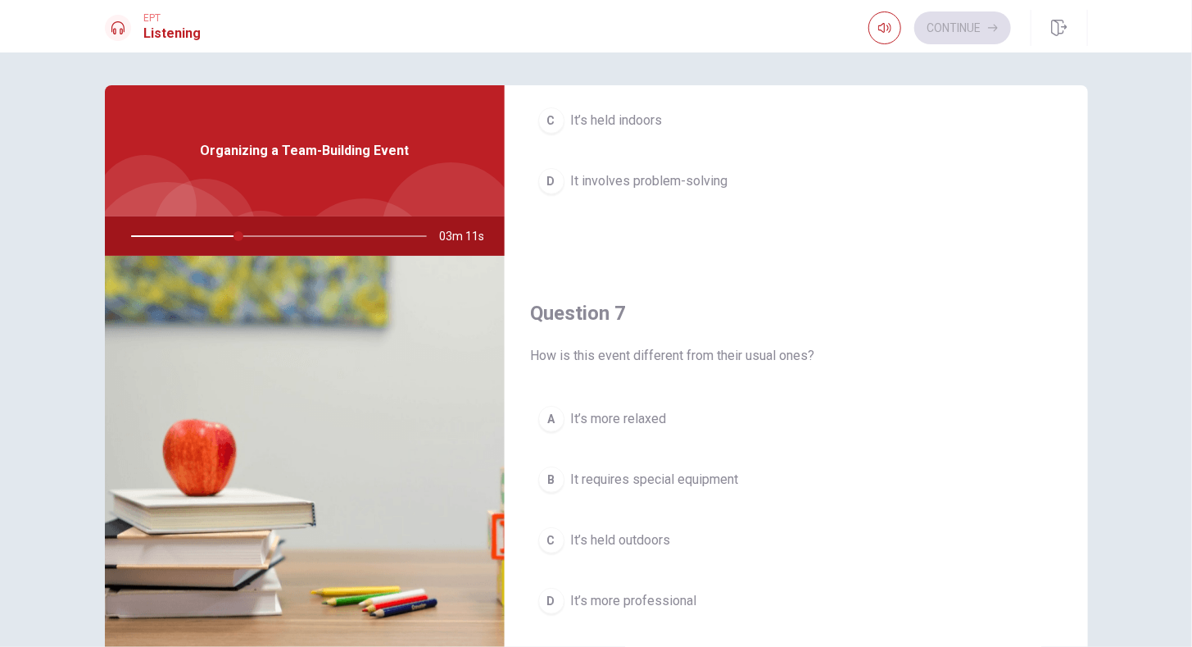
scroll to position [0, 0]
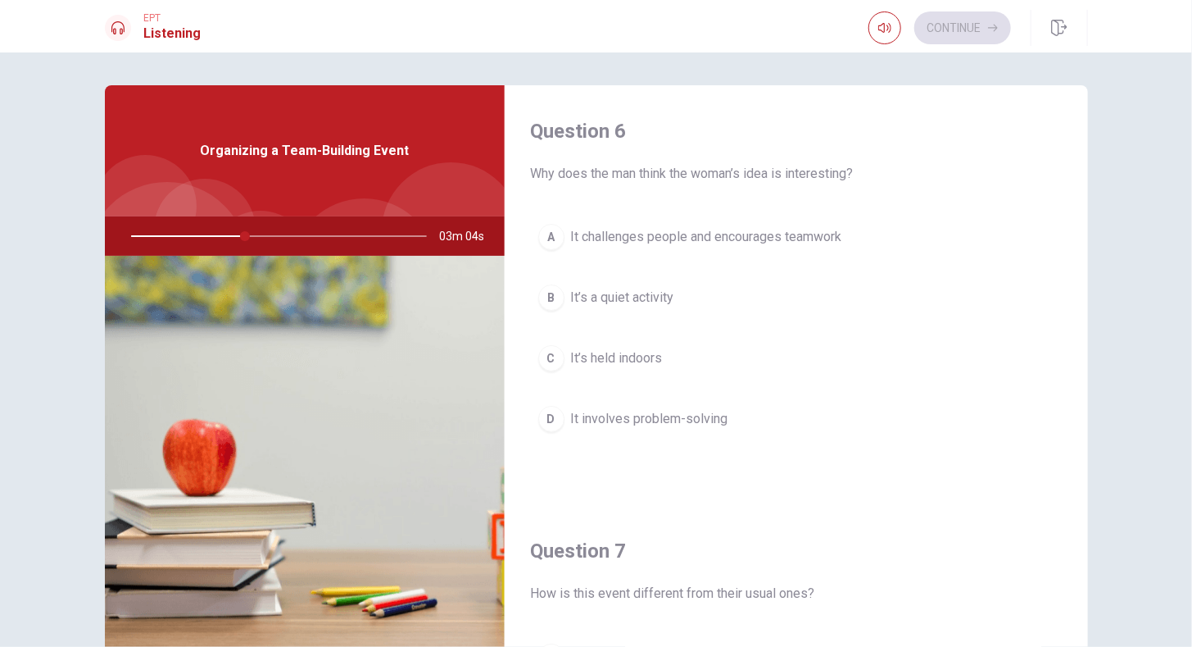
click at [701, 235] on span "It challenges people and encourages teamwork" at bounding box center [706, 237] width 271 height 20
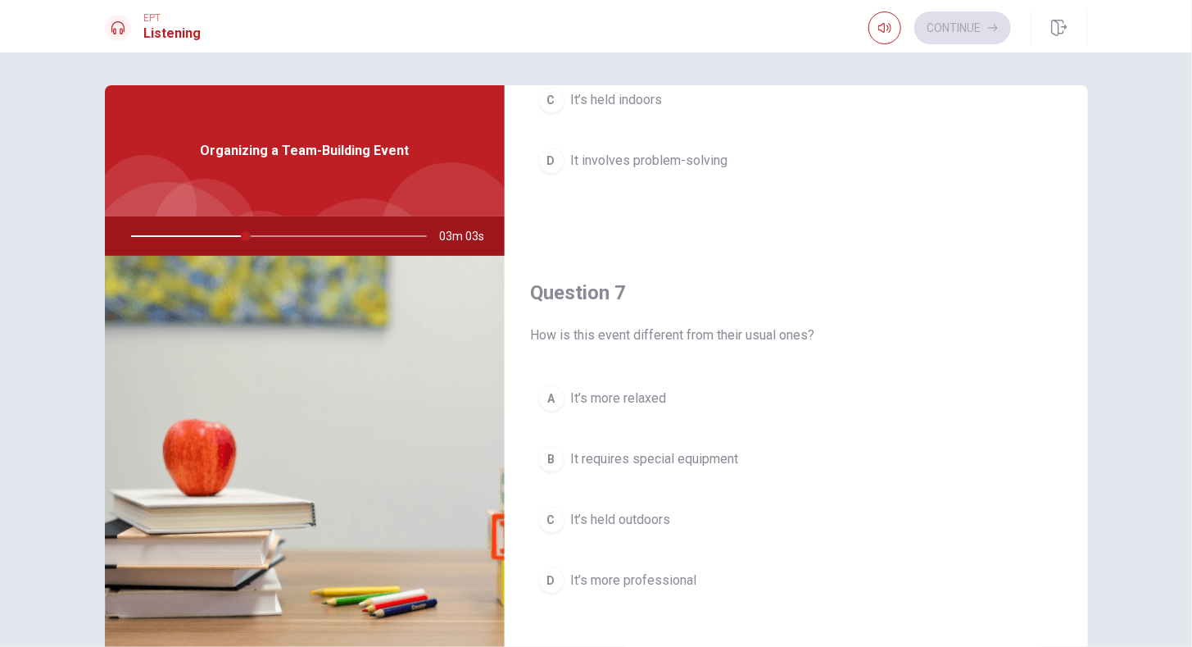
scroll to position [328, 0]
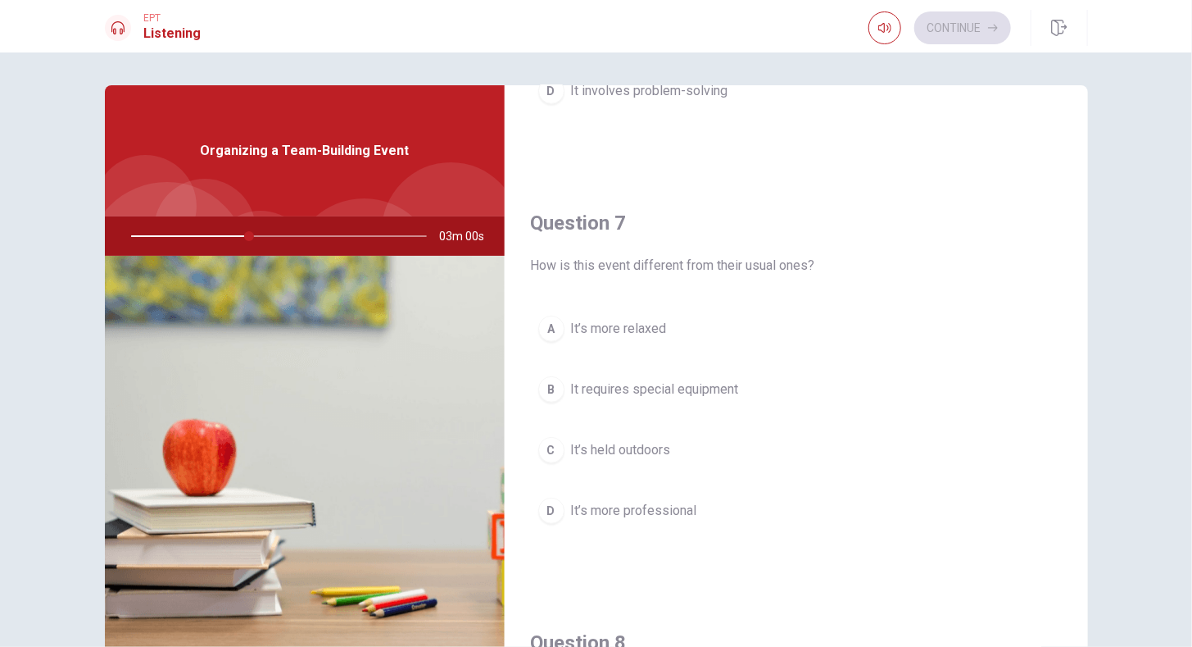
click at [632, 440] on span "It’s held outdoors" at bounding box center [621, 450] width 100 height 20
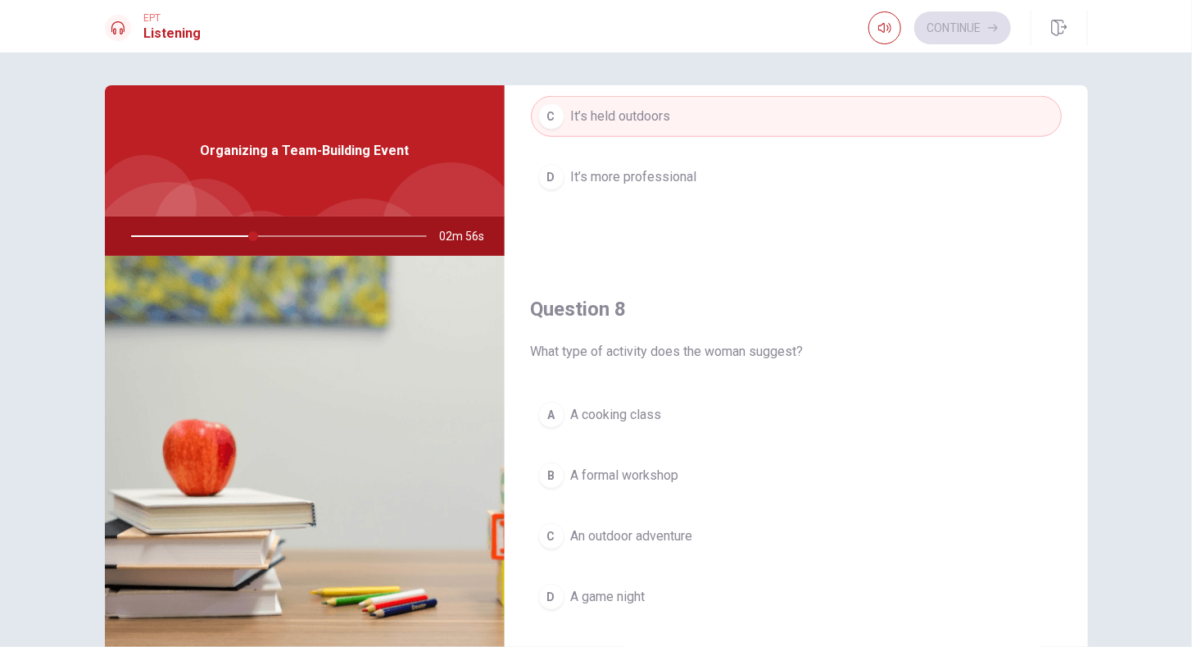
scroll to position [737, 0]
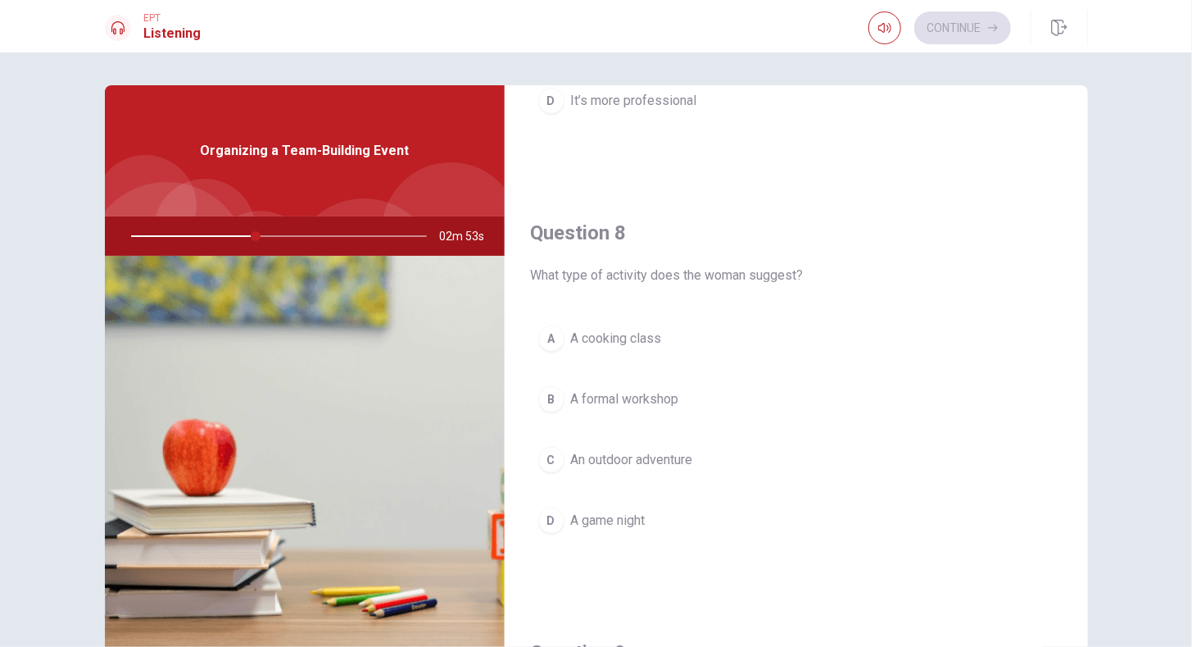
click at [674, 469] on button "C An outdoor adventure" at bounding box center [796, 459] width 531 height 41
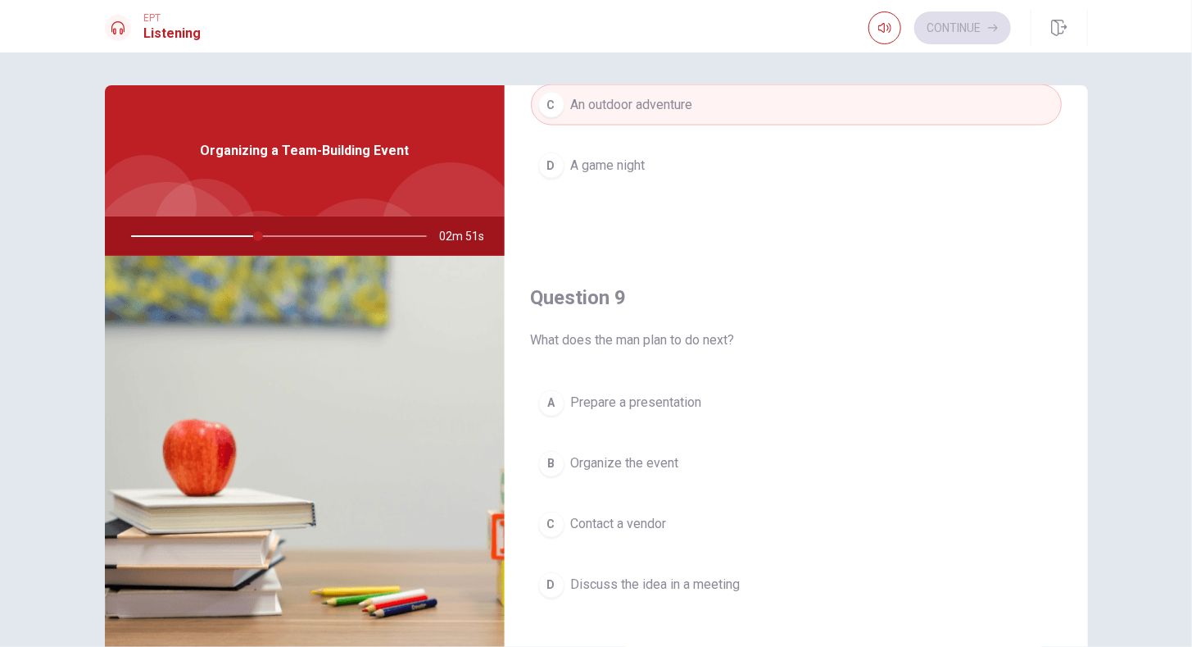
scroll to position [1147, 0]
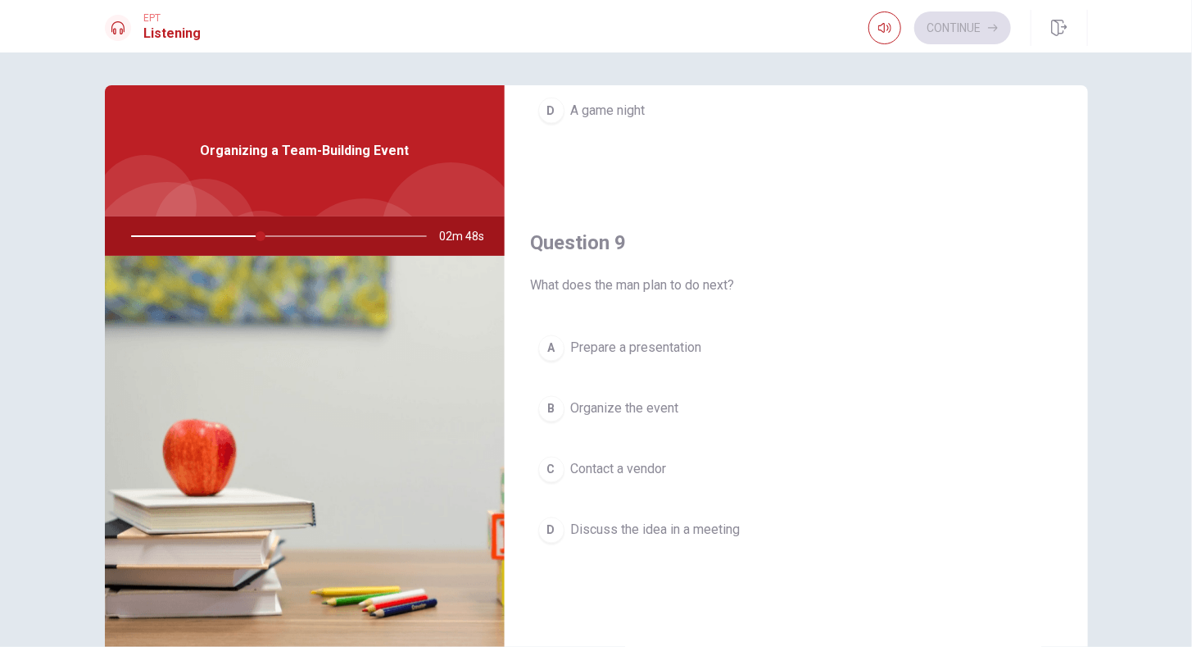
click at [635, 528] on span "Discuss the idea in a meeting" at bounding box center [656, 530] width 170 height 20
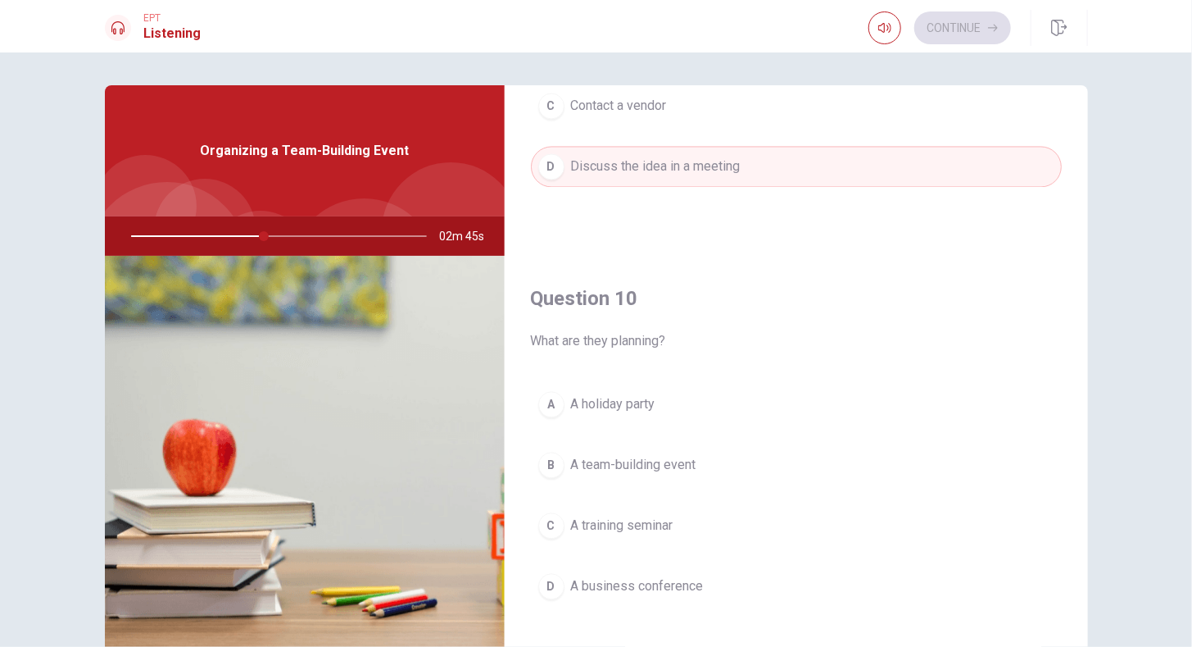
scroll to position [1514, 0]
click at [681, 441] on button "B A team-building event" at bounding box center [796, 461] width 531 height 41
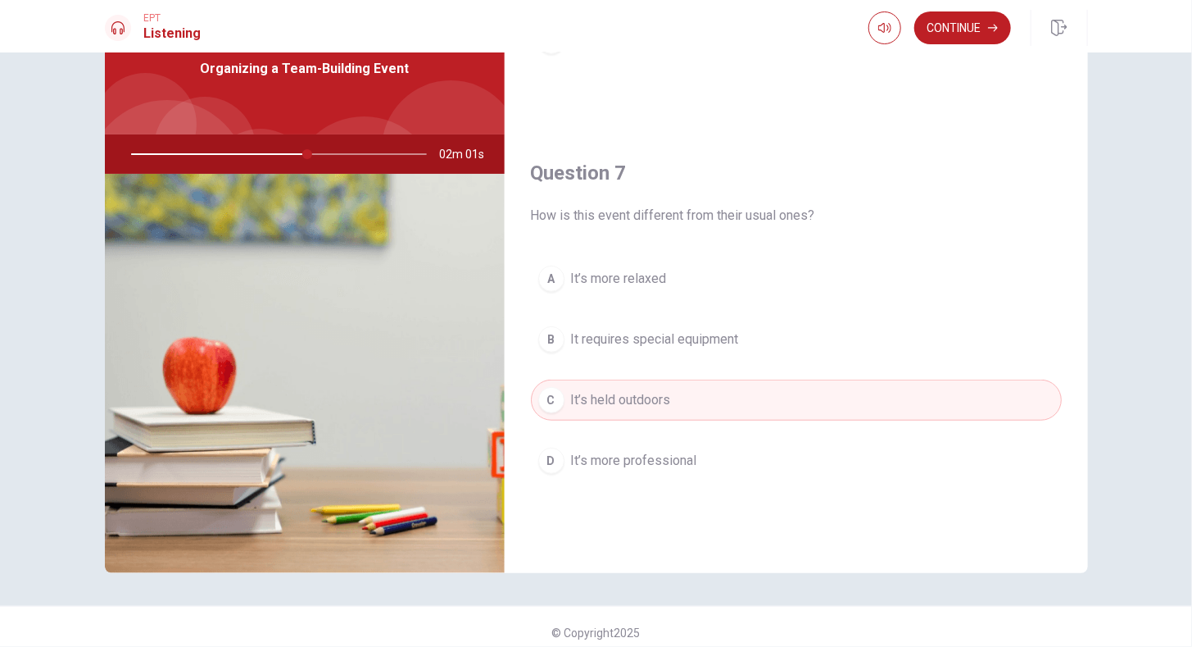
scroll to position [285, 0]
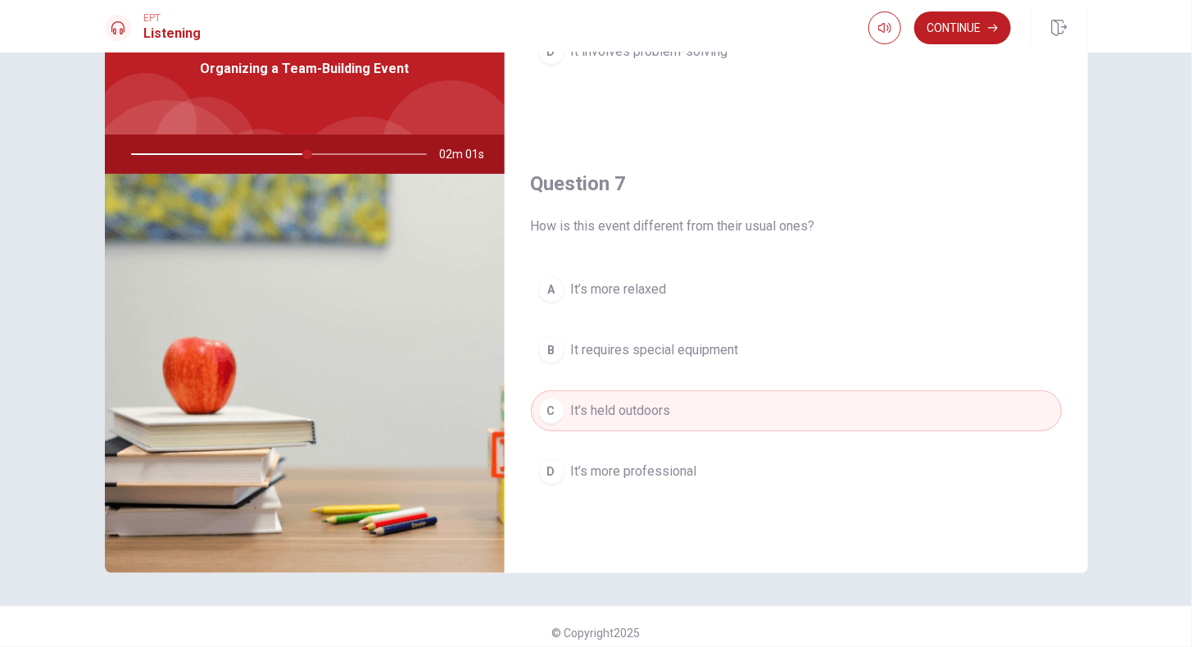
click at [674, 298] on button "A It’s more relaxed" at bounding box center [796, 289] width 531 height 41
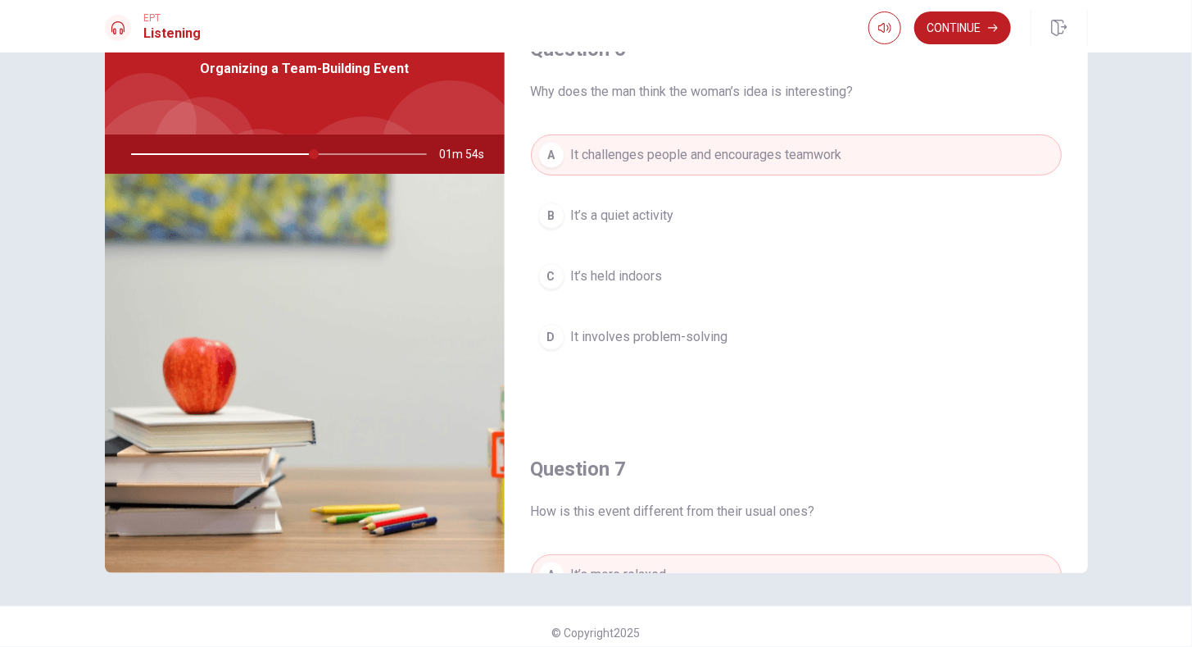
scroll to position [0, 0]
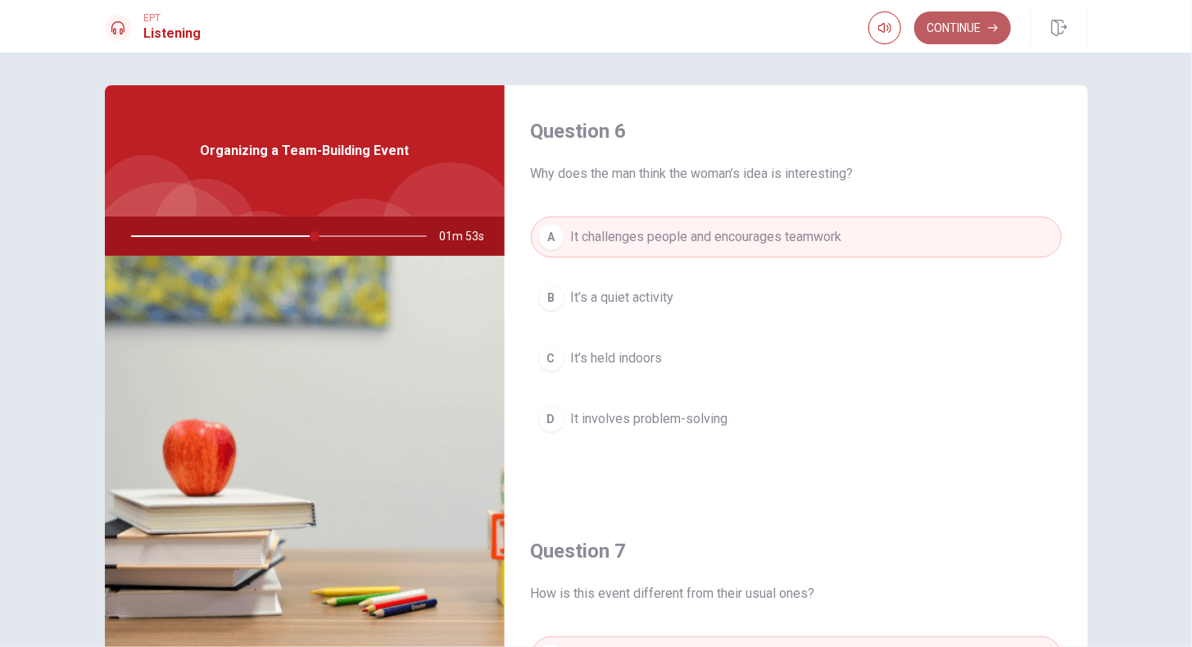
click at [971, 28] on button "Continue" at bounding box center [962, 27] width 97 height 33
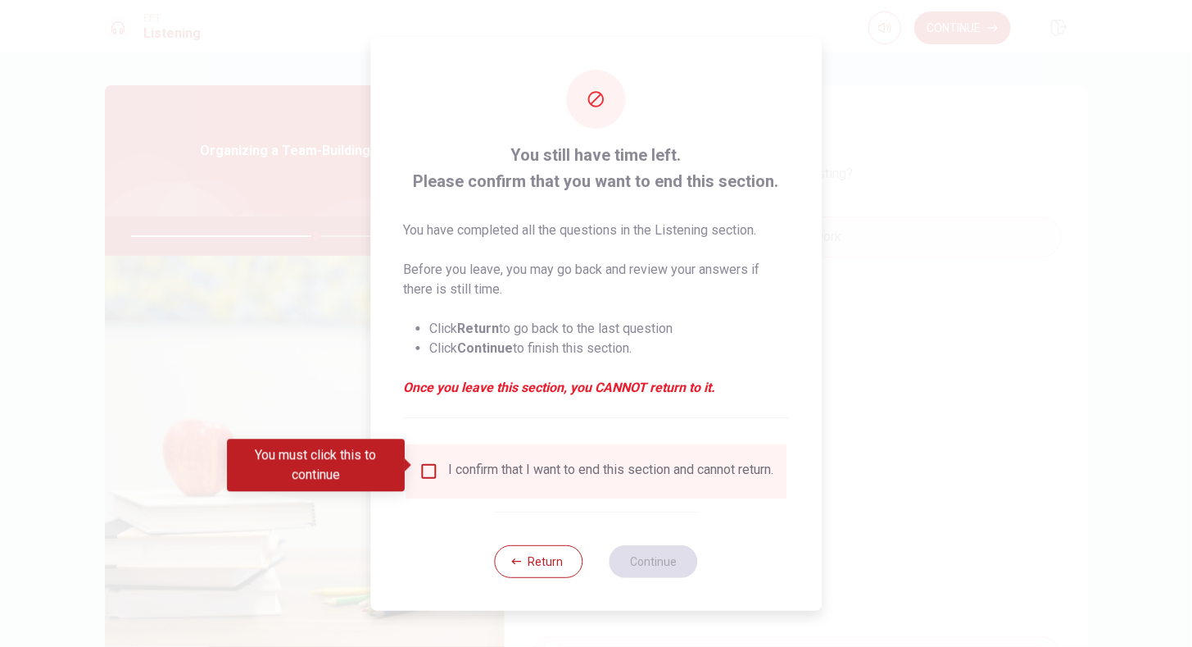
click at [436, 469] on input "You must click this to continue" at bounding box center [429, 471] width 20 height 20
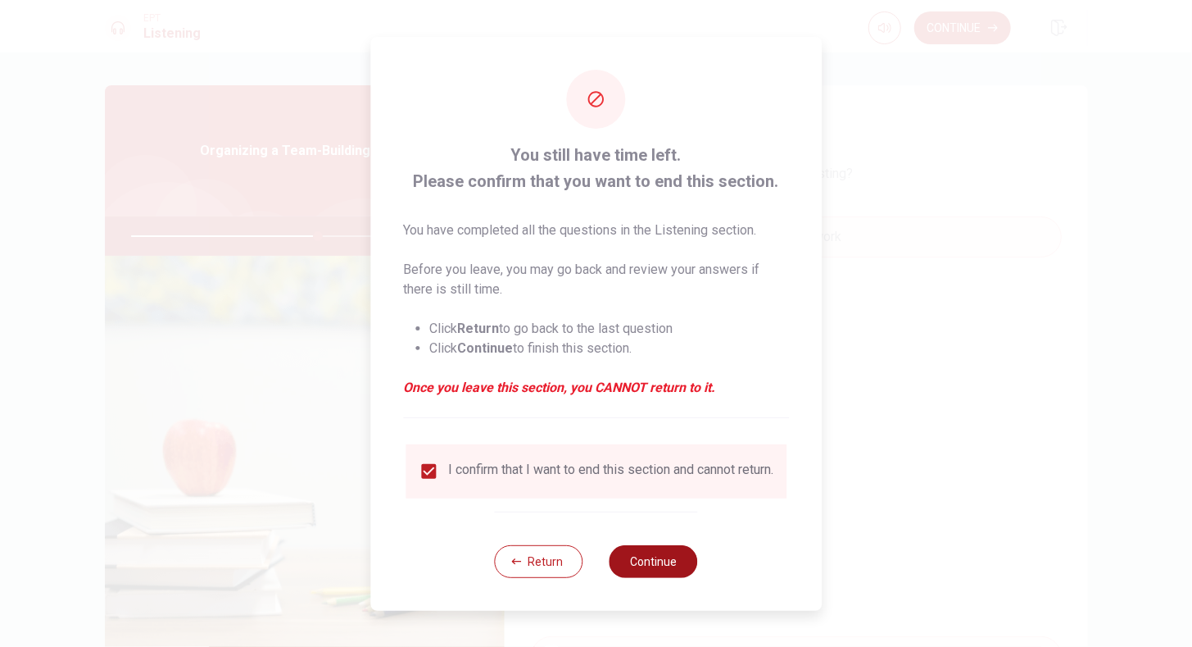
click at [669, 569] on button "Continue" at bounding box center [654, 561] width 88 height 33
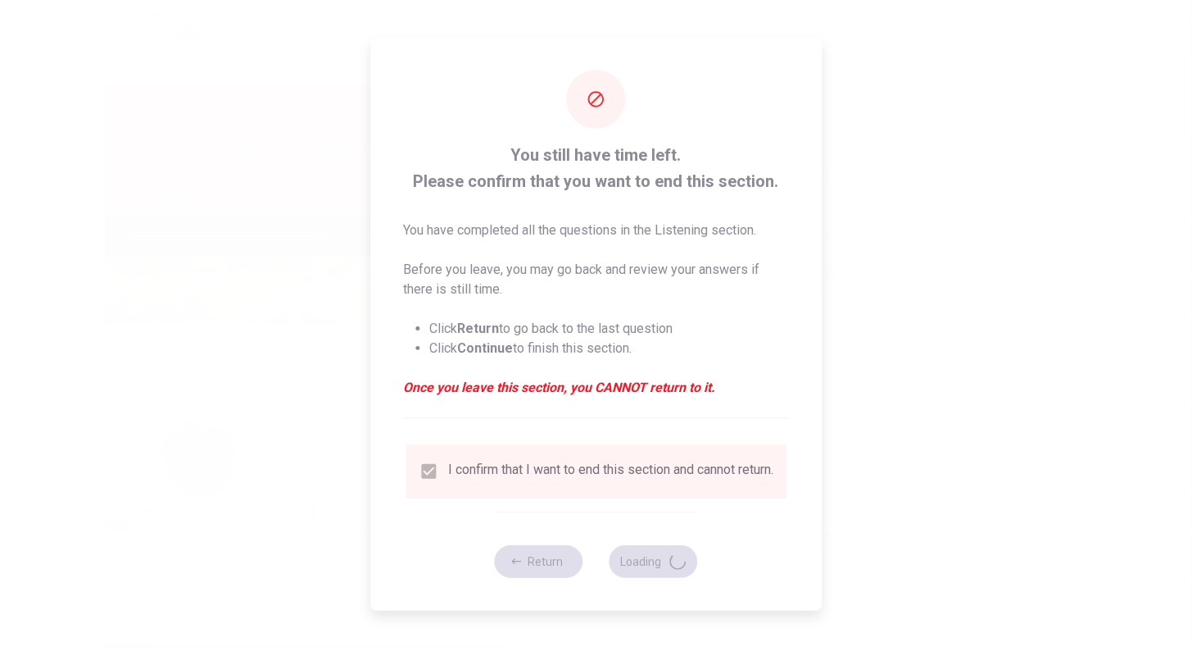
type input "64"
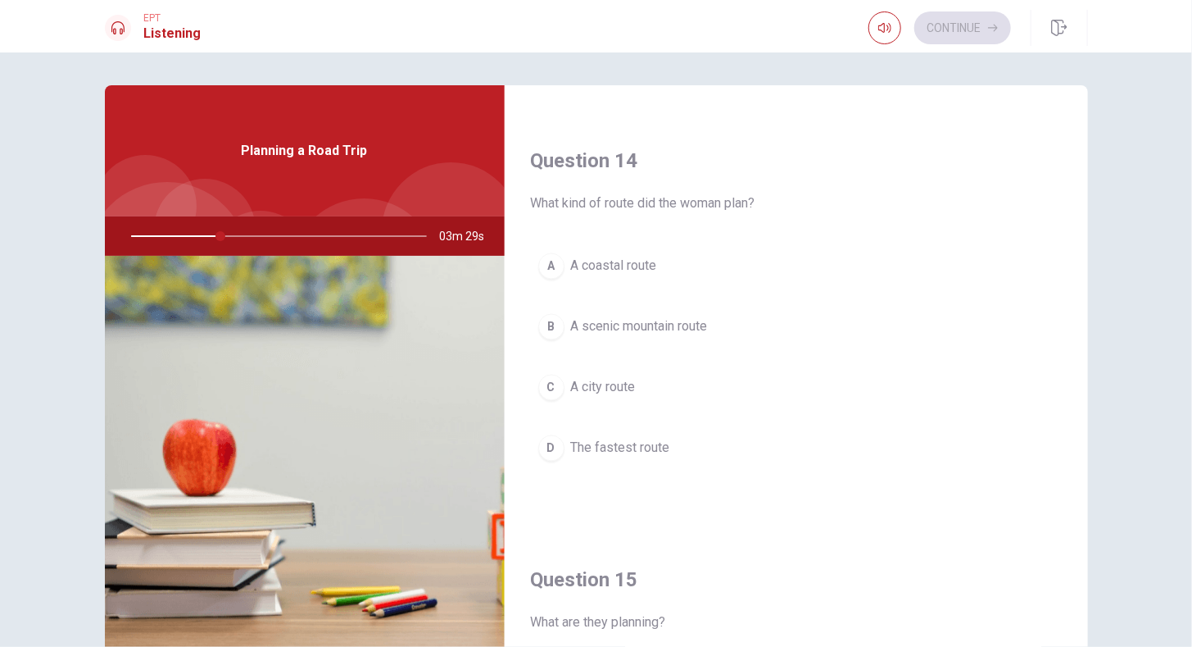
scroll to position [1514, 0]
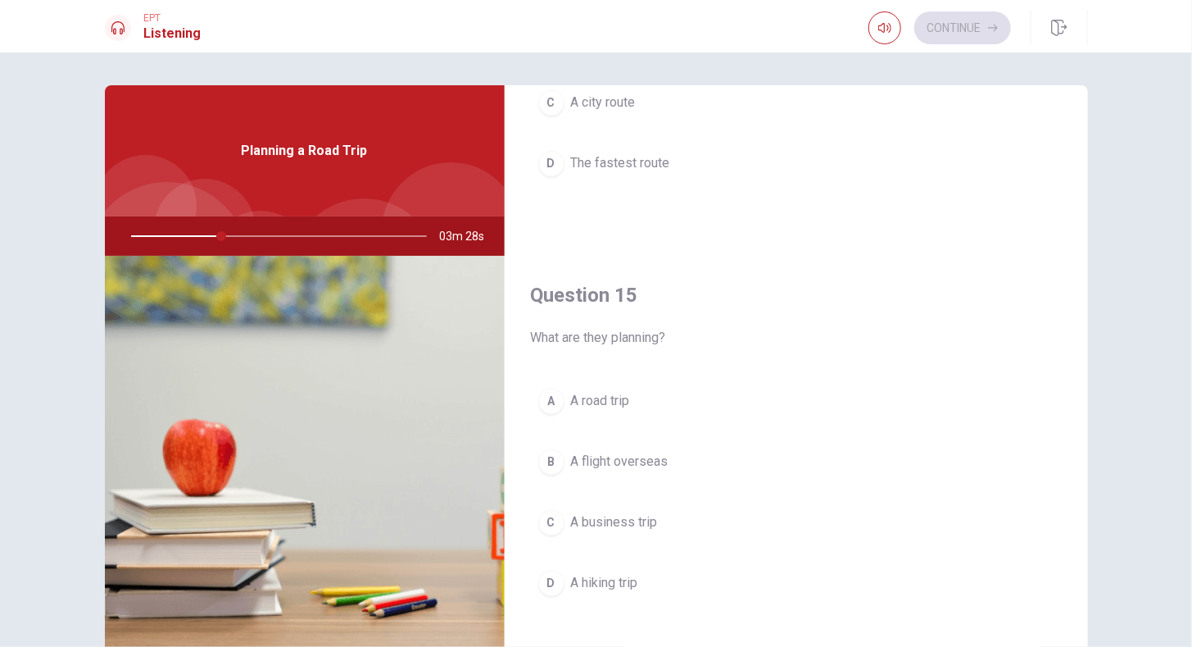
click at [639, 385] on button "A A road trip" at bounding box center [796, 400] width 531 height 41
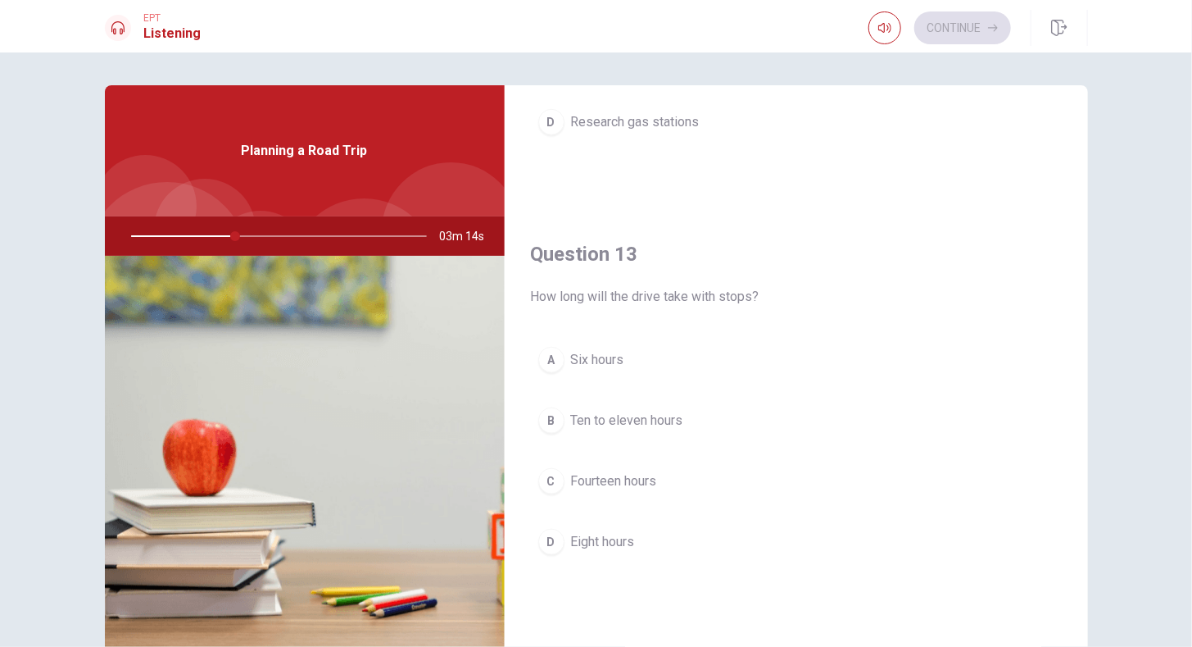
scroll to position [737, 0]
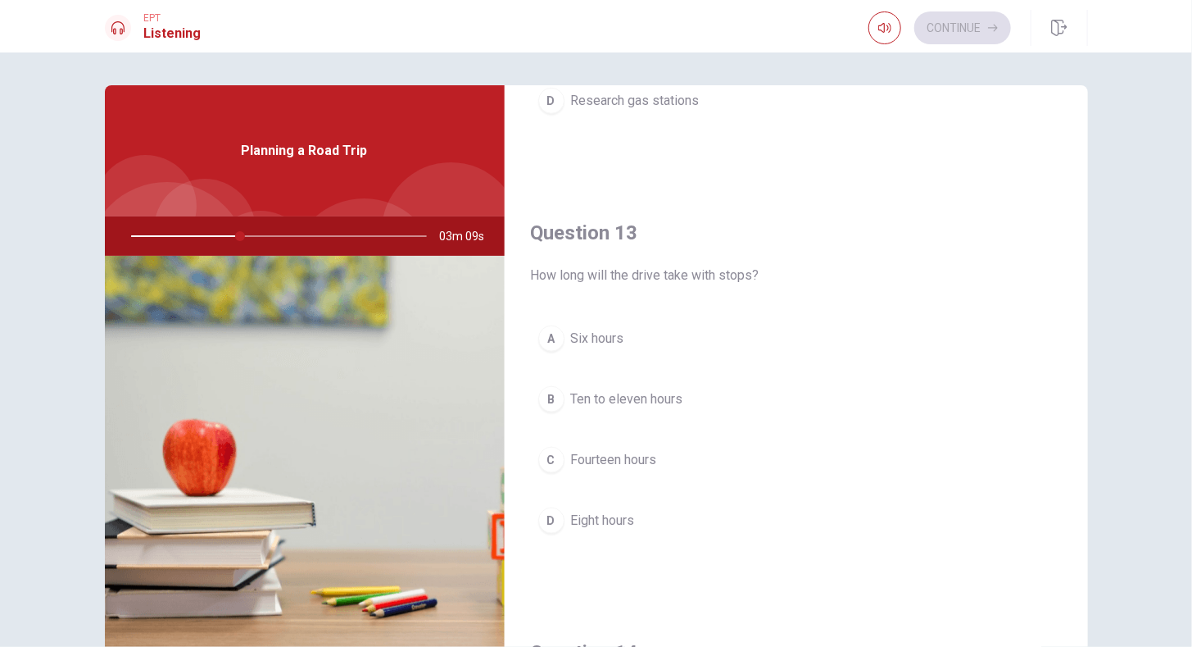
click at [678, 390] on span "Ten to eleven hours" at bounding box center [627, 399] width 112 height 20
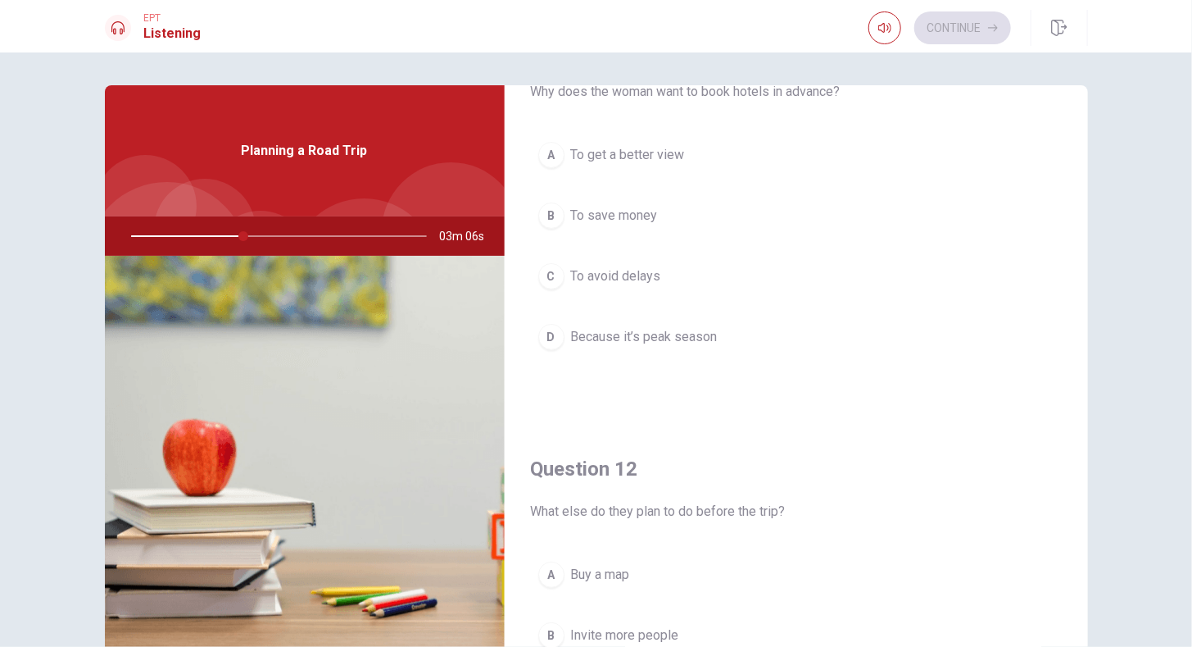
scroll to position [0, 0]
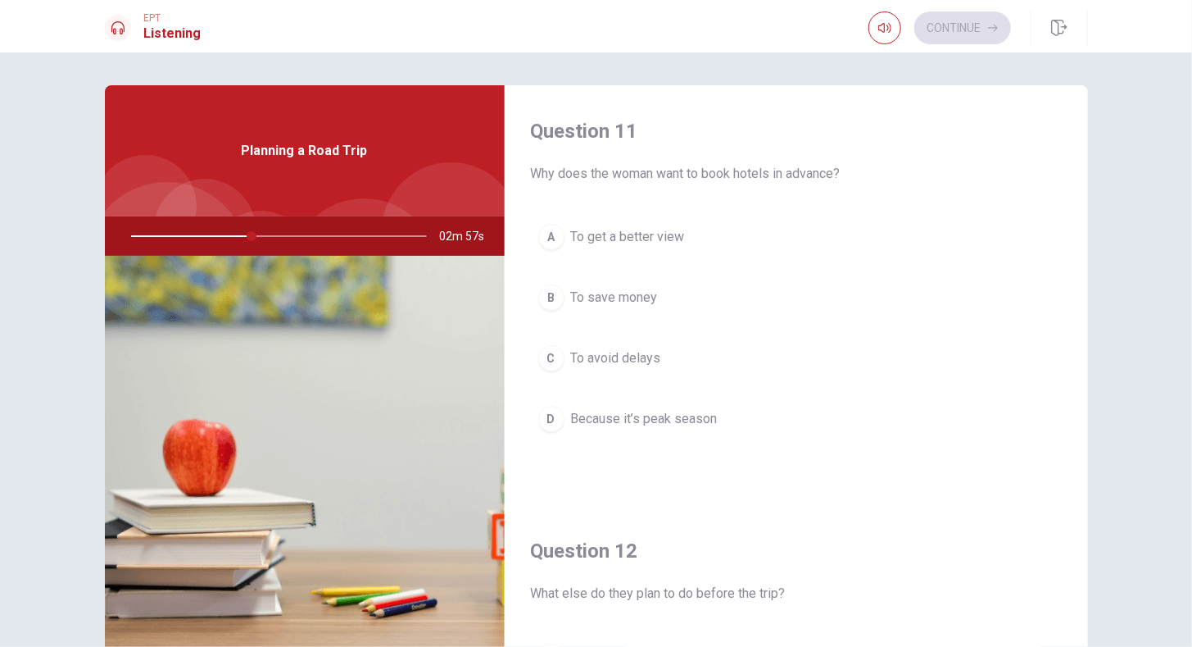
click at [719, 425] on button "D Because it’s peak season" at bounding box center [796, 418] width 531 height 41
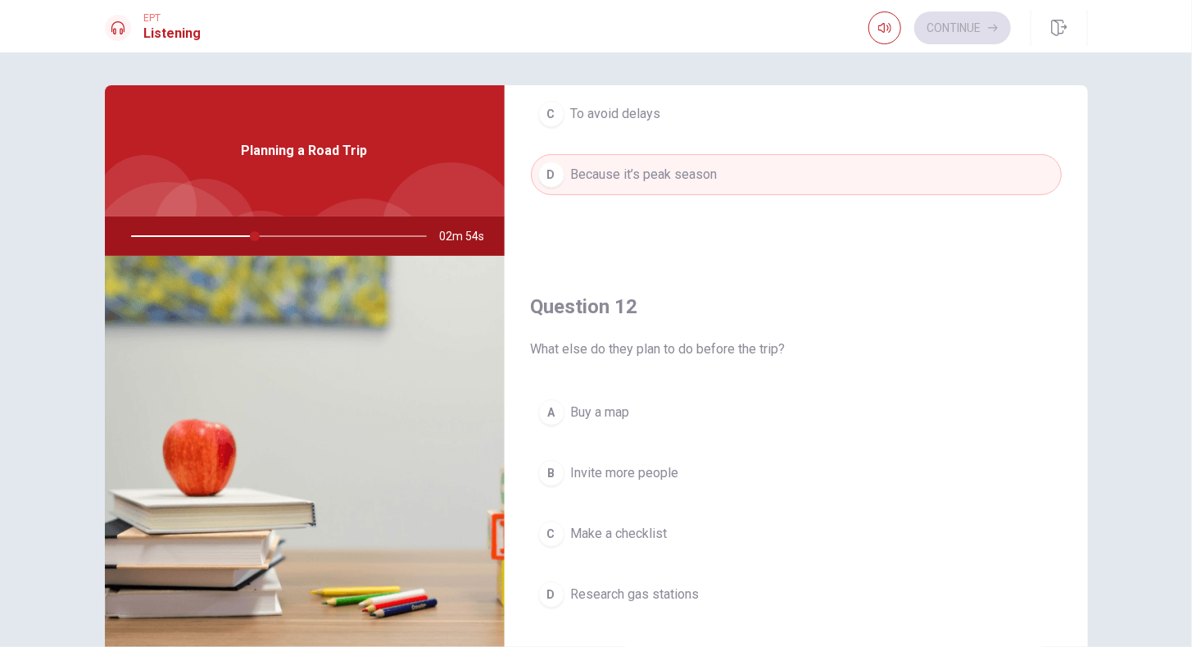
scroll to position [328, 0]
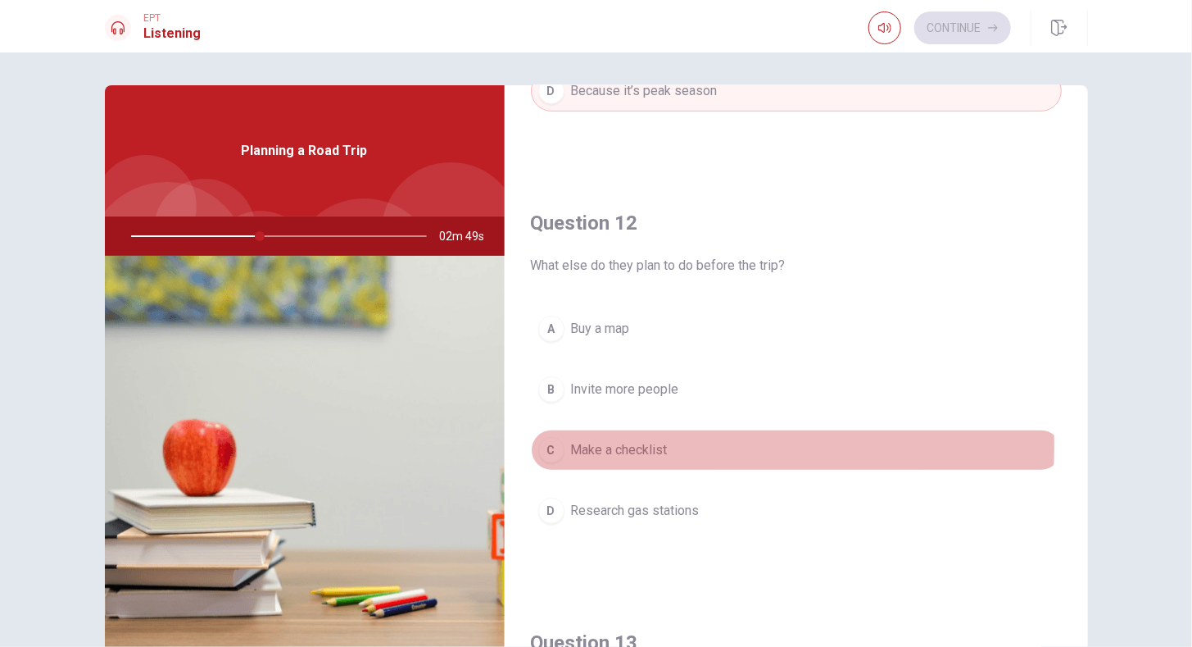
click at [615, 441] on span "Make a checklist" at bounding box center [619, 450] width 97 height 20
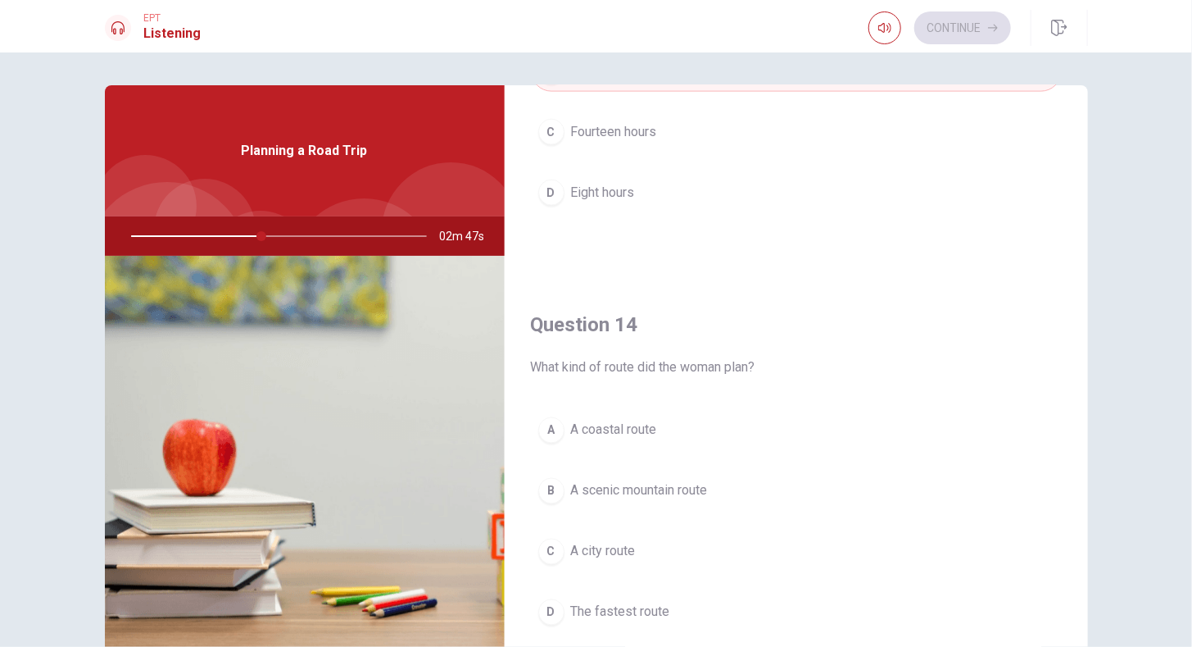
scroll to position [1147, 0]
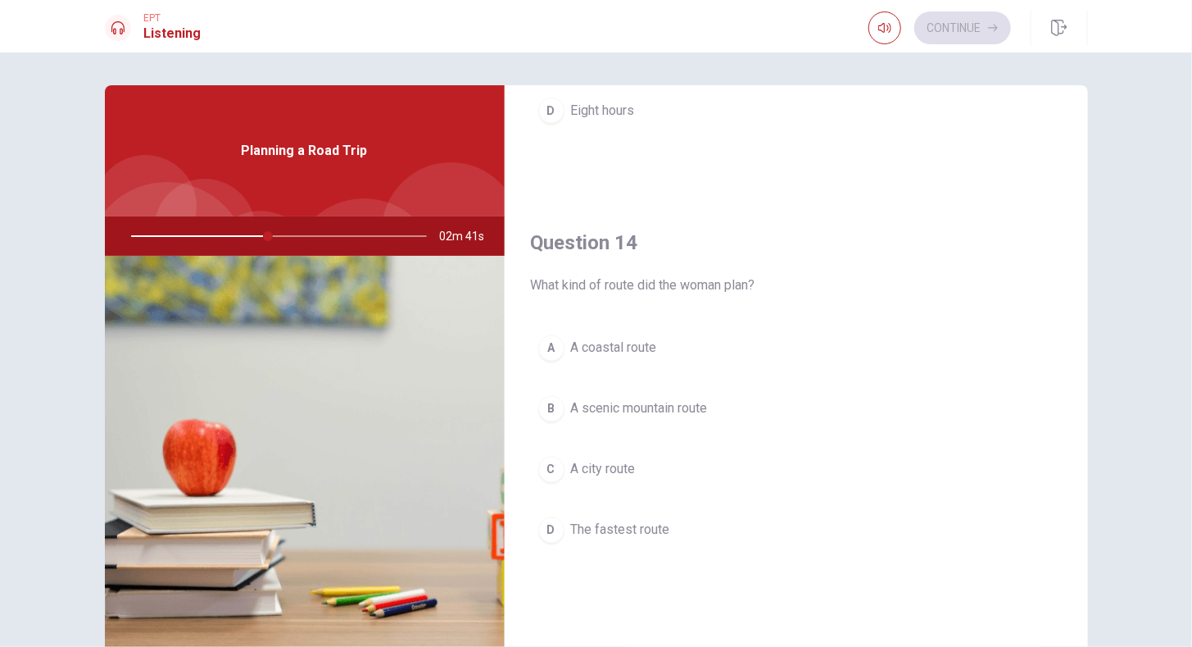
click at [682, 410] on button "B A scenic mountain route" at bounding box center [796, 408] width 531 height 41
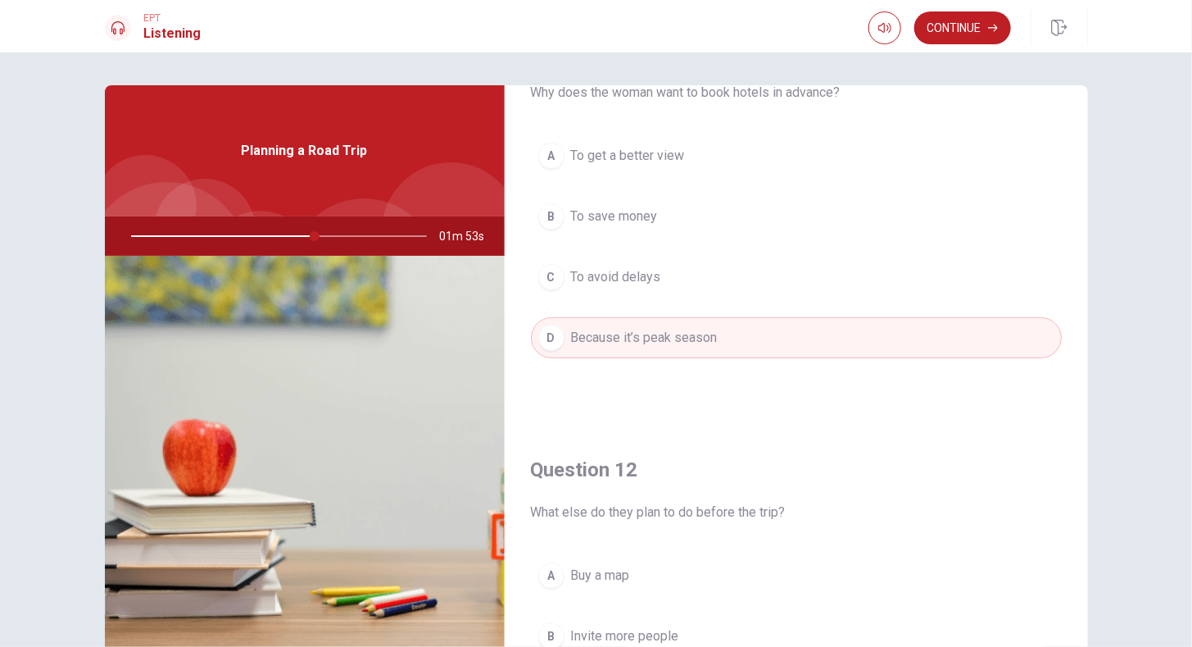
scroll to position [0, 0]
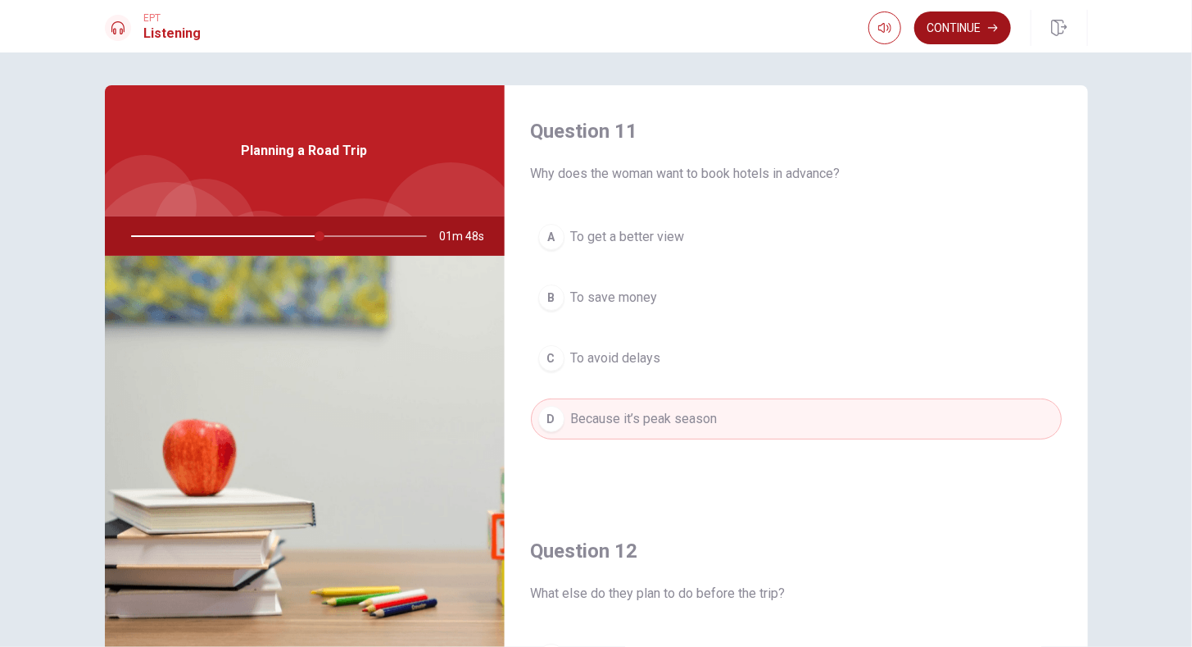
click at [972, 28] on button "Continue" at bounding box center [962, 27] width 97 height 33
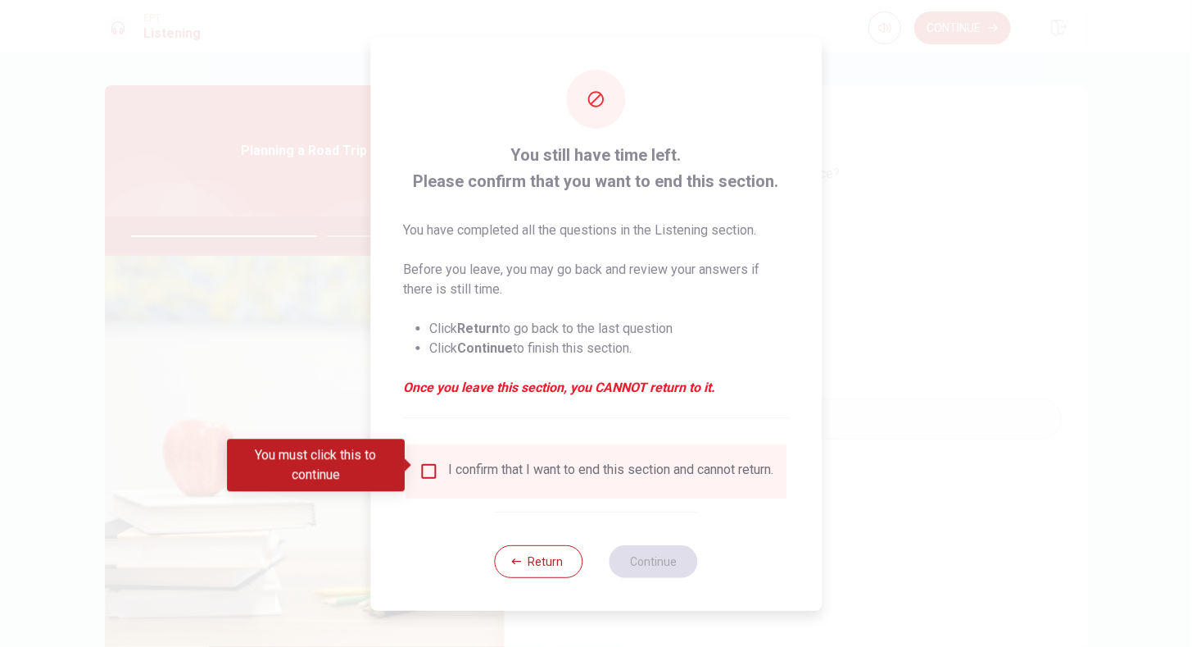
click at [428, 464] on input "You must click this to continue" at bounding box center [429, 471] width 20 height 20
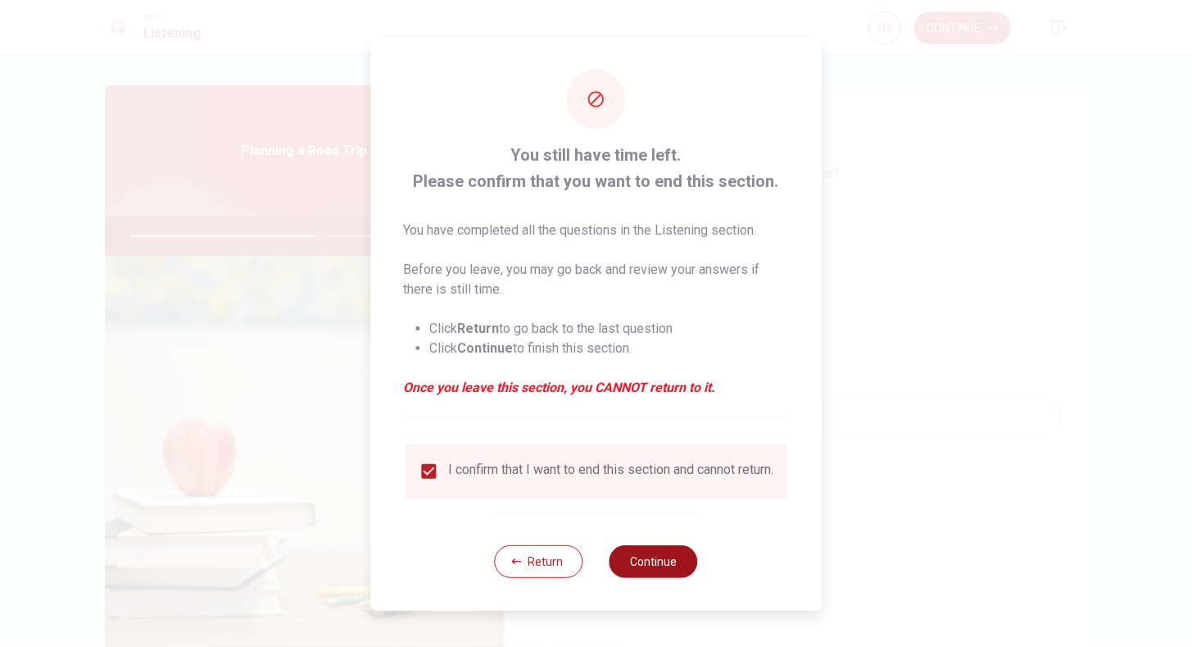
click at [650, 570] on button "Continue" at bounding box center [654, 561] width 88 height 33
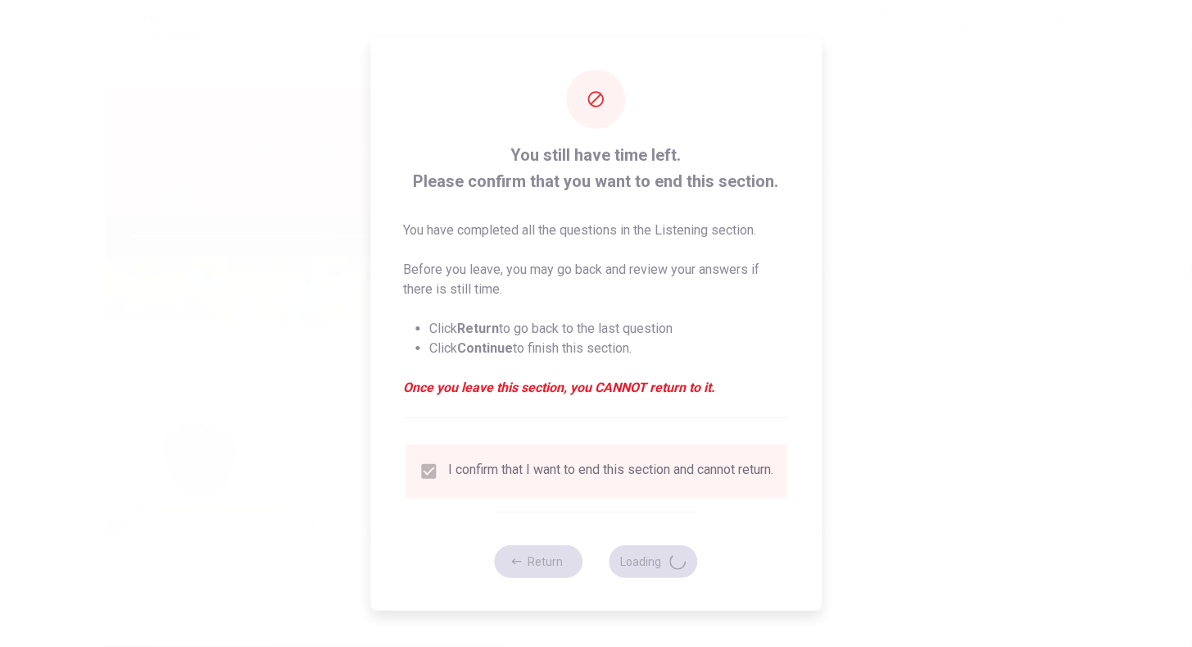
type input "66"
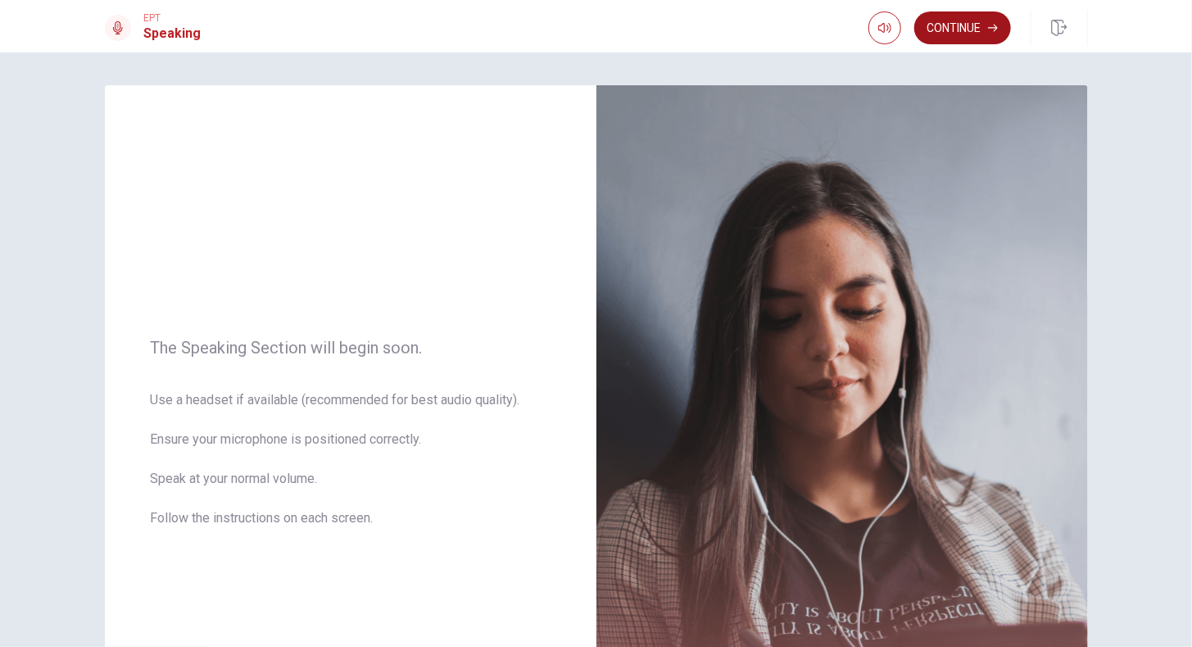
click at [977, 32] on button "Continue" at bounding box center [962, 27] width 97 height 33
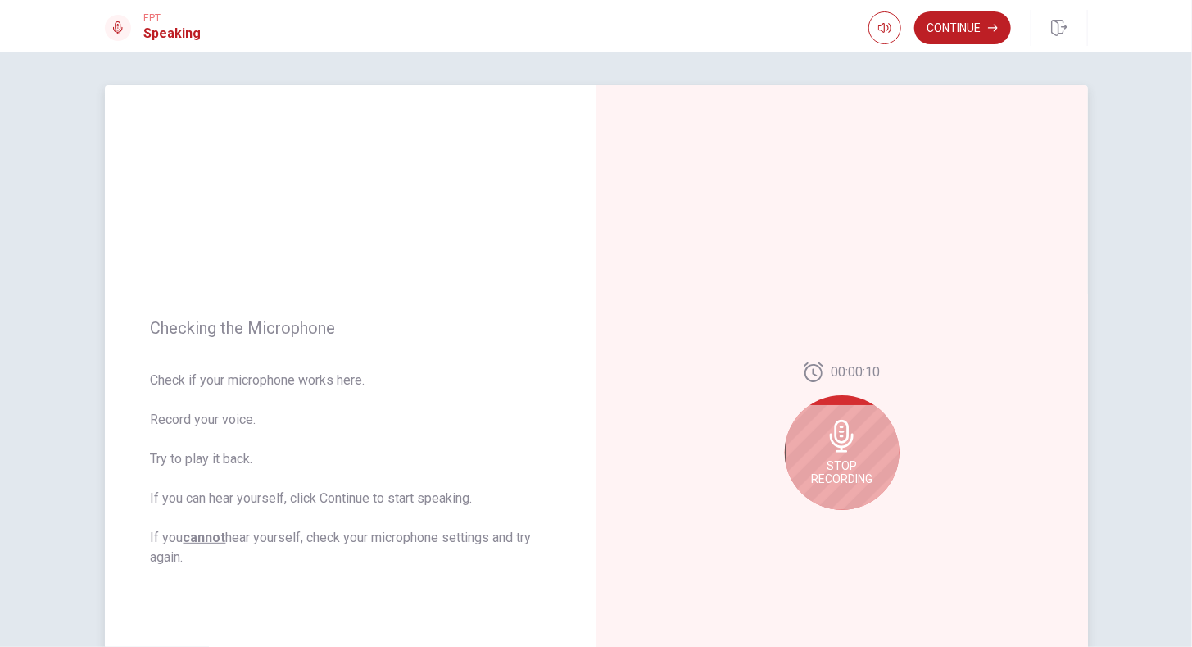
click at [835, 456] on div "Stop Recording" at bounding box center [842, 452] width 115 height 115
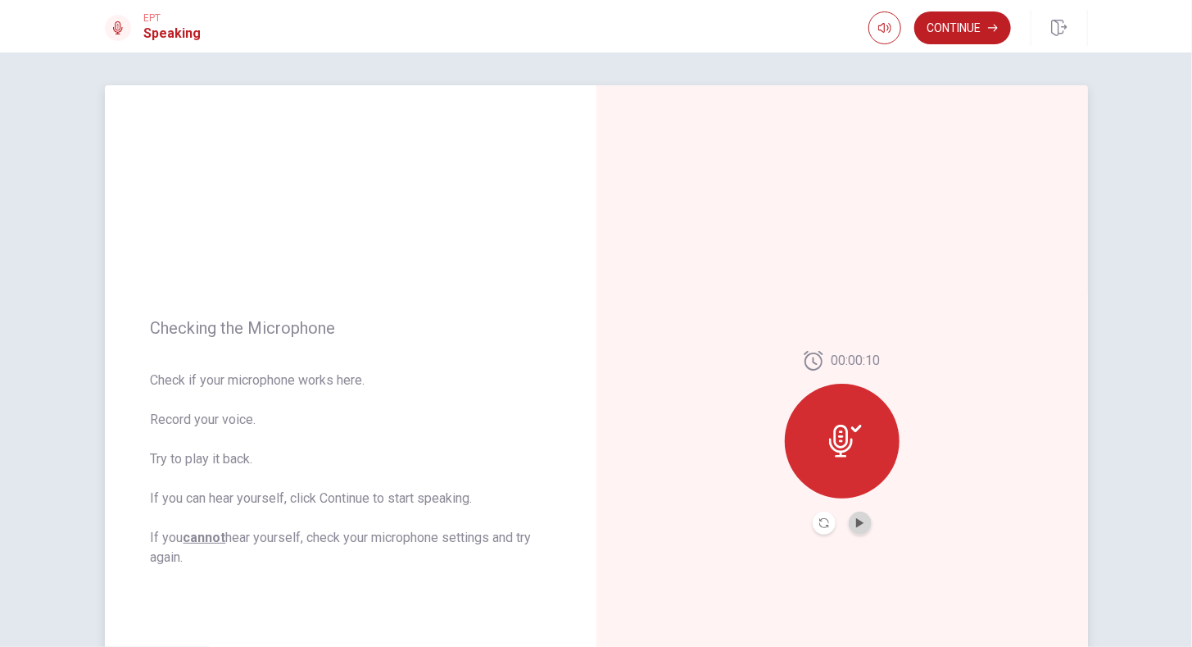
click at [849, 521] on button "Play Audio" at bounding box center [860, 522] width 23 height 23
click at [942, 29] on button "Continue" at bounding box center [962, 27] width 97 height 33
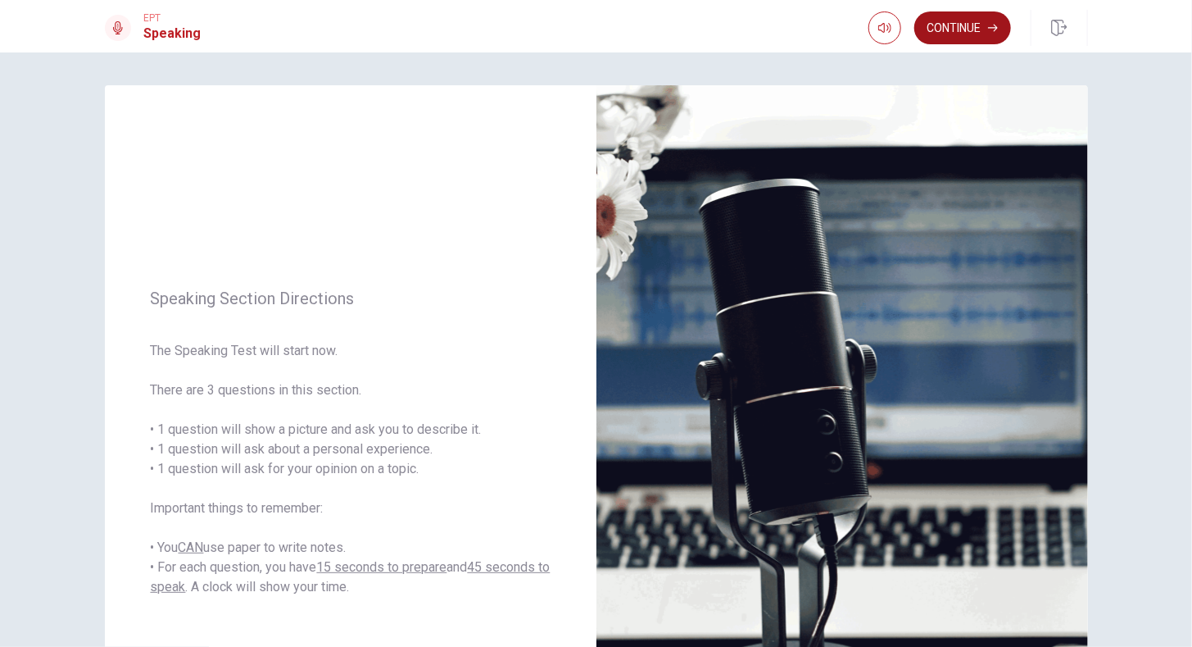
click at [967, 19] on button "Continue" at bounding box center [962, 27] width 97 height 33
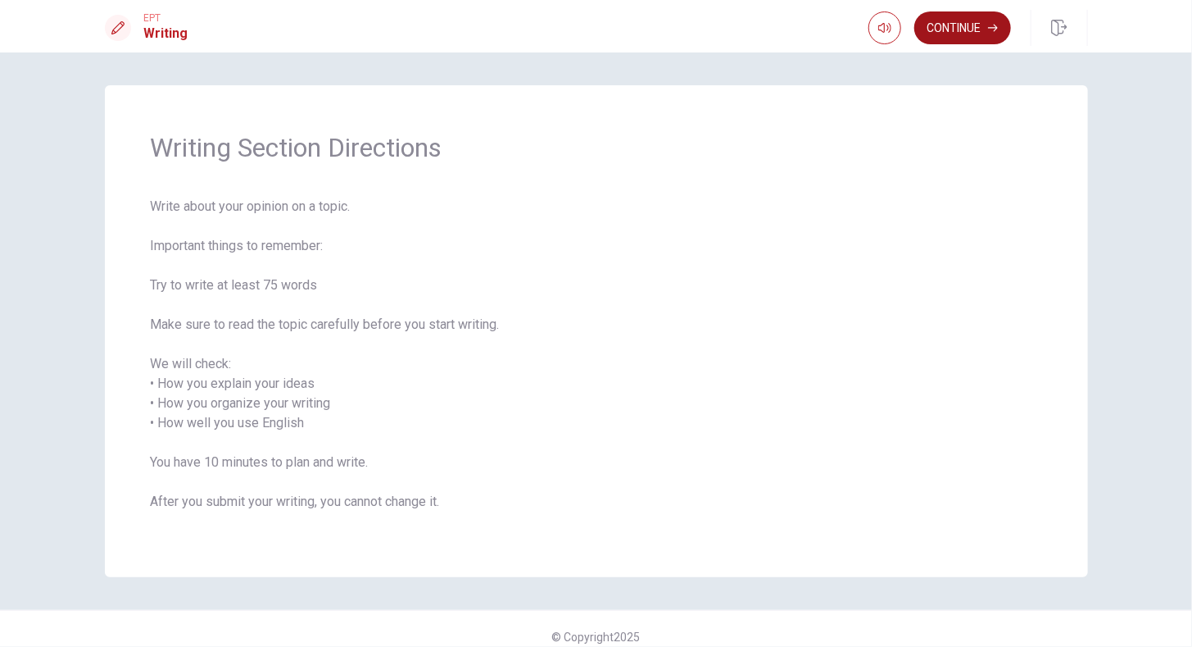
click at [959, 29] on button "Continue" at bounding box center [962, 27] width 97 height 33
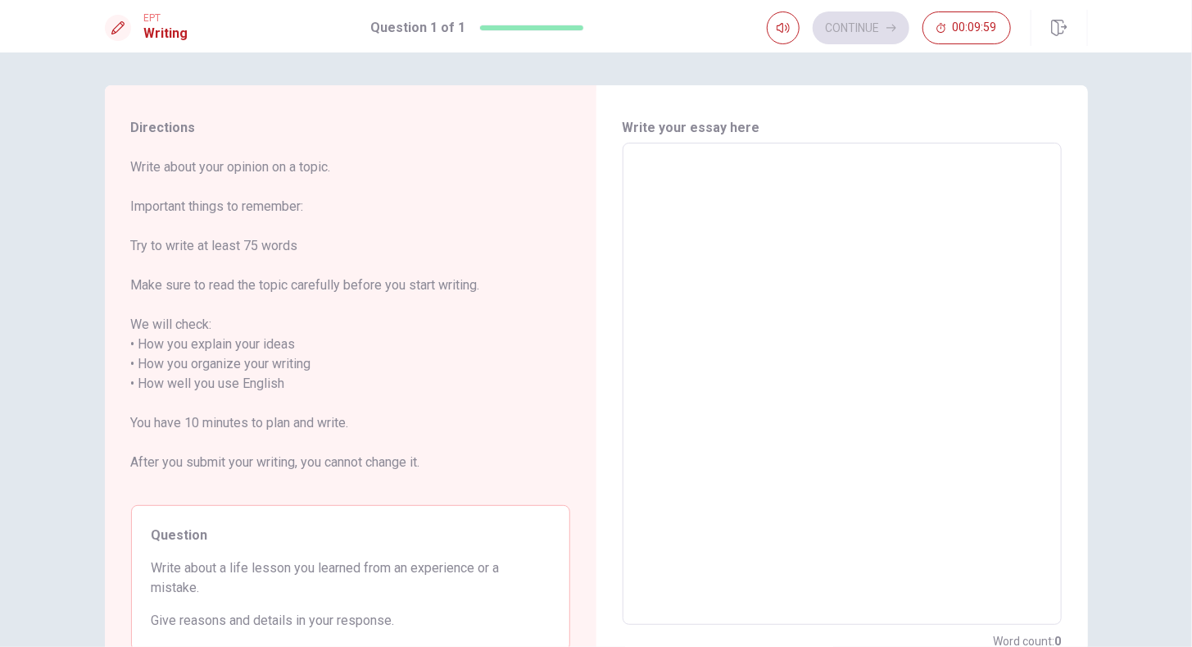
click at [679, 184] on textarea at bounding box center [842, 384] width 416 height 455
type textarea "x"
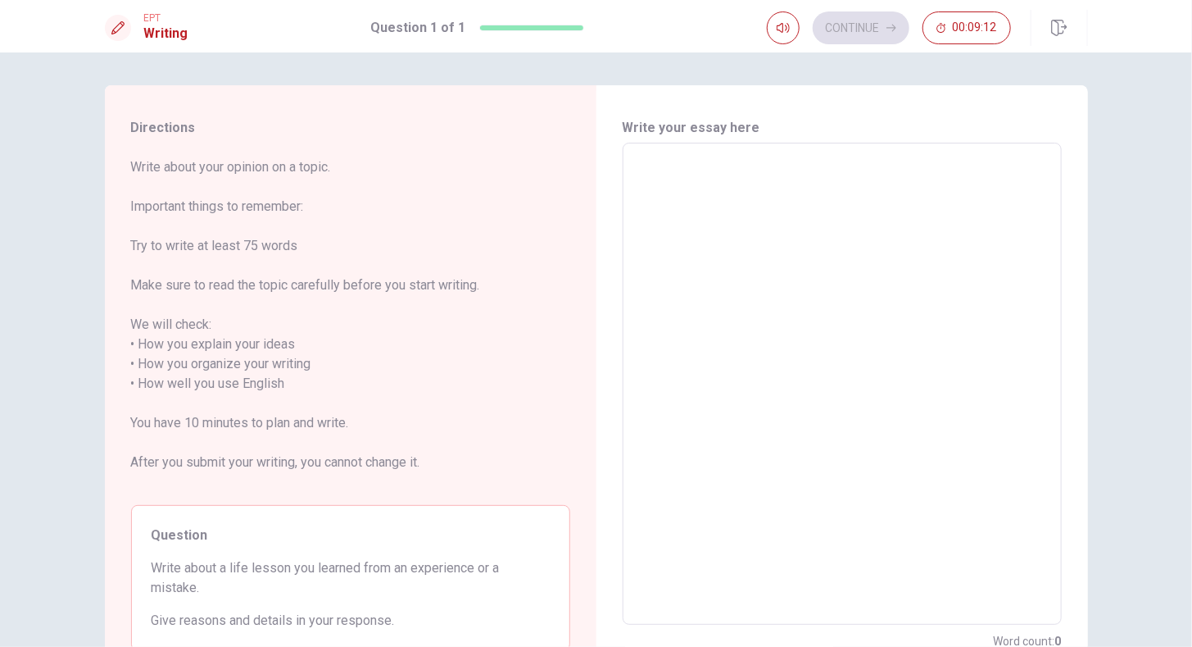
type textarea "x"
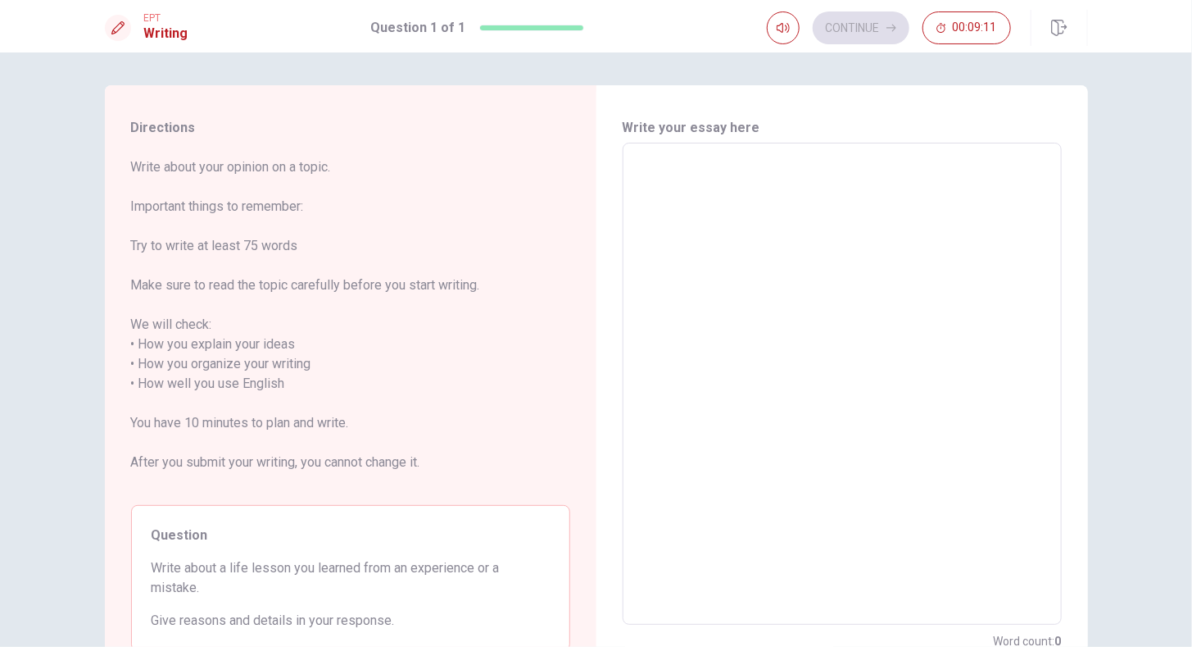
type textarea "x"
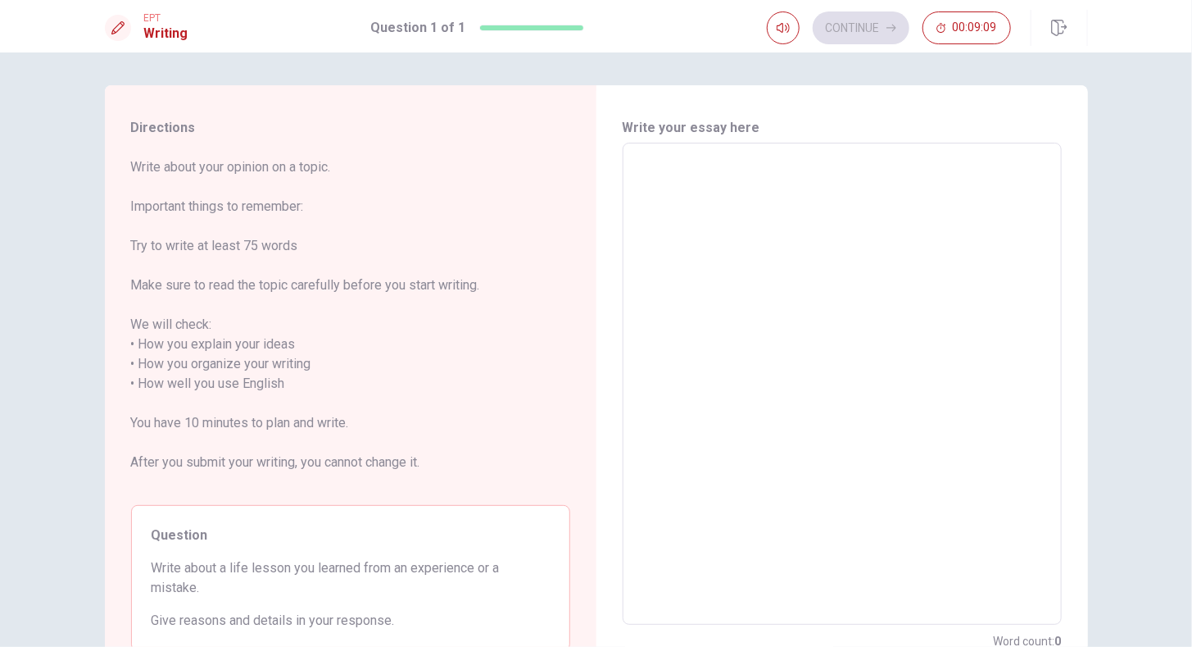
type textarea "w"
type textarea "x"
type textarea "w'h"
type textarea "x"
type textarea "w'he"
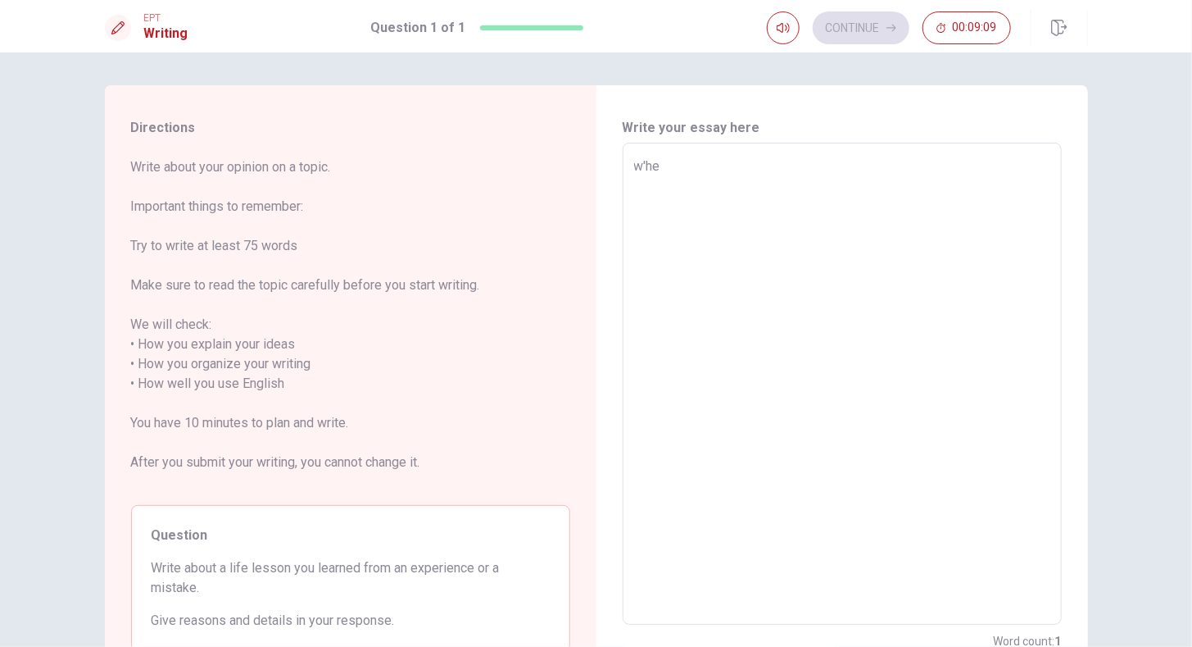
type textarea "x"
type textarea "w'hen"
type textarea "x"
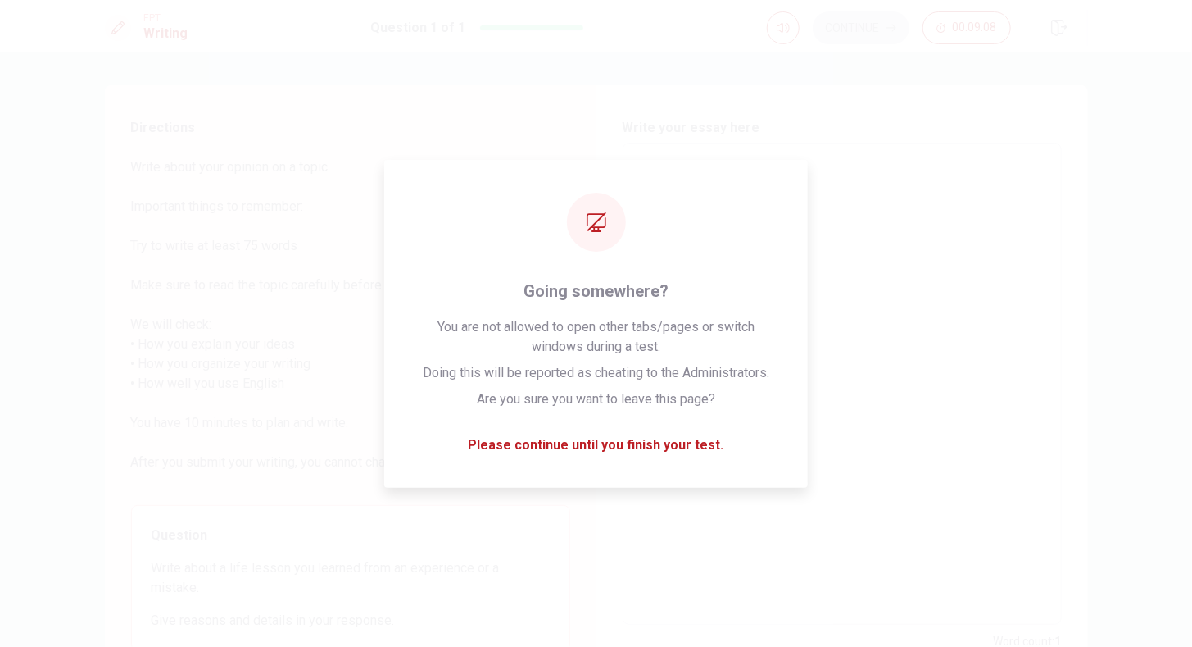
type textarea "w'he"
type textarea "x"
type textarea "w'h"
type textarea "x"
type textarea "w"
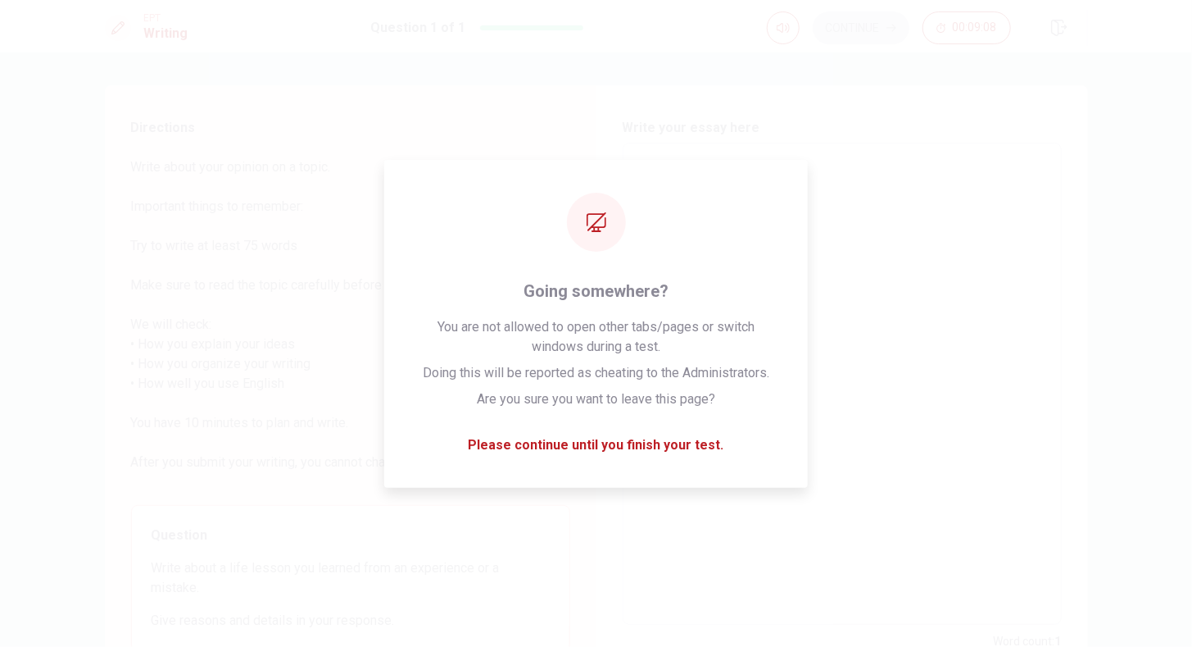
type textarea "x"
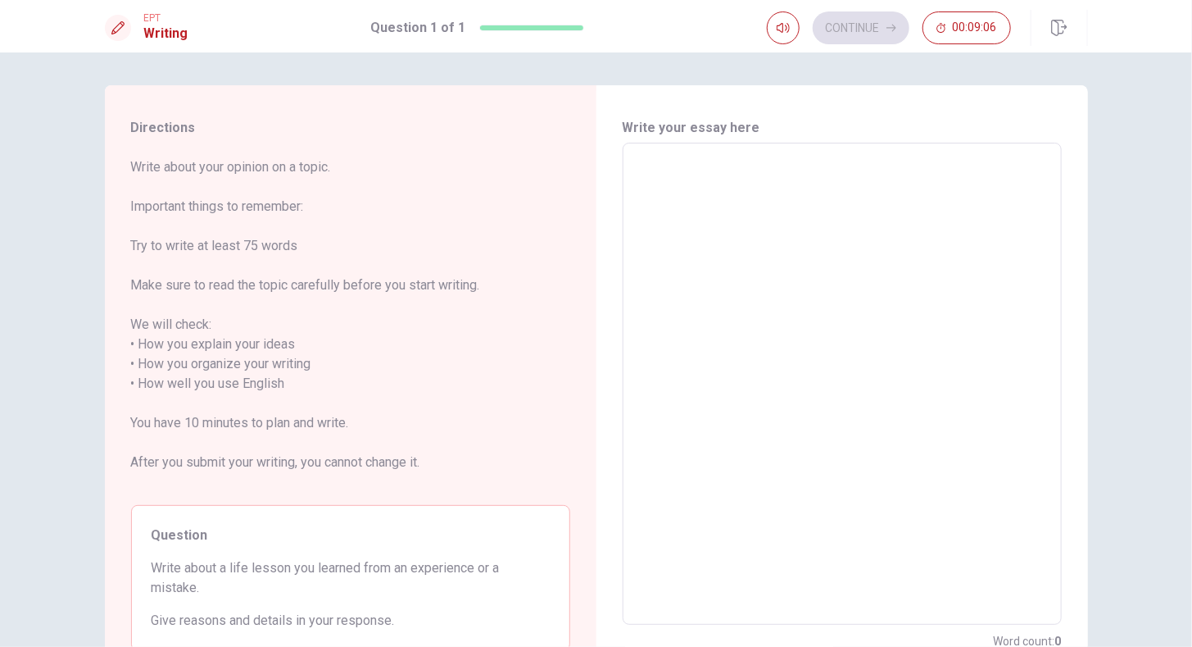
click at [1046, 337] on div "x ​" at bounding box center [842, 384] width 439 height 482
type textarea "x"
type textarea "W"
type textarea "x"
type textarea "Wh"
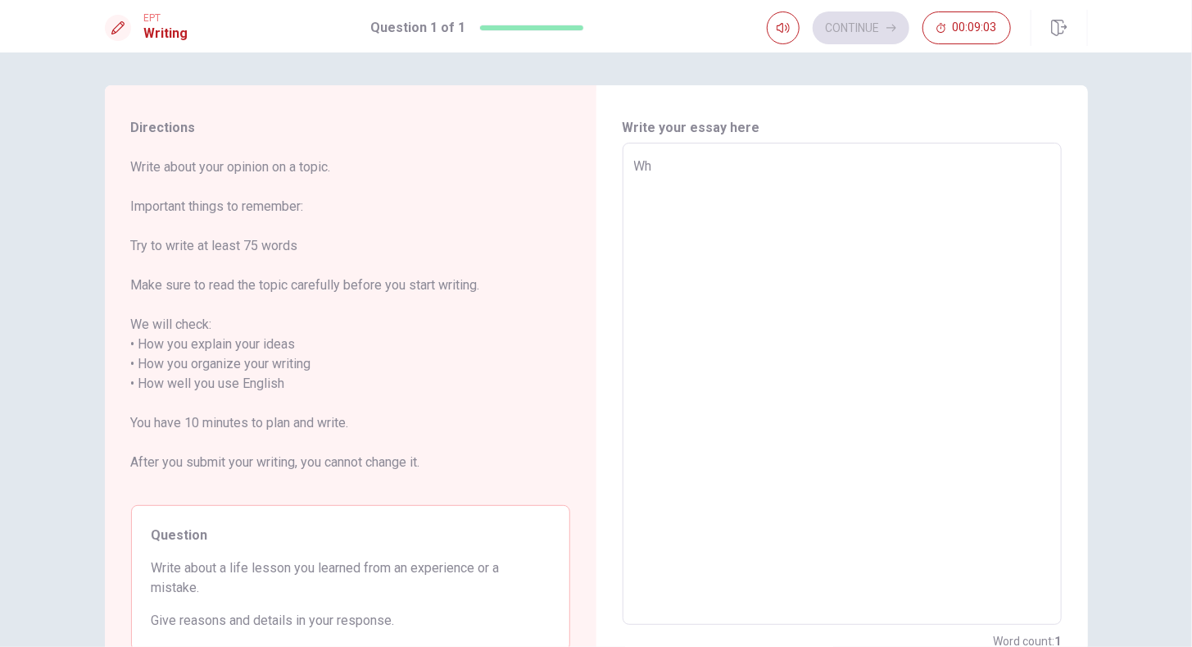
type textarea "x"
type textarea "Whe"
type textarea "x"
type textarea "When"
type textarea "x"
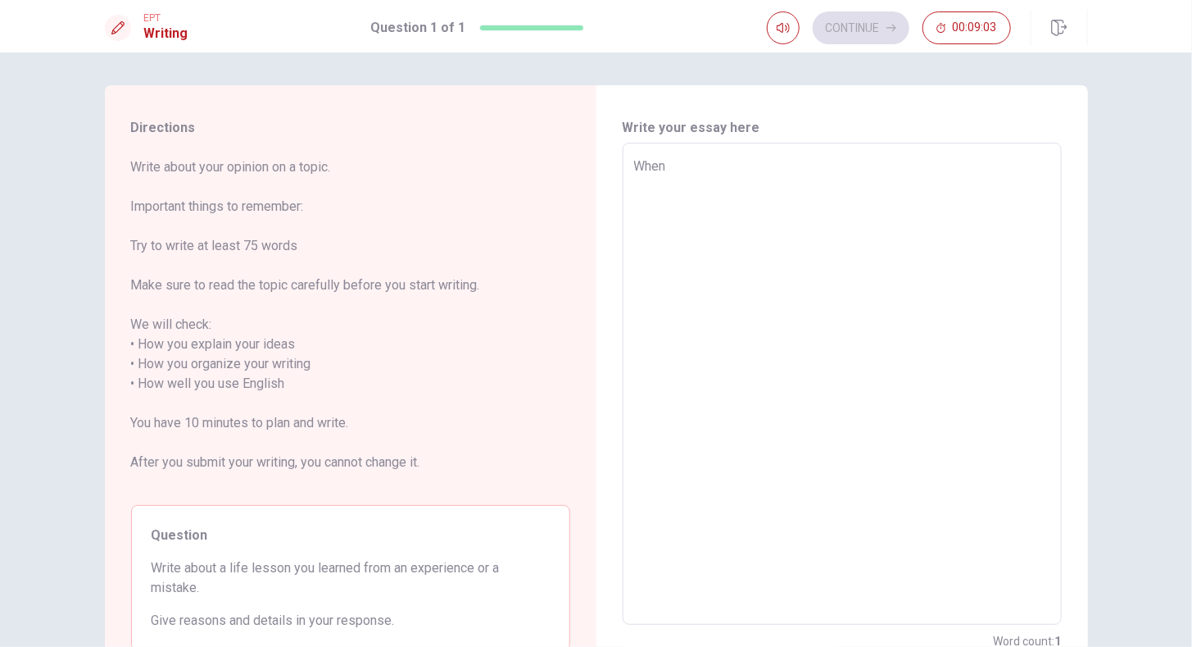
type textarea "When"
type textarea "x"
type textarea "When i"
type textarea "x"
type textarea "When i"
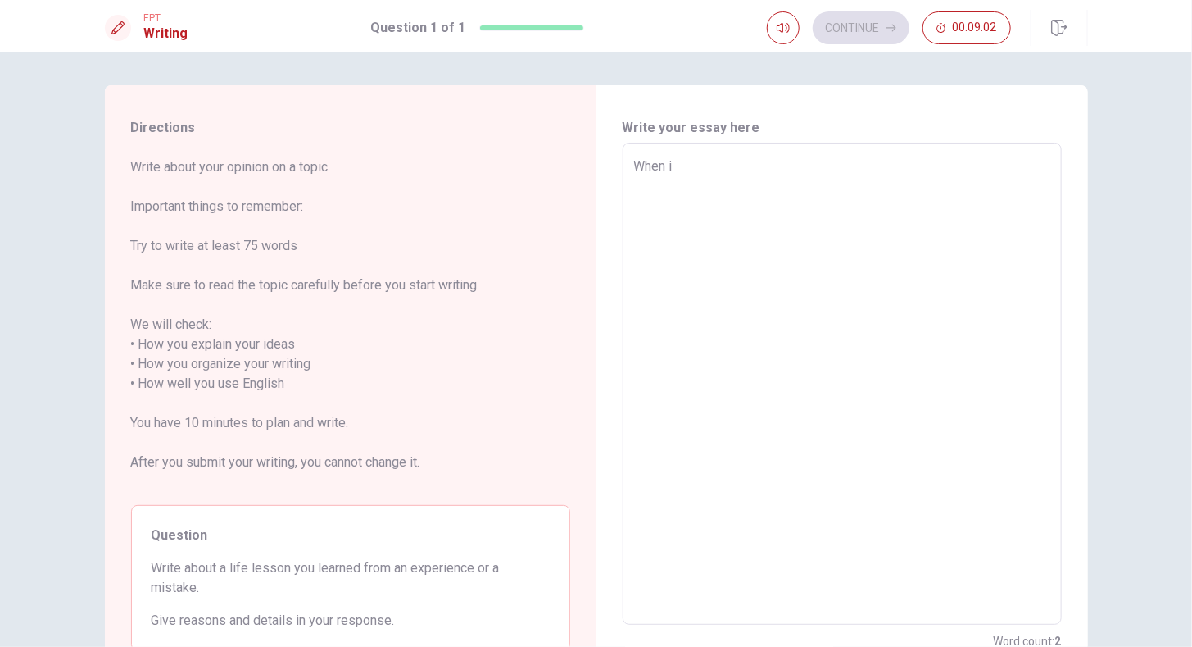
type textarea "x"
type textarea "When i w"
type textarea "x"
type textarea "When i wa"
type textarea "x"
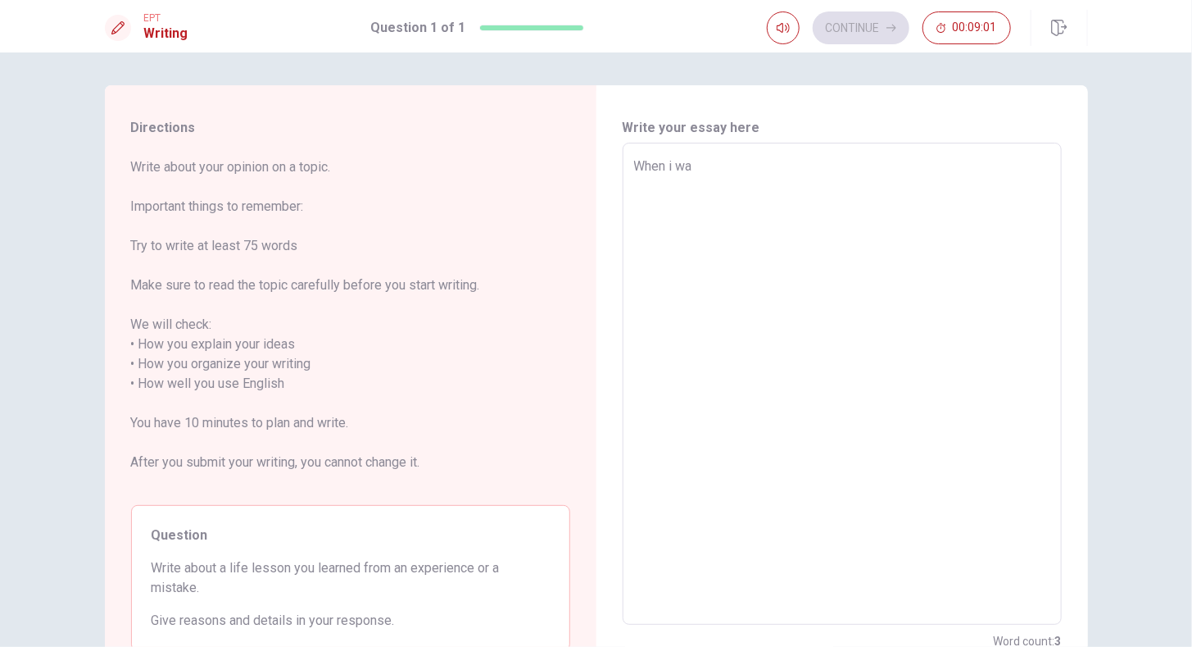
type textarea "When i w"
type textarea "x"
type textarea "When i"
type textarea "x"
type textarea "When i"
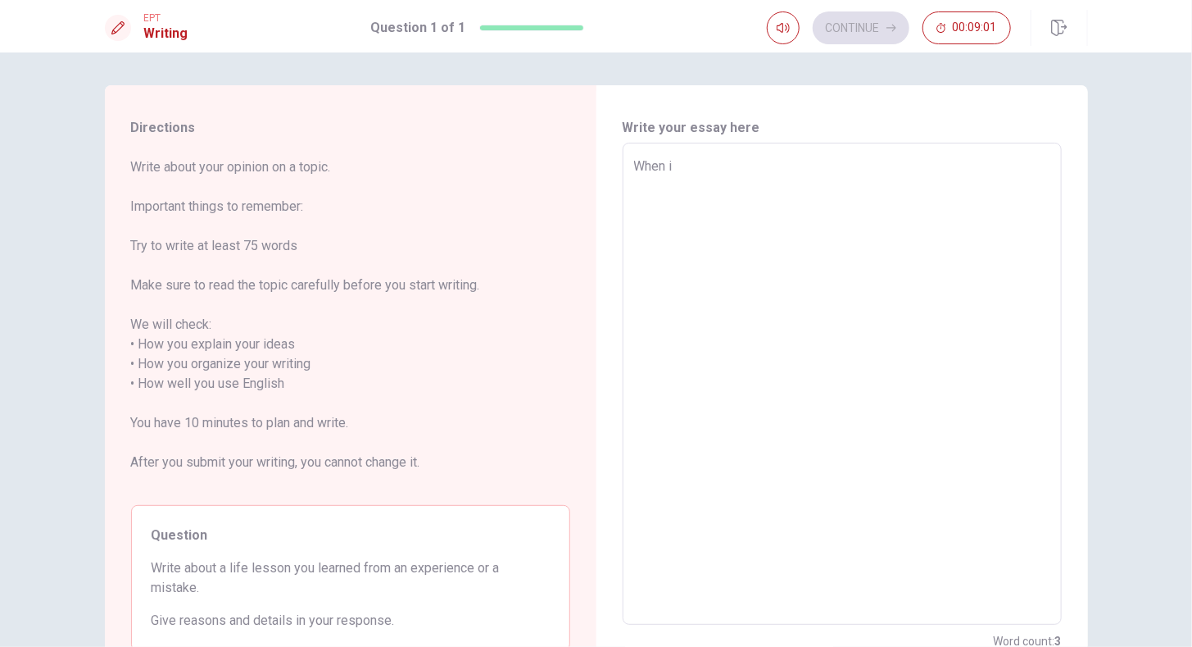
type textarea "x"
type textarea "When"
type textarea "x"
type textarea "When I"
type textarea "x"
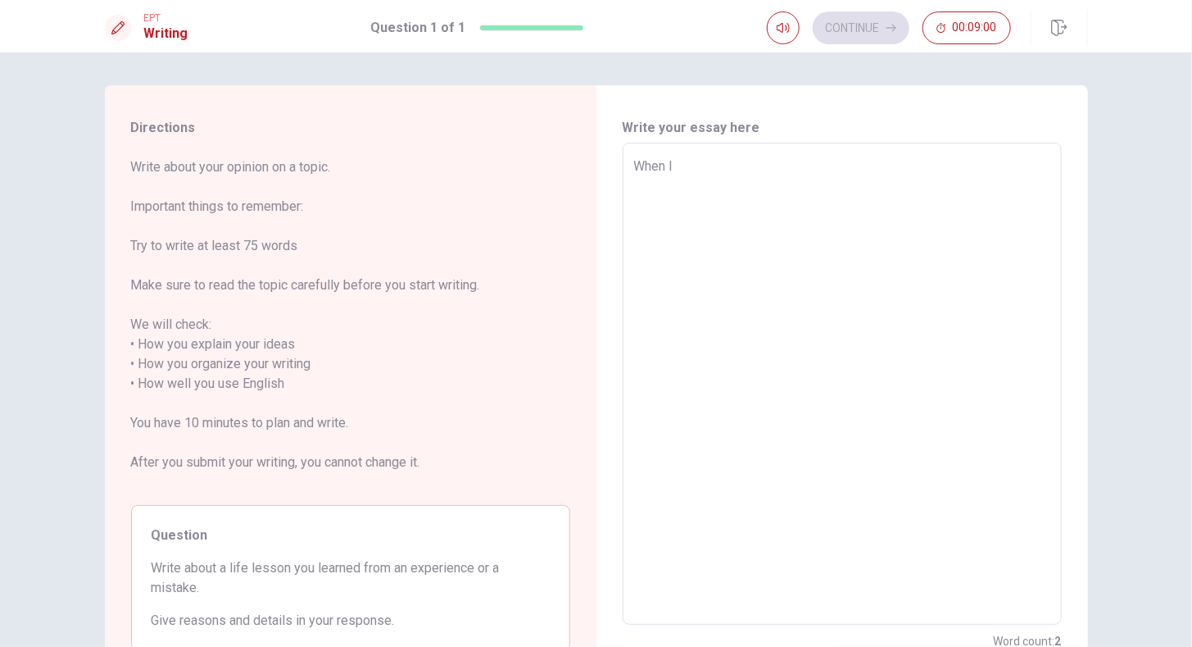
type textarea "When Iw"
type textarea "x"
type textarea "When Iwa"
type textarea "x"
type textarea "When Iw"
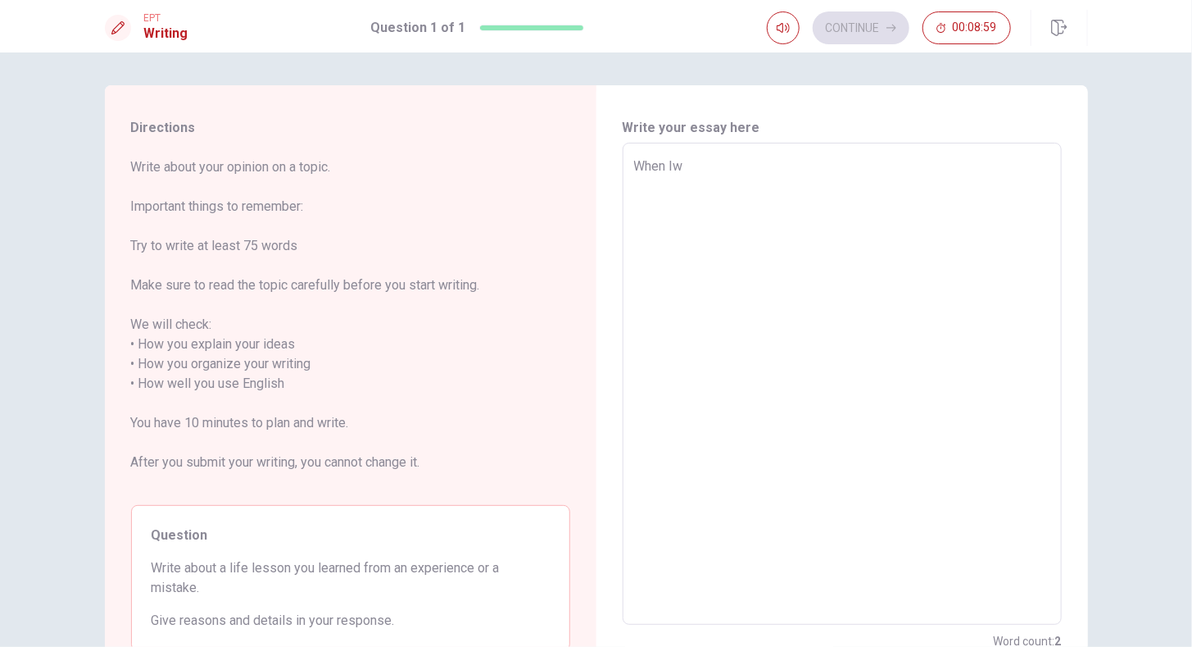
type textarea "x"
type textarea "When I"
type textarea "x"
type textarea "When I"
type textarea "x"
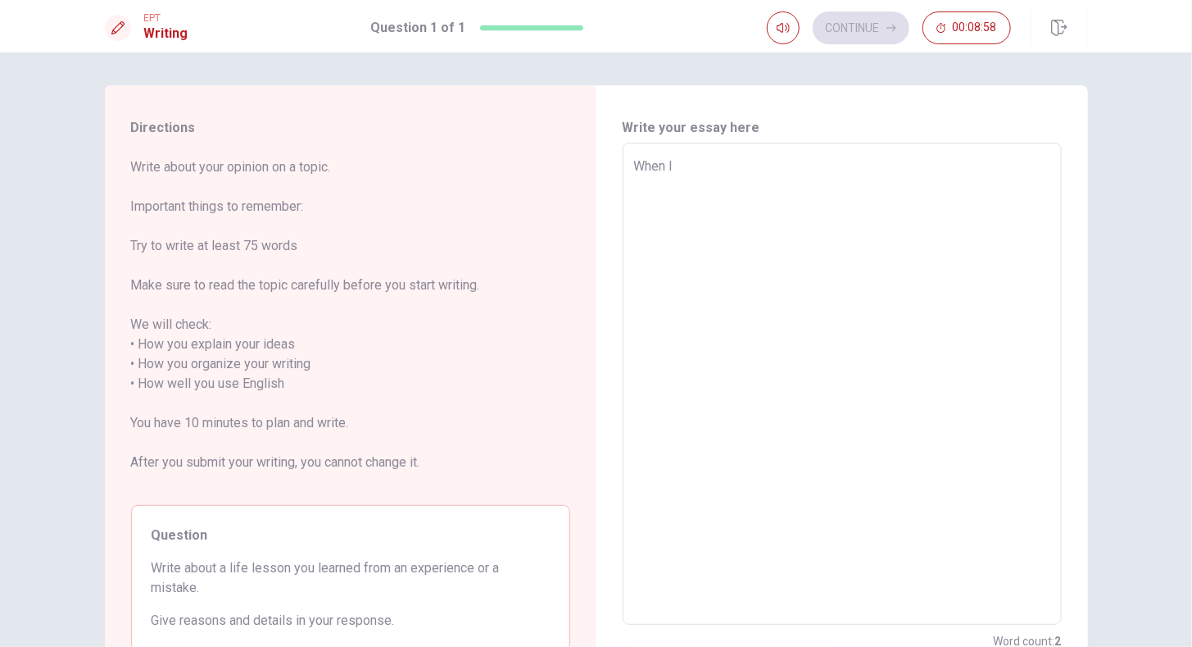
type textarea "When I a"
type textarea "x"
type textarea "When I aw"
type textarea "x"
type textarea "When I a"
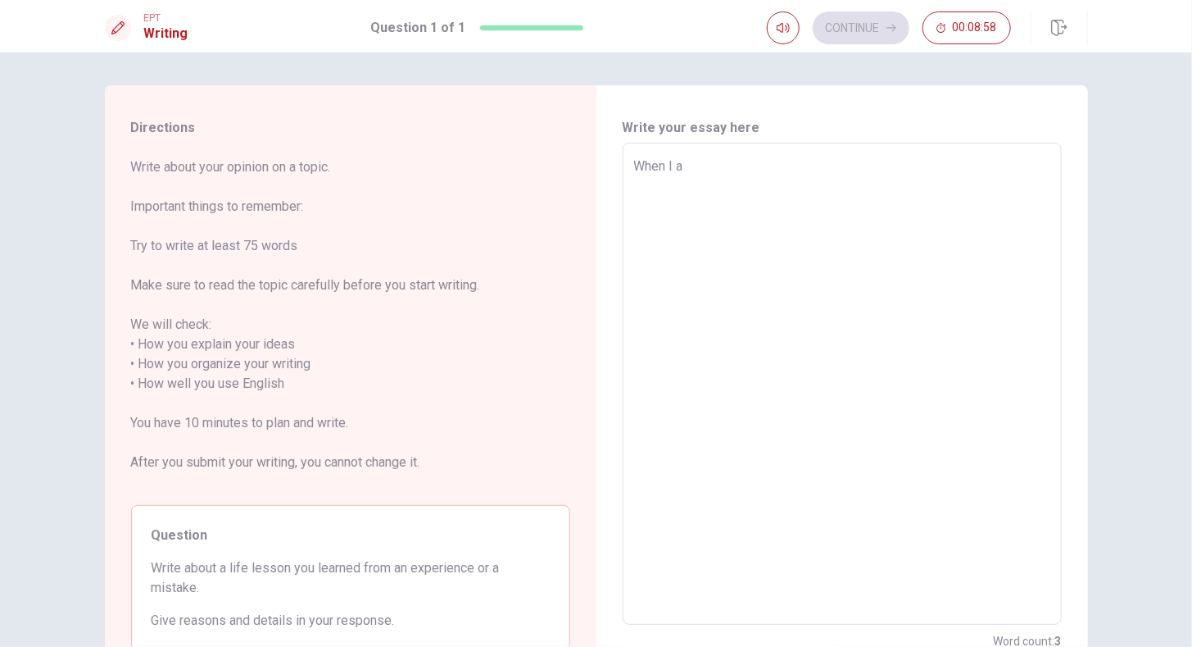
type textarea "x"
type textarea "When I"
type textarea "x"
type textarea "When I w"
type textarea "x"
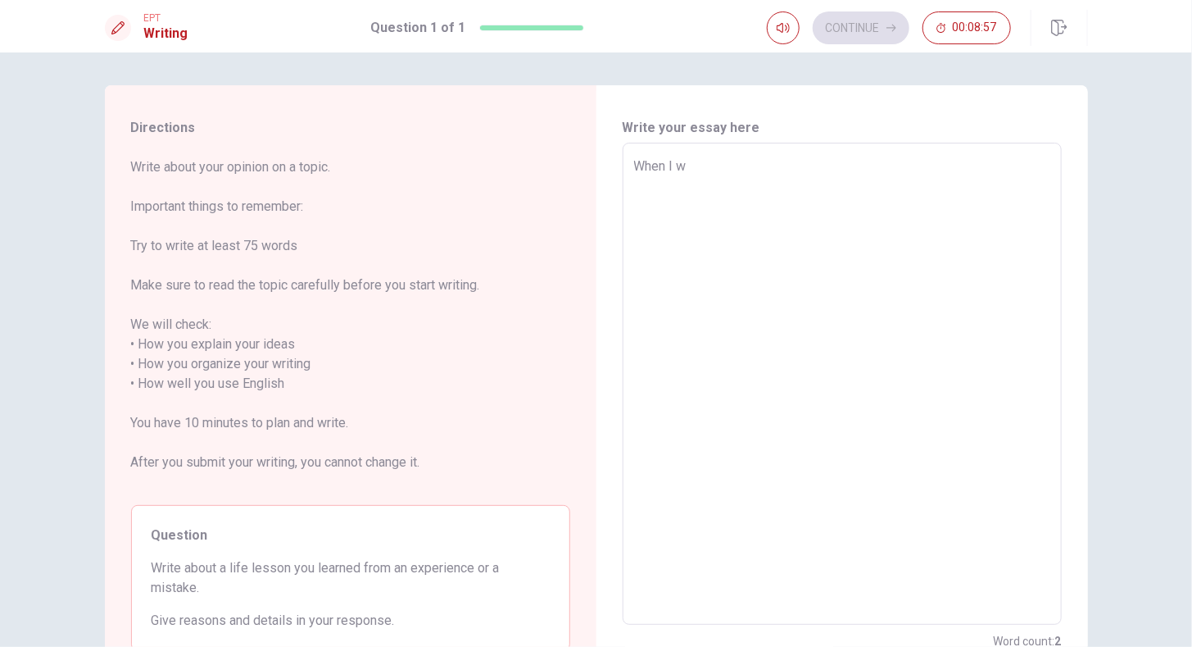
type textarea "When I wa"
type textarea "x"
type textarea "When I was"
type textarea "x"
type textarea "When I was"
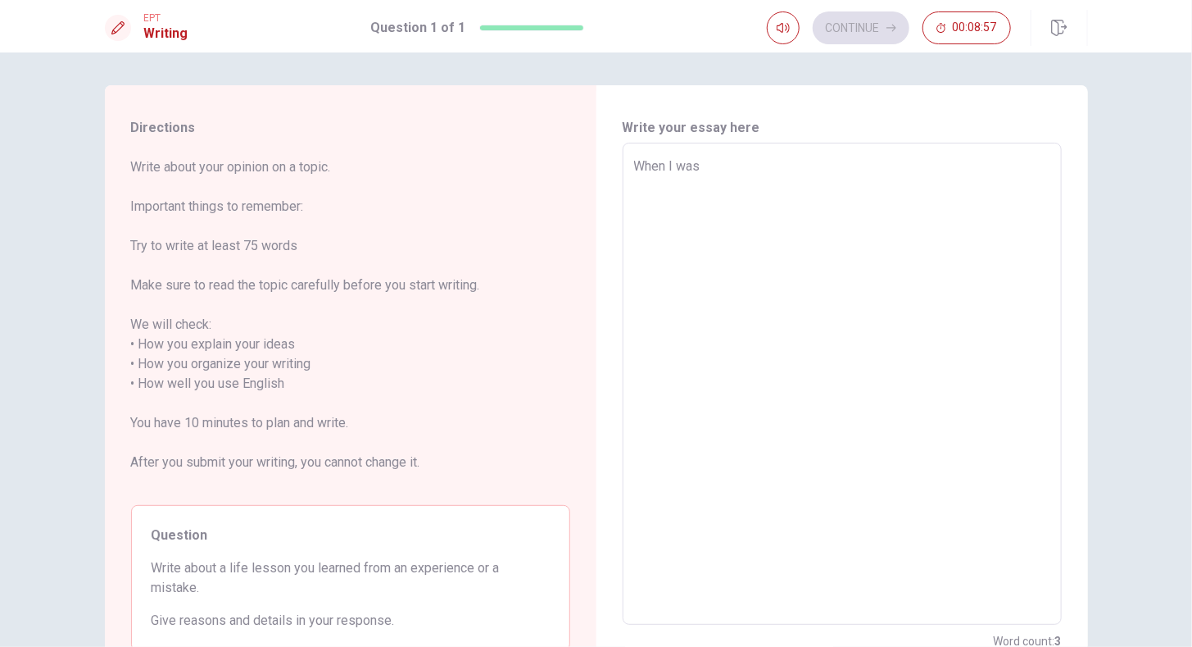
type textarea "x"
type textarea "When I was y"
type textarea "x"
type textarea "When I was yo"
type textarea "x"
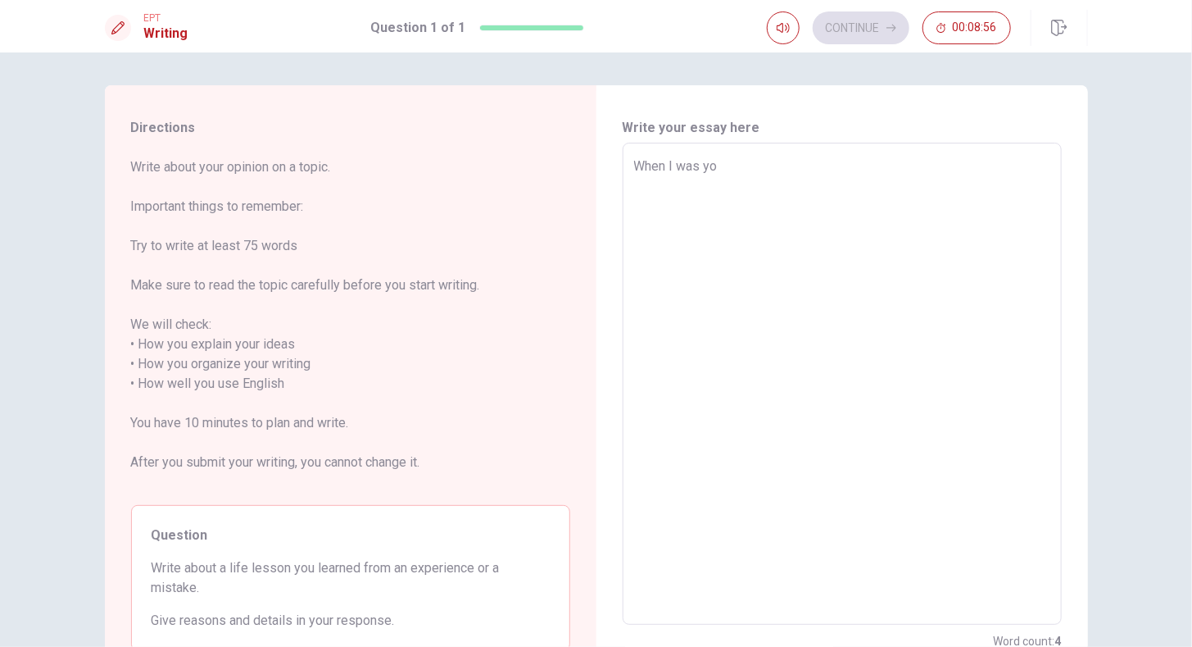
type textarea "When I was you"
type textarea "x"
type textarea "When I was youn"
type textarea "x"
type textarea "When I was young"
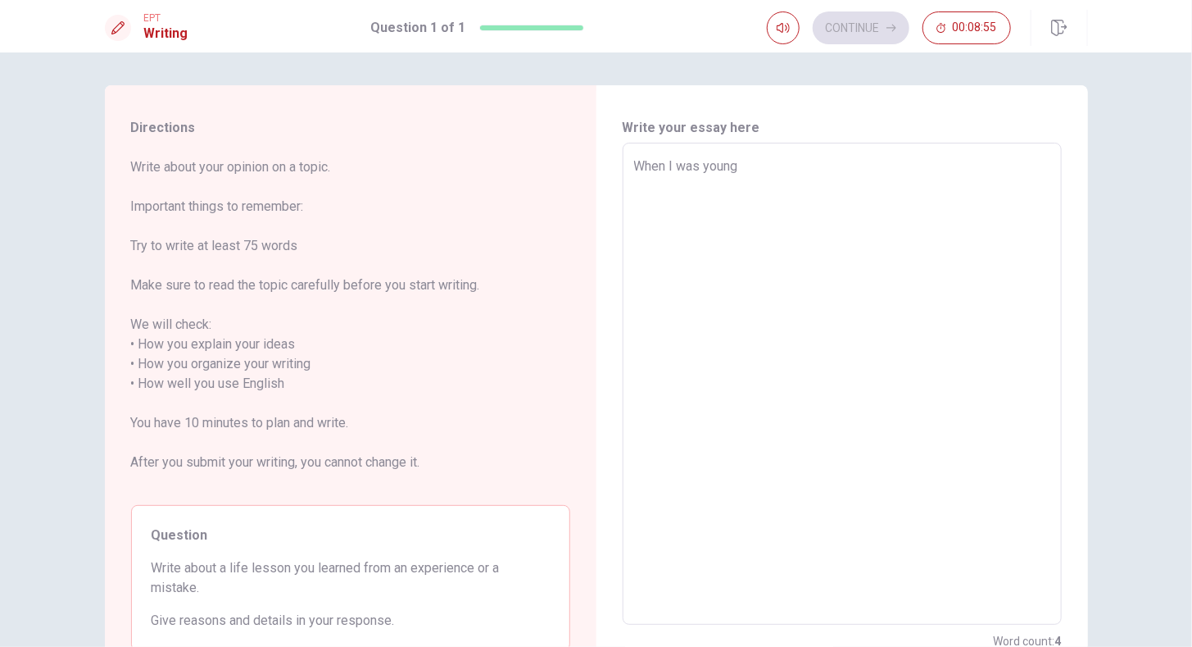
type textarea "x"
type textarea "When I was young,"
type textarea "x"
type textarea "When I was young,"
type textarea "x"
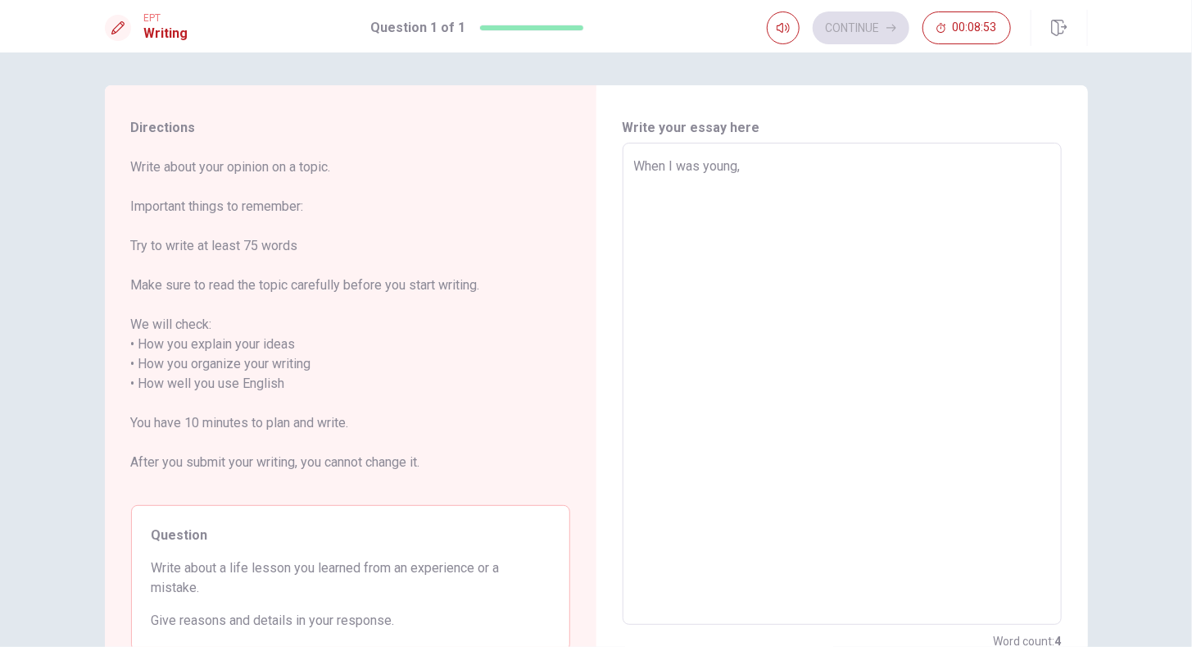
type textarea "When I was young, i"
type textarea "x"
type textarea "When I was young,"
type textarea "x"
type textarea "When I was young, I"
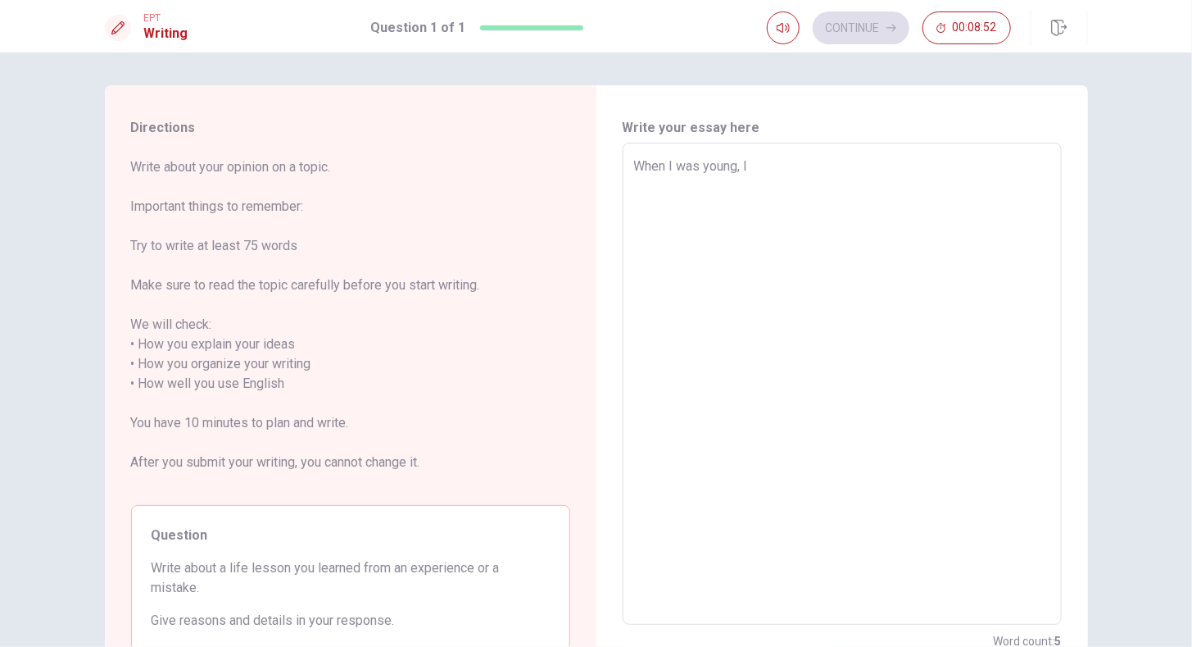
type textarea "x"
type textarea "When I was young, I"
type textarea "x"
type textarea "When I was young, I b"
type textarea "x"
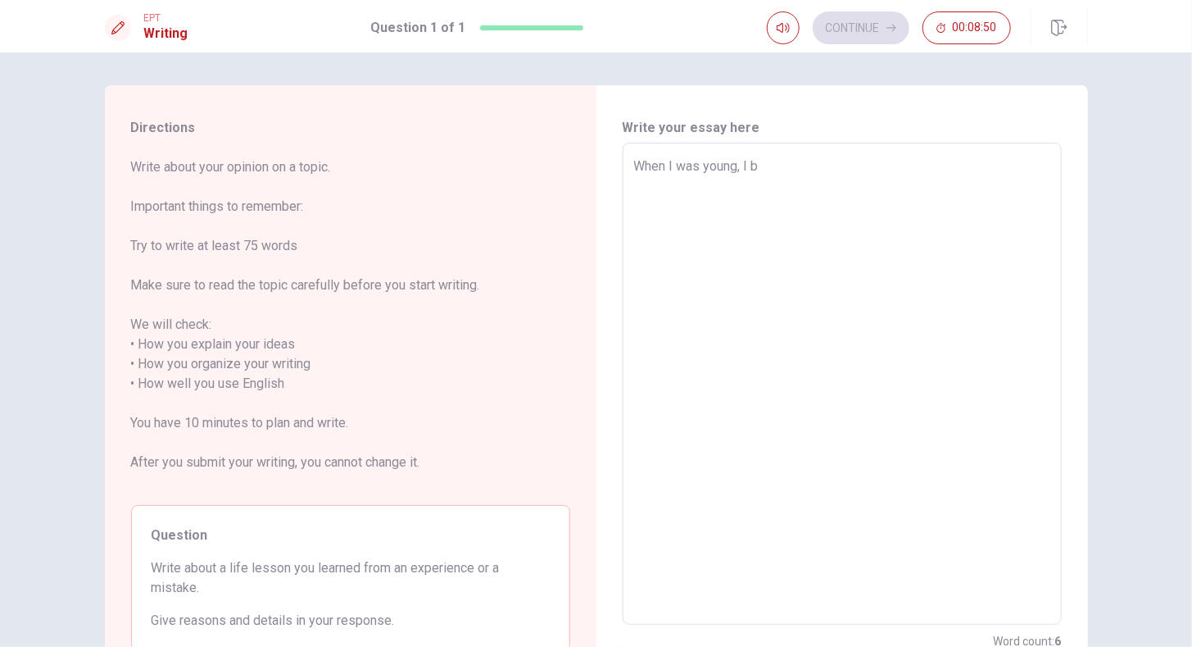
type textarea "When I was young, I"
type textarea "x"
type textarea "When I was young, I b"
type textarea "x"
type textarea "When I was young, I bo"
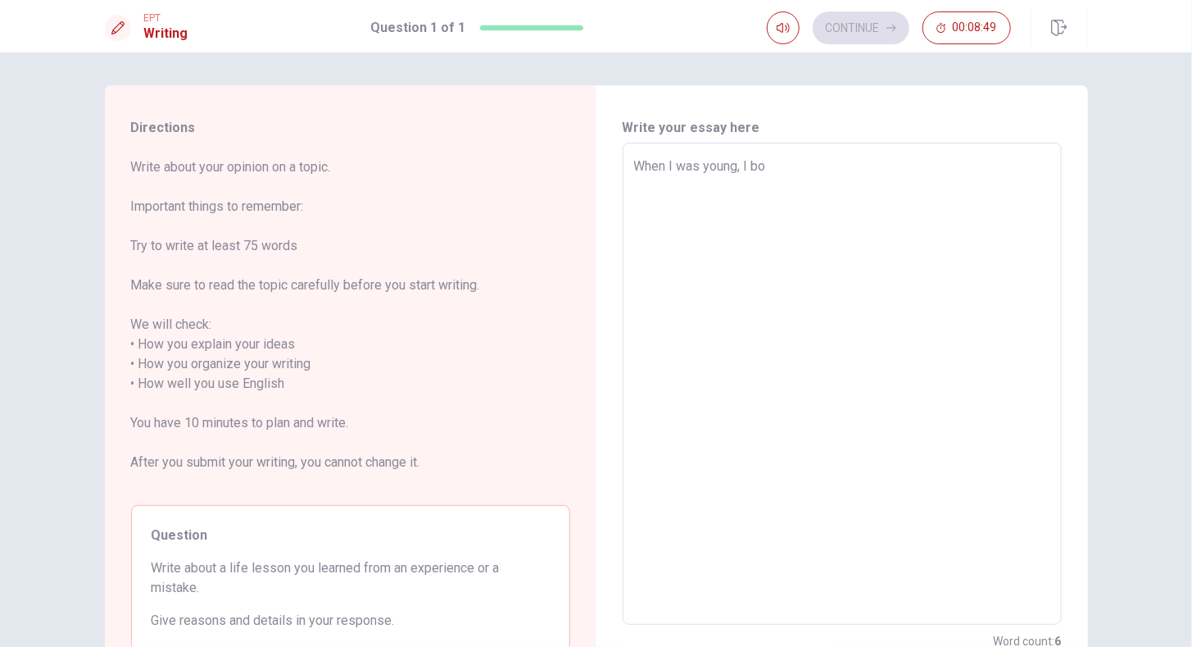
type textarea "x"
type textarea "When I was young, I b"
type textarea "x"
type textarea "When I was young, I br"
type textarea "x"
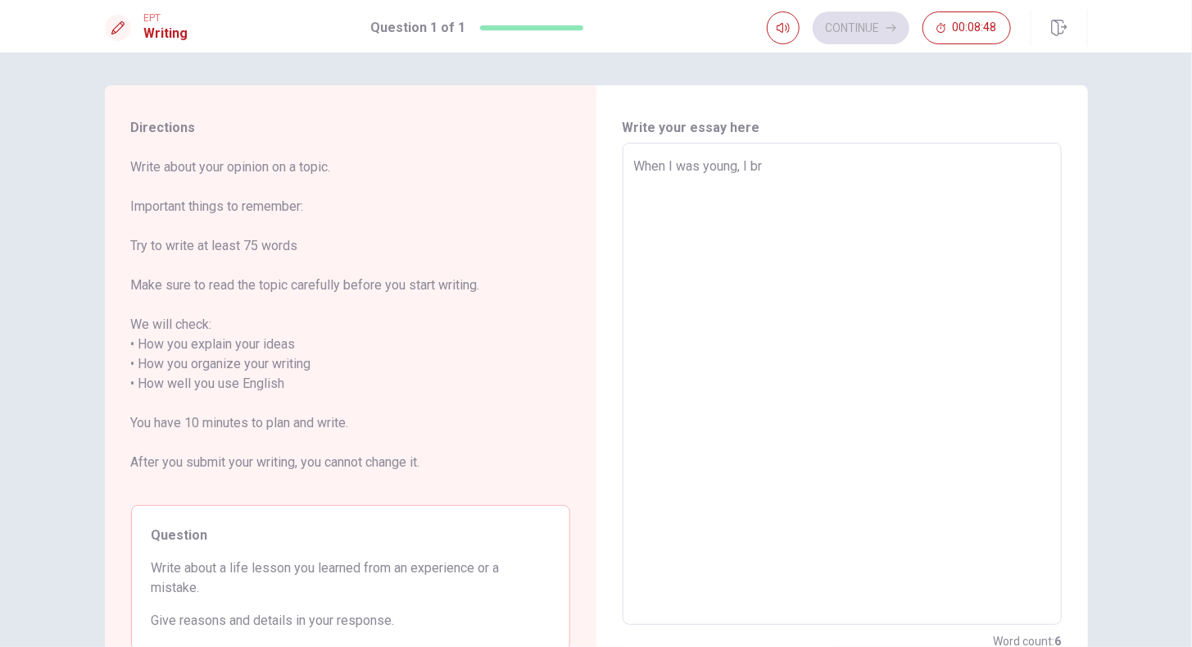
type textarea "When I was young, I bro"
type textarea "x"
type textarea "When I was young, I brol"
type textarea "x"
type textarea "When I was young, I brole"
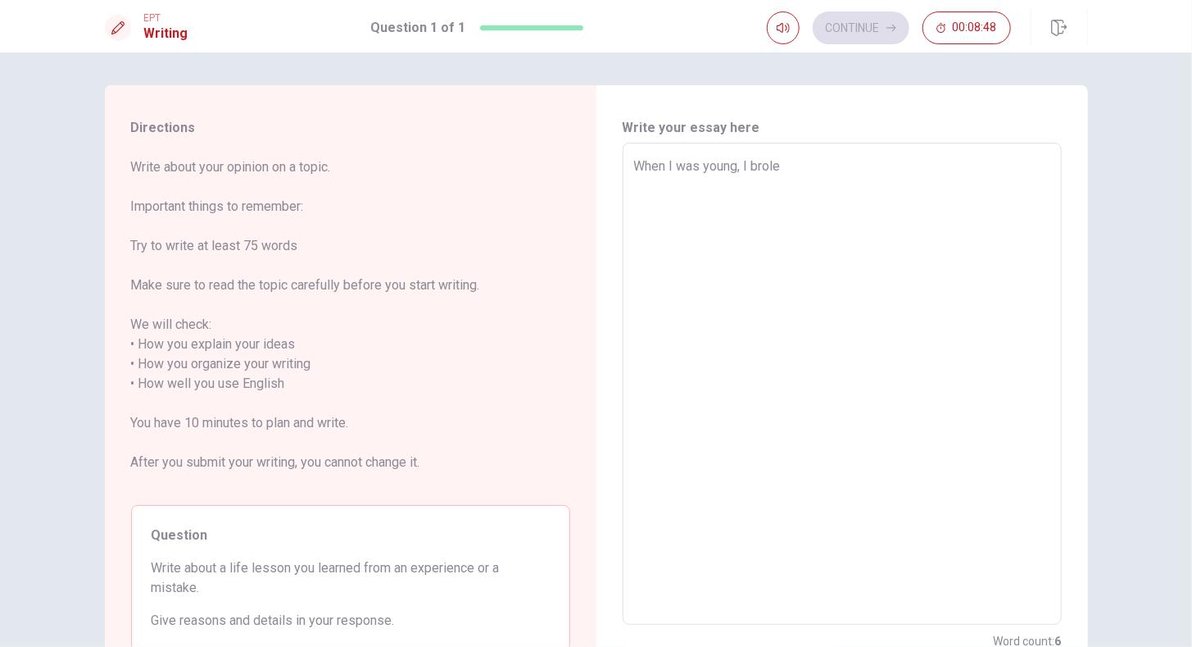
type textarea "x"
type textarea "When I was young, I brol"
type textarea "x"
type textarea "When I was young, I bro"
type textarea "x"
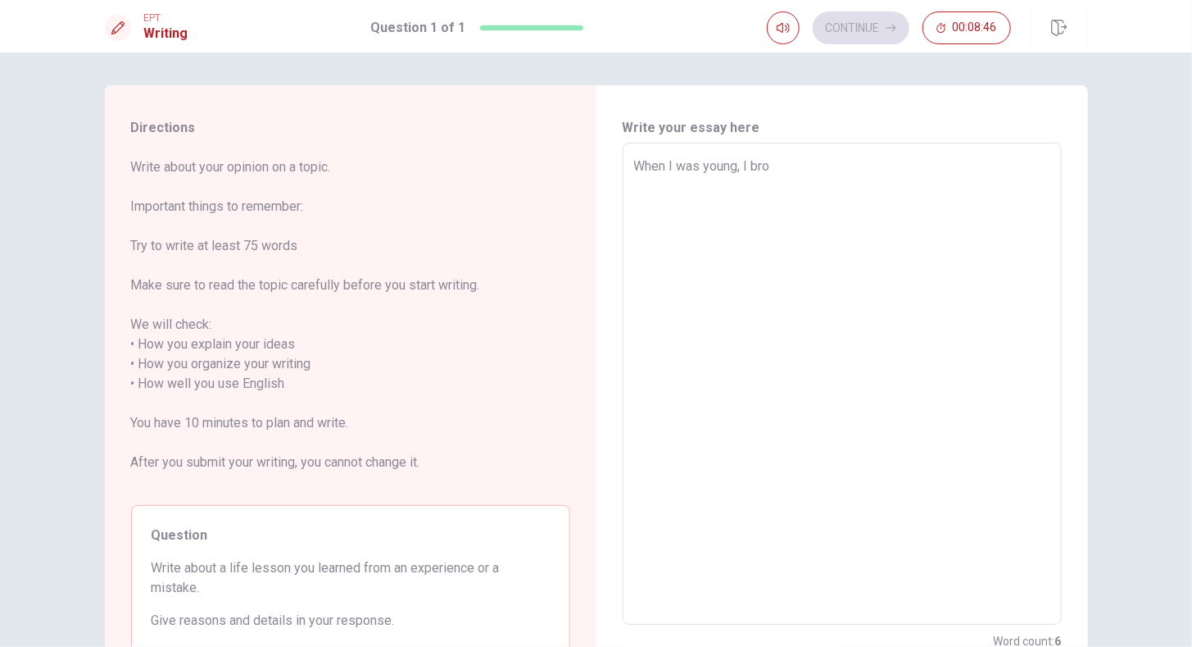
type textarea "When I was young, I brok"
type textarea "x"
type textarea "When I was young, I broke"
type textarea "x"
type textarea "When I was young, I broke"
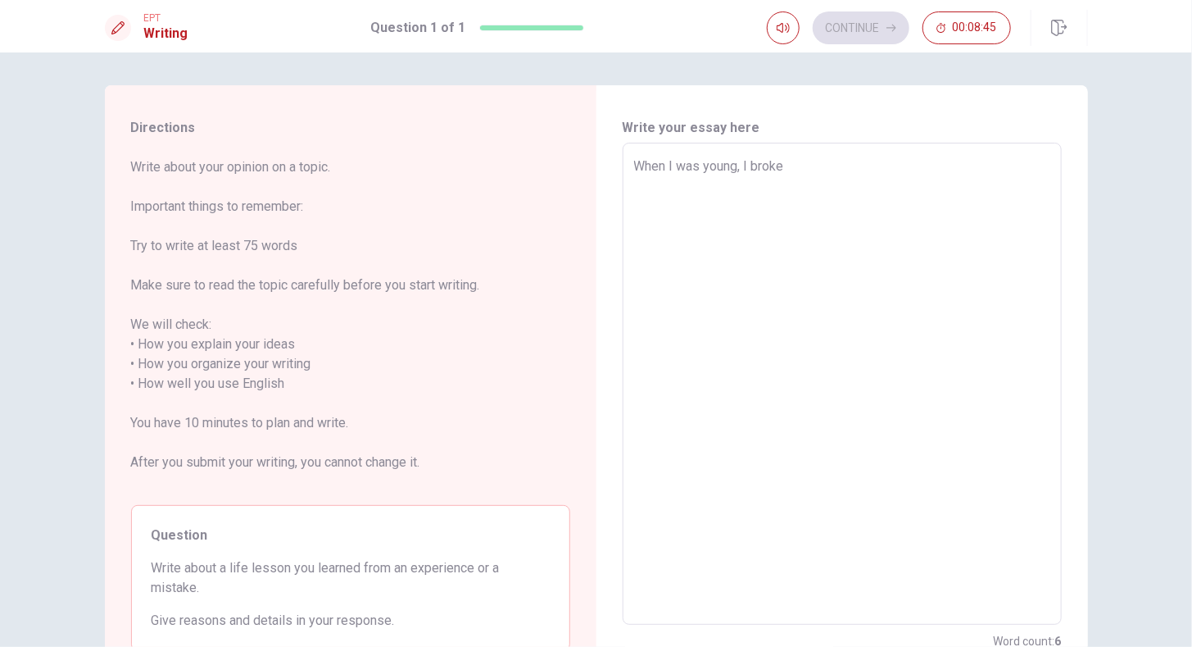
type textarea "x"
type textarea "When I was young, I broke a"
type textarea "x"
type textarea "When I was young, I broke a"
type textarea "x"
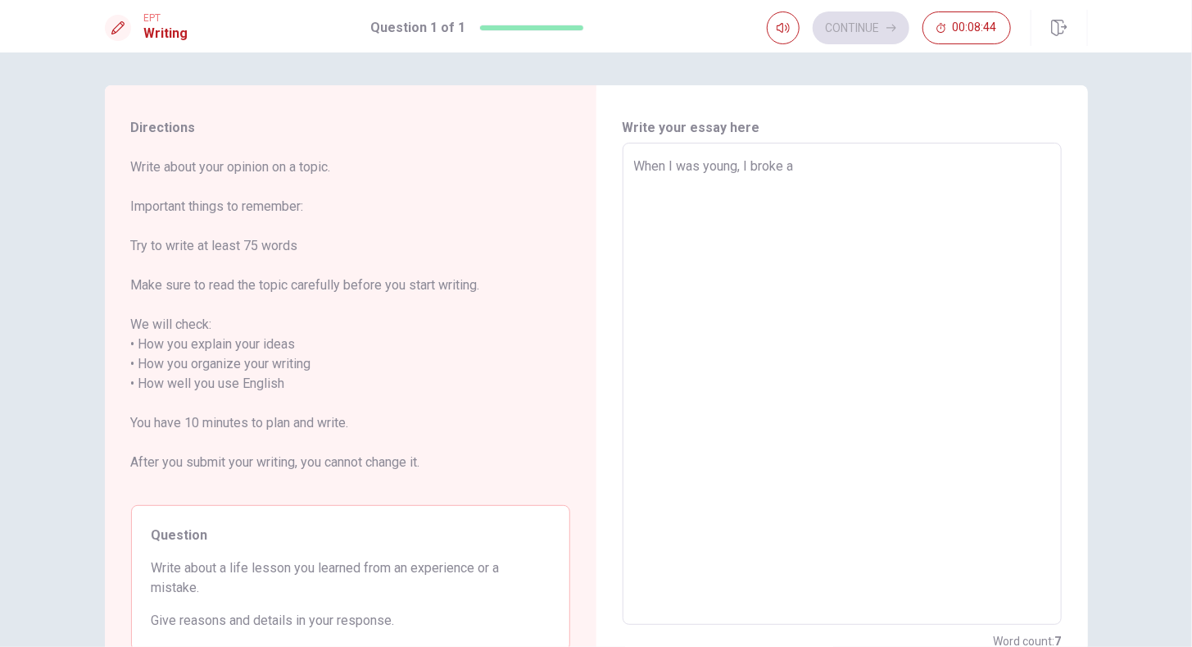
type textarea "When I was young, I broke a l"
type textarea "x"
type textarea "When I was young, I broke a"
type textarea "x"
type textarea "When I was young, I broke a p"
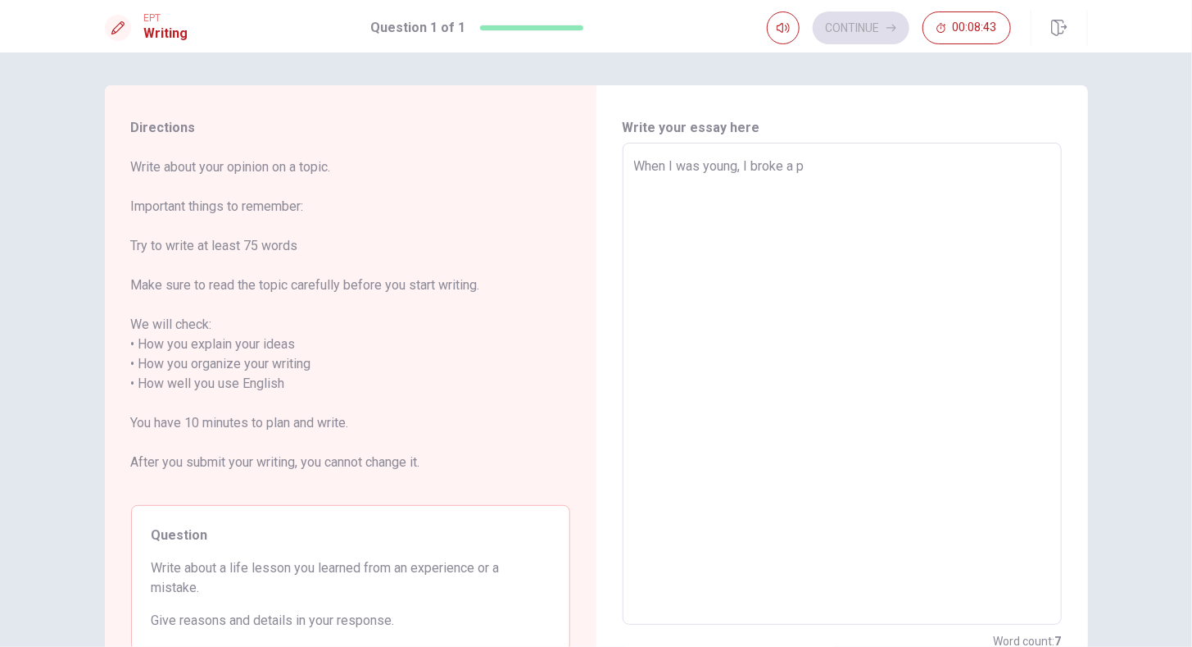
type textarea "x"
type textarea "When I was young, I broke a pa"
type textarea "x"
type textarea "When I was young, I broke a p"
type textarea "x"
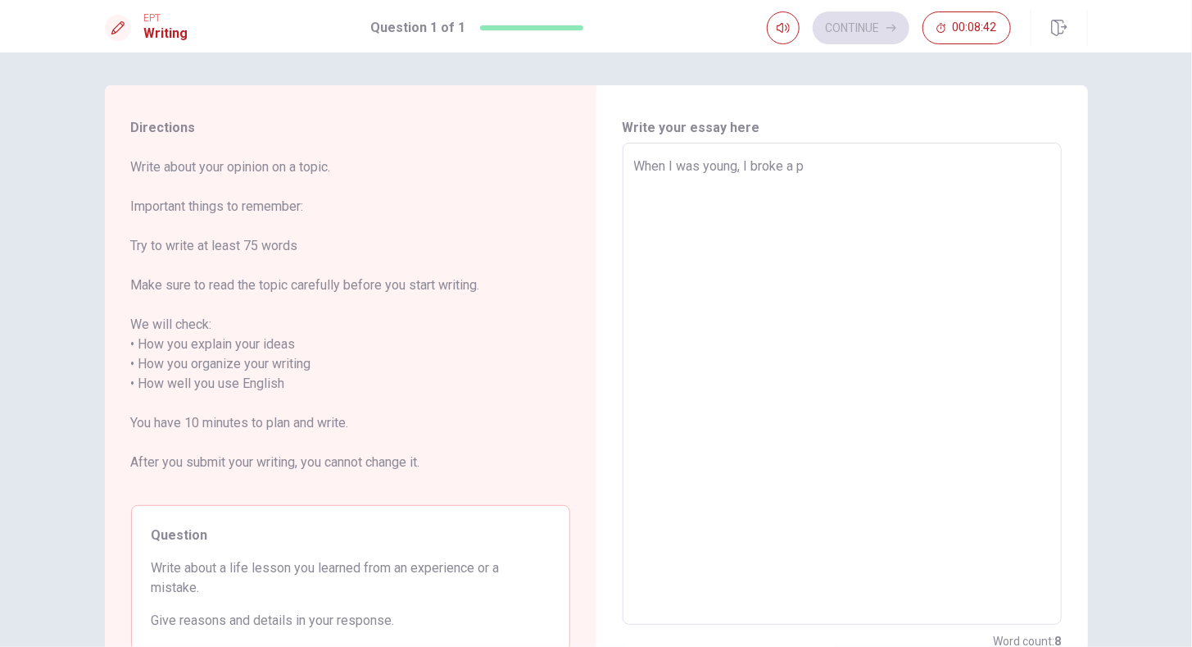
type textarea "When I was young, I broke a pl"
type textarea "x"
type textarea "When I was young, I broke a pla"
type textarea "x"
type textarea "When I was young, I broke a plat"
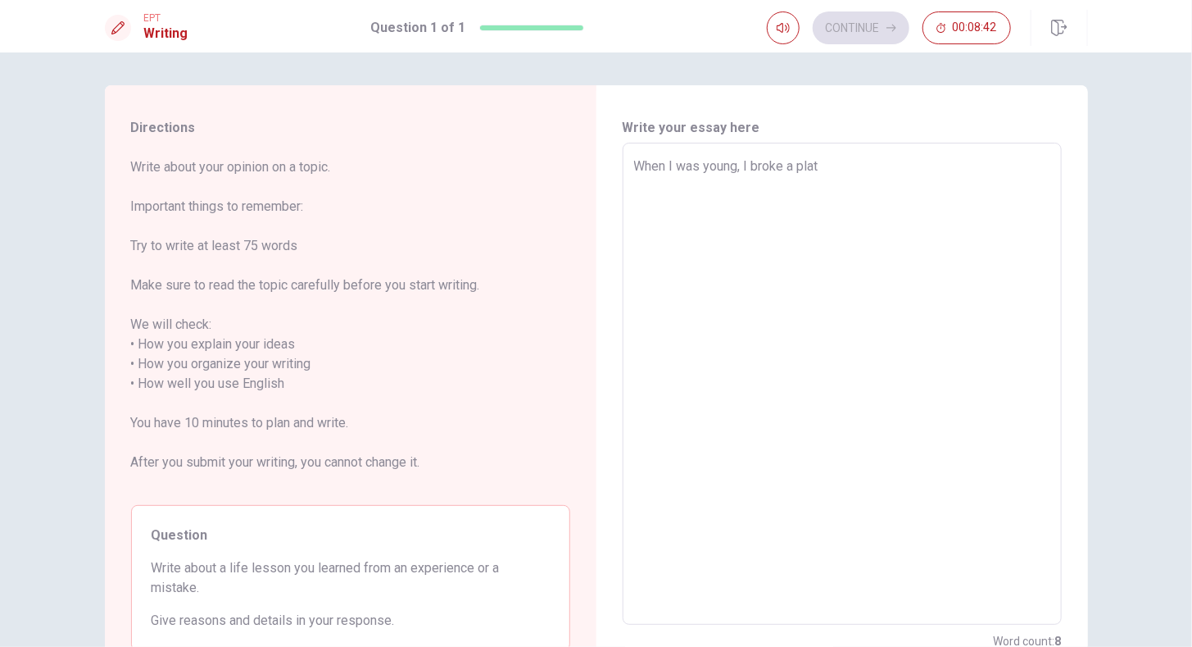
type textarea "x"
type textarea "When I was young, I broke a plate"
type textarea "x"
type textarea "When I was young, I broke a plat"
type textarea "x"
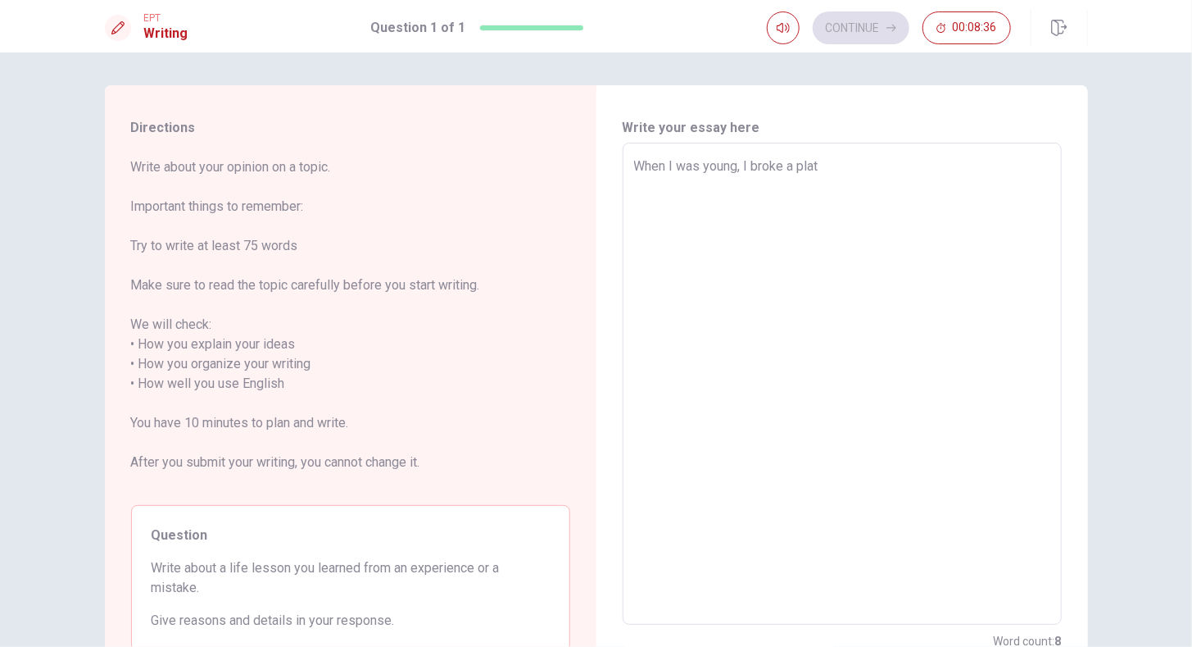
type textarea "When I was young, I broke a pla"
type textarea "x"
type textarea "When I was young, I broke a pl"
type textarea "x"
type textarea "When I was young, I broke a p"
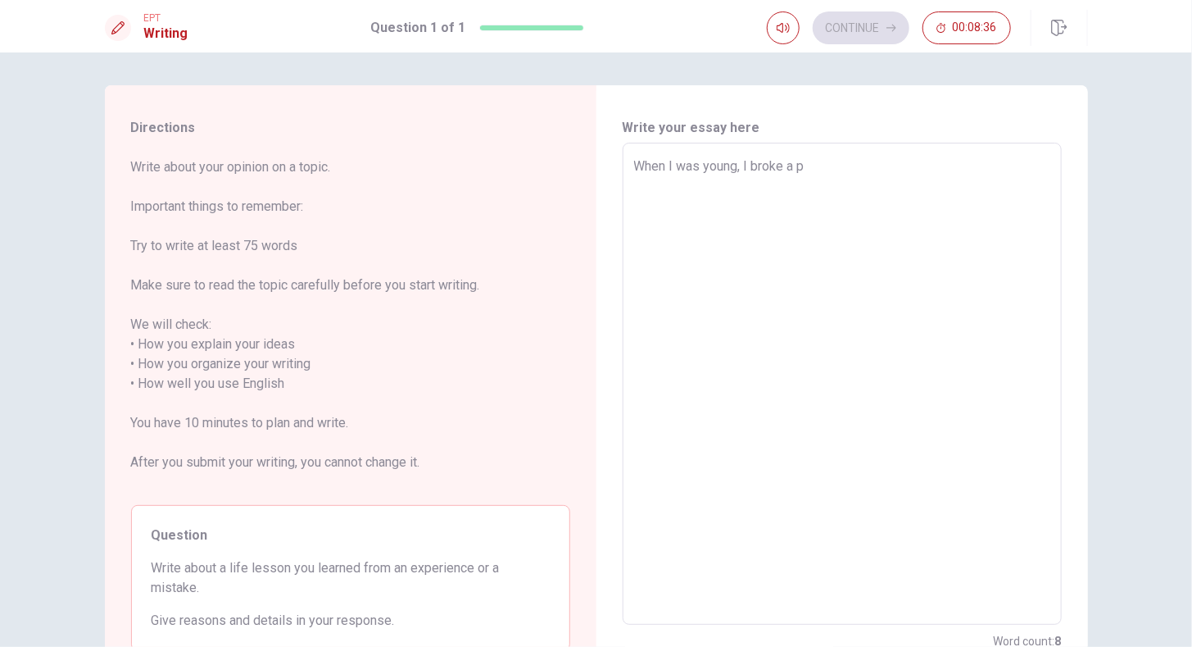
type textarea "x"
type textarea "When I was young, I broke a"
type textarea "x"
type textarea "When I was young, I broke a b"
type textarea "x"
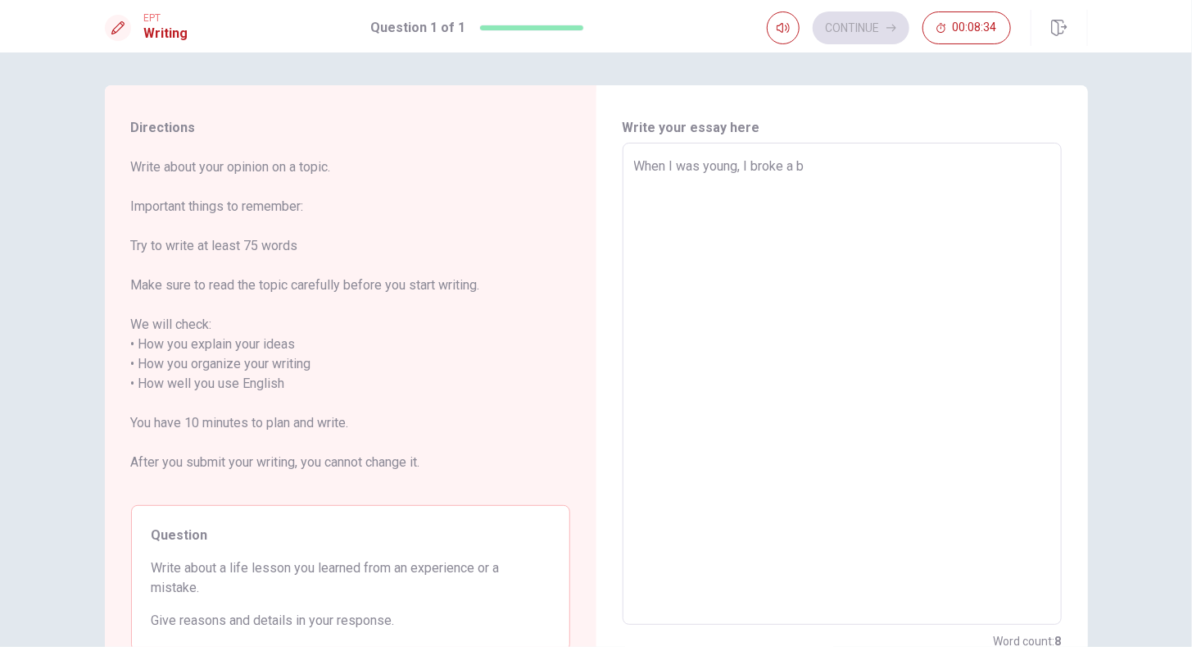
type textarea "When I was young, I broke a bo"
type textarea "x"
type textarea "When I was young, I broke a bow"
type textarea "x"
type textarea "When I was young, I broke a bo"
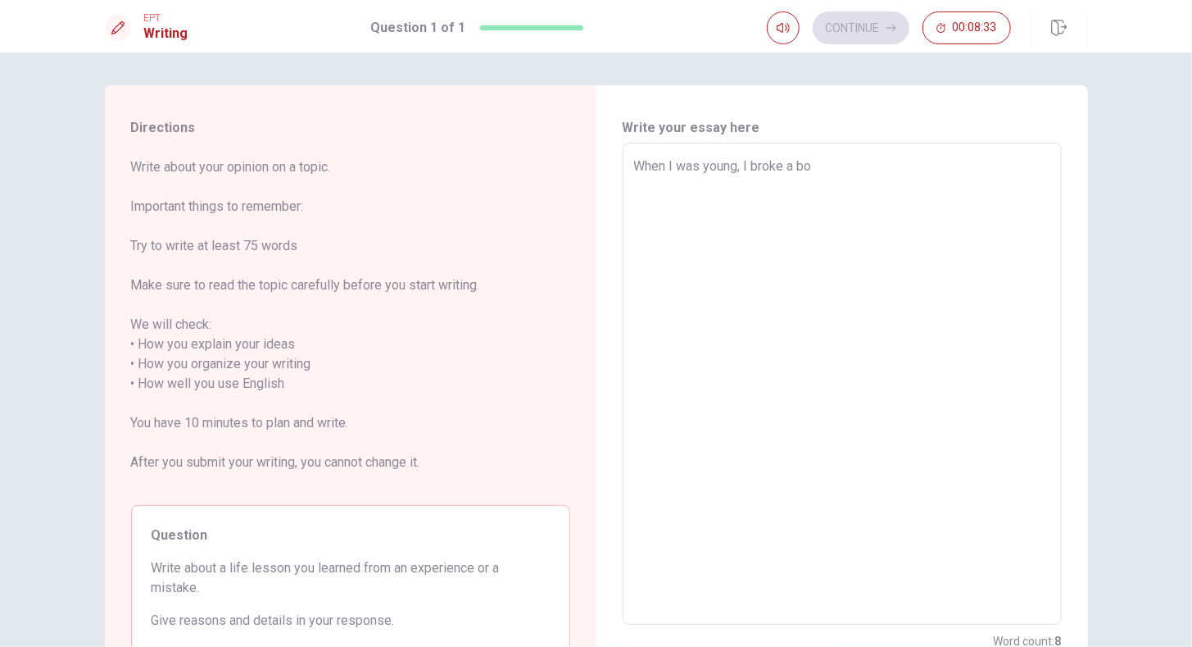
type textarea "x"
type textarea "When I was young, I broke a b"
type textarea "x"
type textarea "When I was young, I broke a"
type textarea "x"
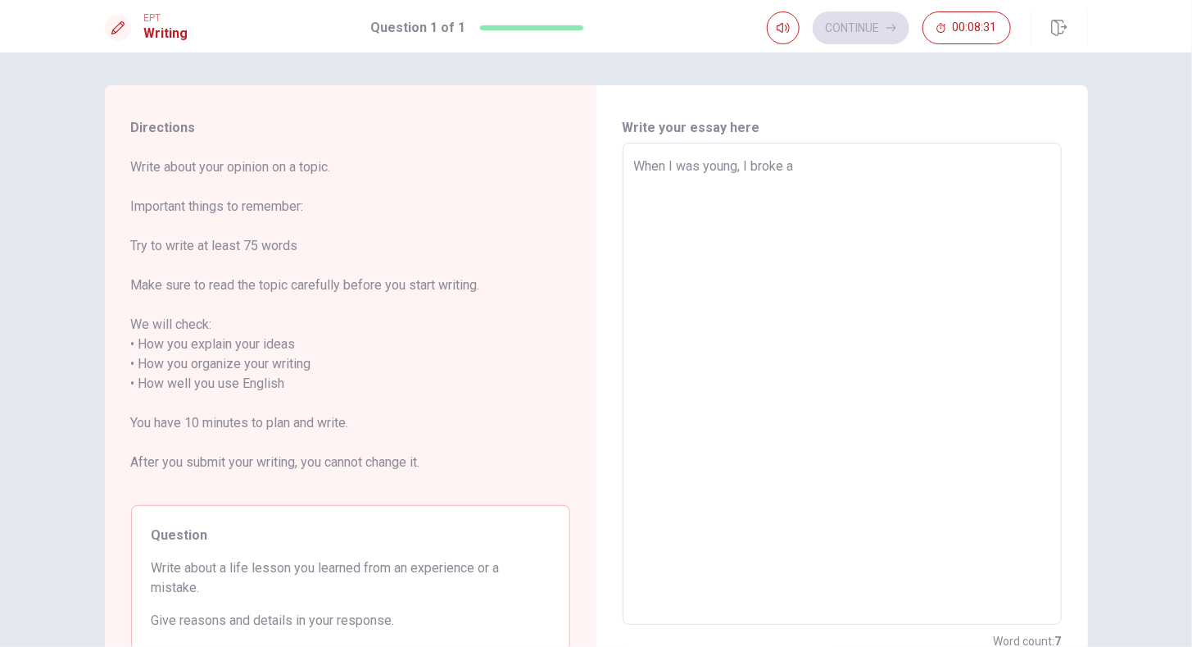
type textarea "When I was young, I broke a p"
type textarea "x"
type textarea "When I was young, I broke a pa"
click at [975, 258] on textarea "When I was young, I broke a plate. I was very scared if my mom would punish me." at bounding box center [842, 384] width 416 height 455
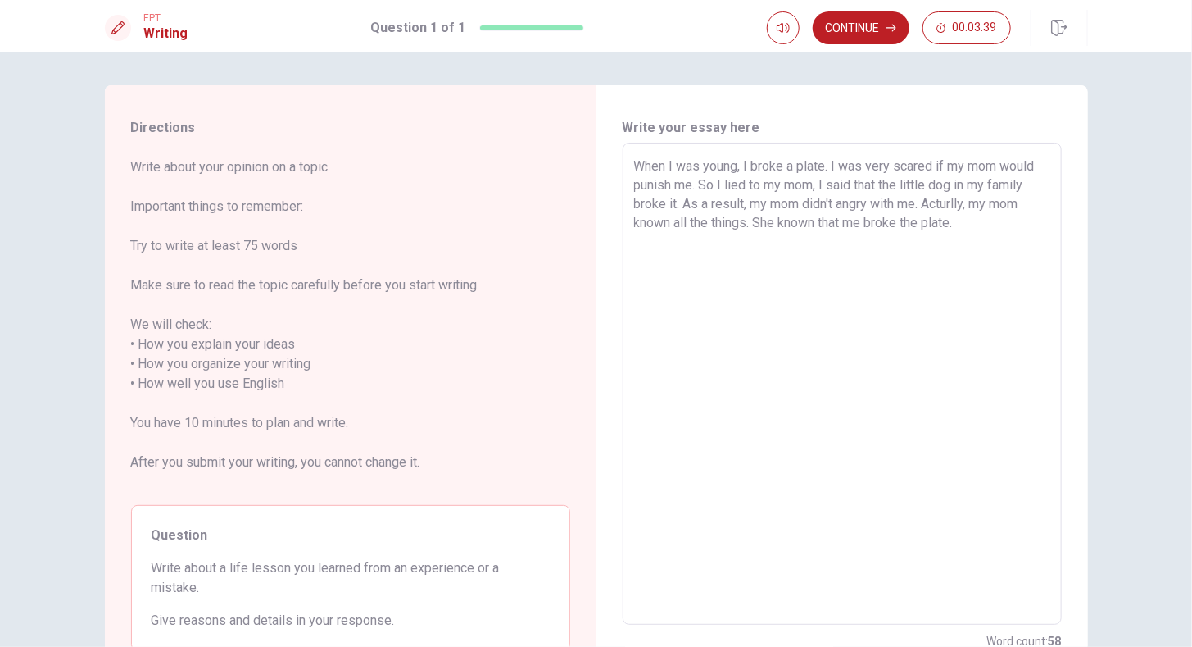
click at [828, 276] on textarea "When I was young, I broke a plate. I was very scared if my mom would punish me.…" at bounding box center [842, 384] width 416 height 455
click at [886, 225] on textarea "When I was young, I broke a plate. I was very scared if my mom would punish me.…" at bounding box center [842, 384] width 416 height 455
drag, startPoint x: 896, startPoint y: 226, endPoint x: 883, endPoint y: 227, distance: 14.0
click at [883, 227] on textarea "When I was young, I broke a plate. I was very scared if my mom would punish me.…" at bounding box center [842, 384] width 416 height 455
click at [1004, 230] on textarea "When I was young, I broke a plate. I was very scared if my mom would punish me.…" at bounding box center [842, 384] width 416 height 455
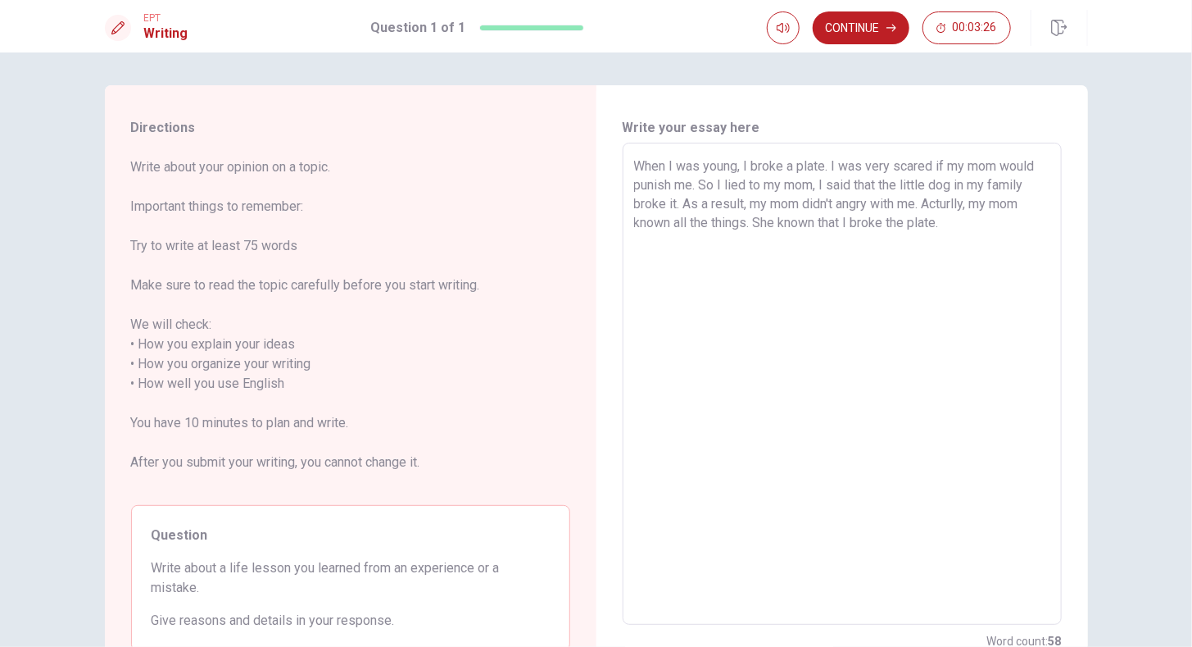
drag, startPoint x: 992, startPoint y: 228, endPoint x: 642, endPoint y: 150, distance: 358.5
click at [642, 150] on div "When I was young, I broke a plate. I was very scared if my mom would punish me.…" at bounding box center [842, 384] width 439 height 482
click at [1029, 265] on textarea "When I was young, I broke a plate. I was very scared if my mom would punish me.…" at bounding box center [842, 384] width 416 height 455
click at [1004, 229] on textarea "When I was young, I broke a plate. I was very scared if my mom would punish me.…" at bounding box center [842, 384] width 416 height 455
click at [996, 206] on textarea "When I was young, I broke a plate. I was very scared if my mom would punish me.…" at bounding box center [842, 384] width 416 height 455
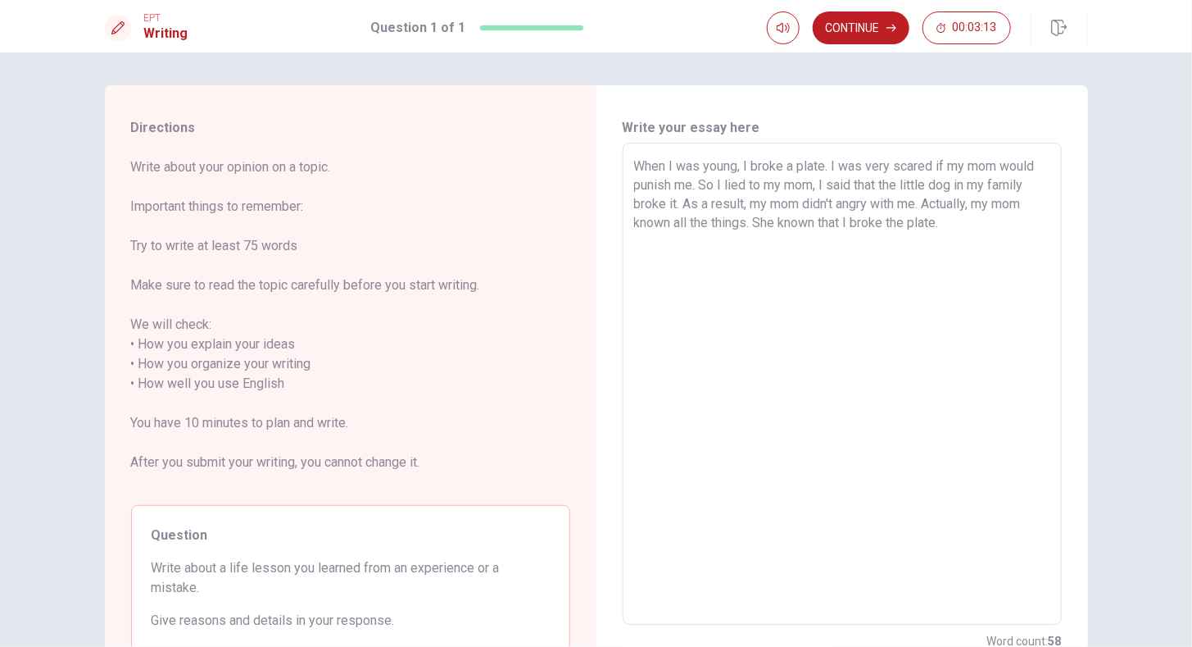
click at [1008, 244] on textarea "When I was young, I broke a plate. I was very scared if my mom would punish me.…" at bounding box center [842, 384] width 416 height 455
click at [649, 261] on textarea "When I was young, I broke a plate. I was very scared if my mom would punish me.…" at bounding box center [842, 384] width 416 height 455
click at [697, 261] on textarea "When I was young, I broke a plate. I was very scared if my mom would punish me.…" at bounding box center [842, 384] width 416 height 455
click at [634, 264] on textarea "When I was young, I broke a plate. I was very scared if my mom would punish me.…" at bounding box center [842, 384] width 416 height 455
click at [986, 243] on textarea "When I was young, I broke a plate. I was very scared if my mom would punish me.…" at bounding box center [842, 384] width 416 height 455
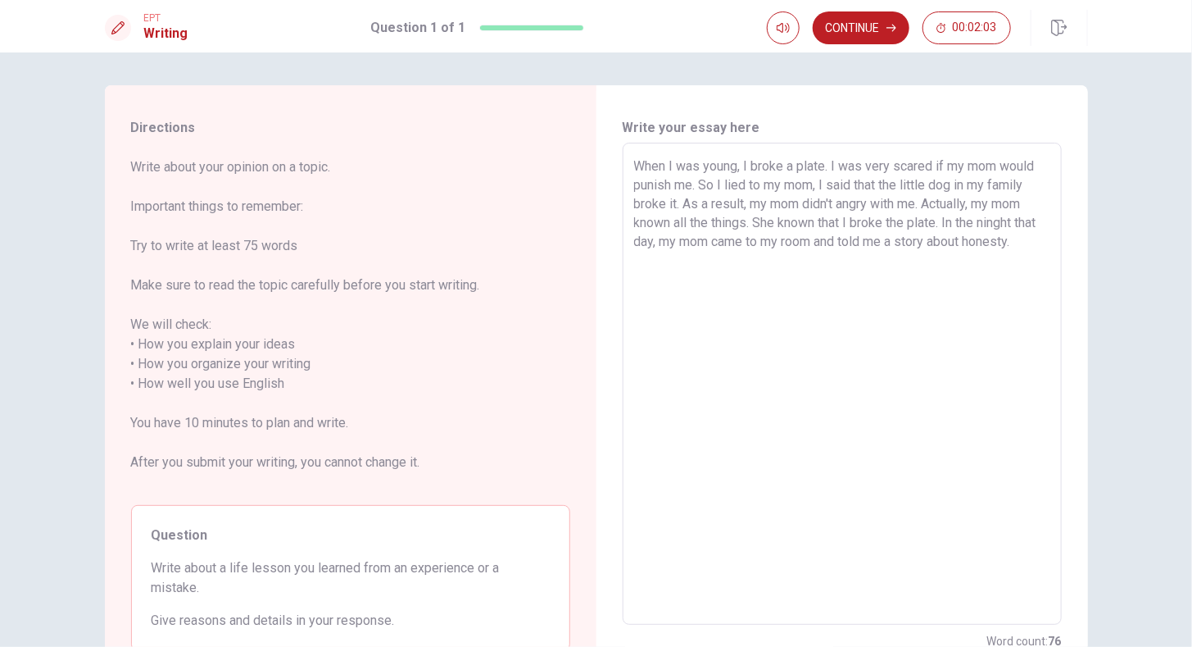
click at [1006, 306] on textarea "When I was young, I broke a plate. I was very scared if my mom would punish me.…" at bounding box center [842, 384] width 416 height 455
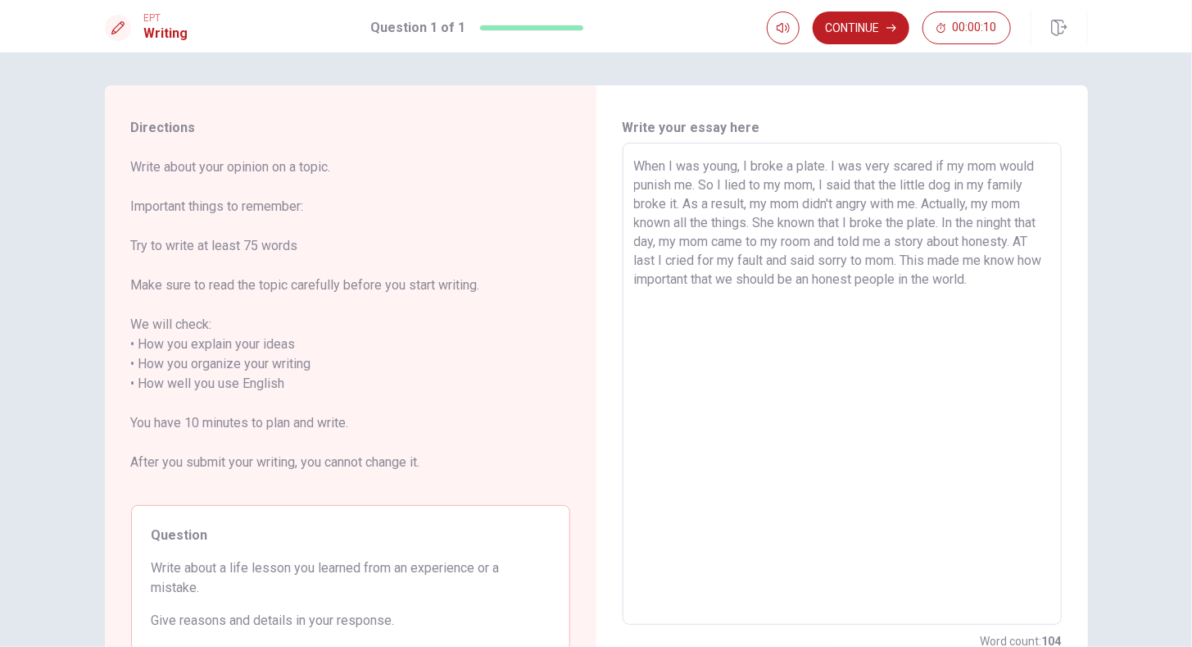
click at [942, 166] on textarea "When I was young, I broke a plate. I was very scared if my mom would punish me.…" at bounding box center [842, 384] width 416 height 455
click at [945, 370] on textarea "When I was young, I broke a plate. I was very scared that my mom would punish m…" at bounding box center [842, 384] width 416 height 455
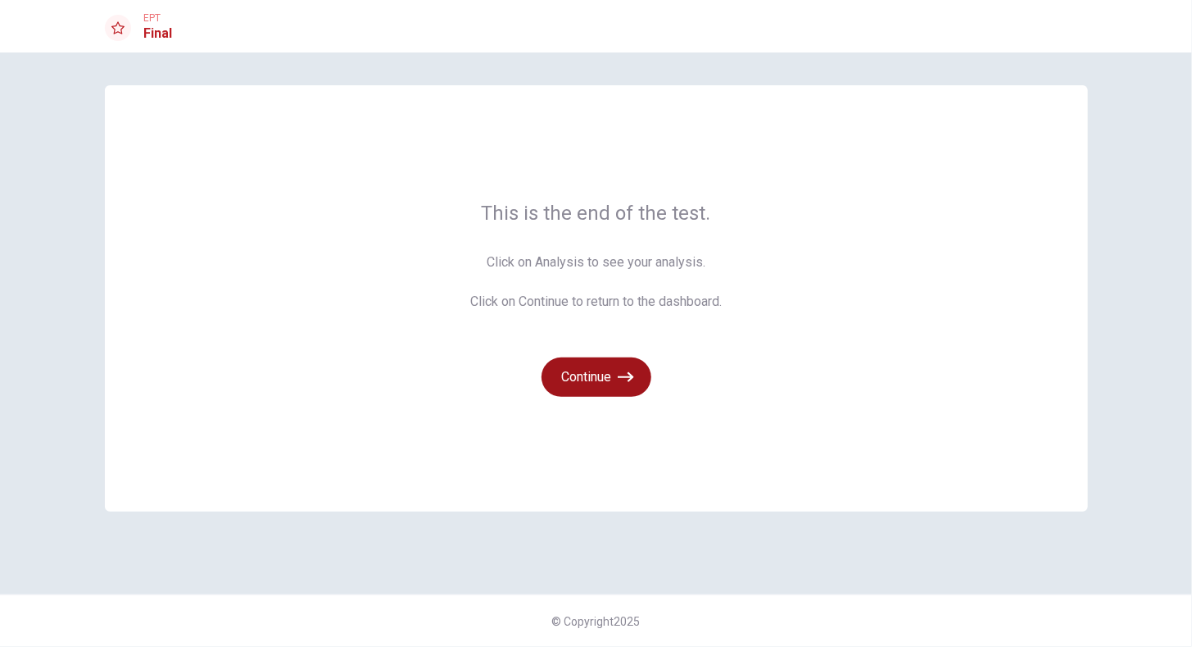
click at [606, 377] on button "Continue" at bounding box center [597, 376] width 110 height 39
